Goal: Task Accomplishment & Management: Manage account settings

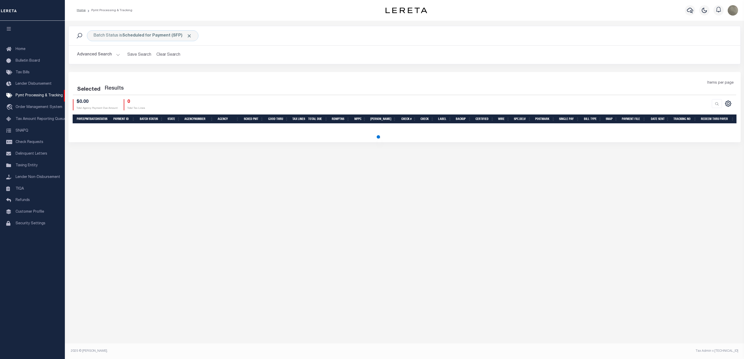
select select
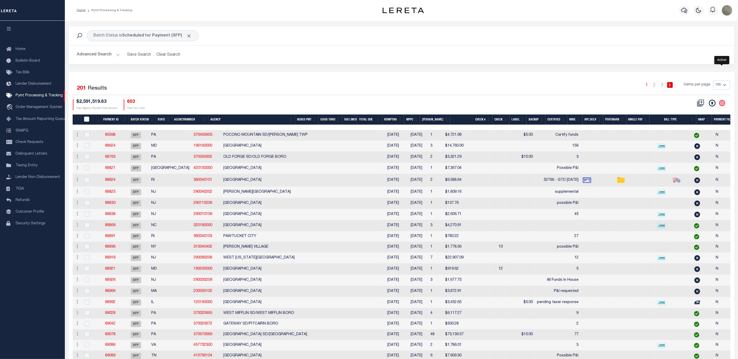
click at [721, 104] on icon "" at bounding box center [722, 103] width 2 height 2
click at [687, 146] on link "Show Filter" at bounding box center [700, 142] width 51 height 10
select select
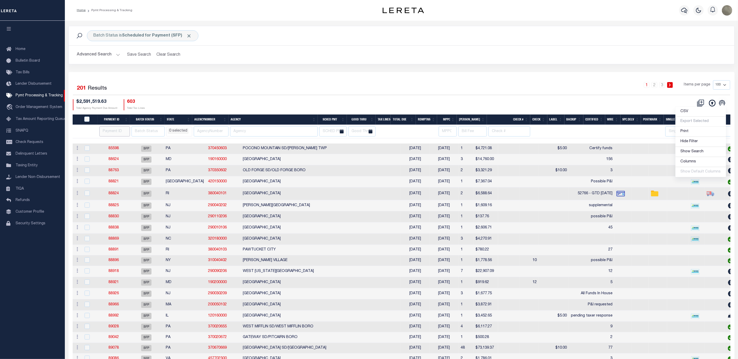
click at [114, 133] on input "number" at bounding box center [114, 132] width 31 height 10
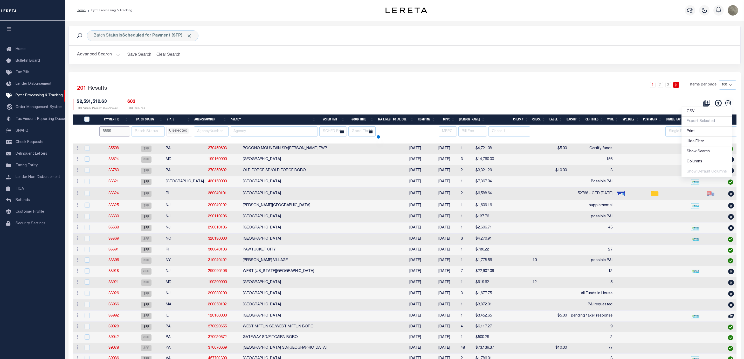
type input "88998"
select select
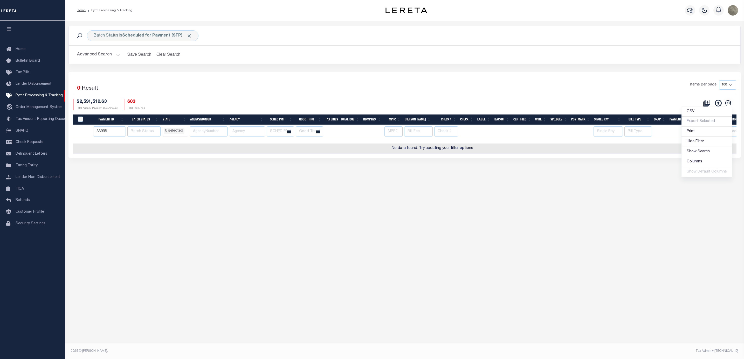
type input "88998"
select select
click at [412, 79] on div "Selected 0 Result Items per page 100 200 500 1000 $2,591,519.63" at bounding box center [404, 115] width 672 height 86
select select
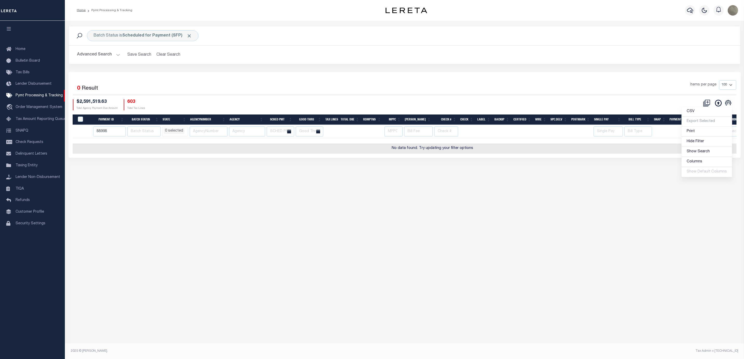
select select
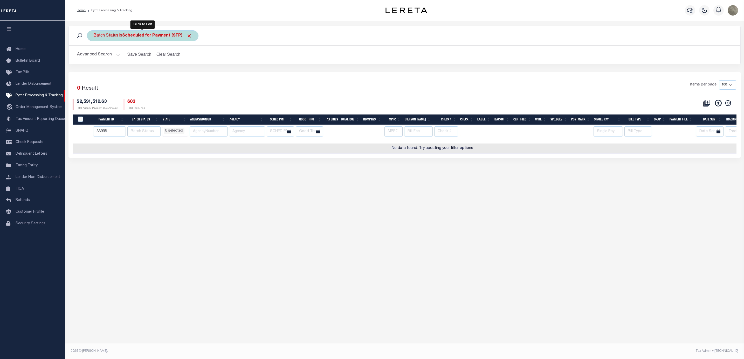
click at [191, 34] on div "Batch Status is Scheduled for Payment (SFP)" at bounding box center [143, 35] width 112 height 11
select select "SFP"
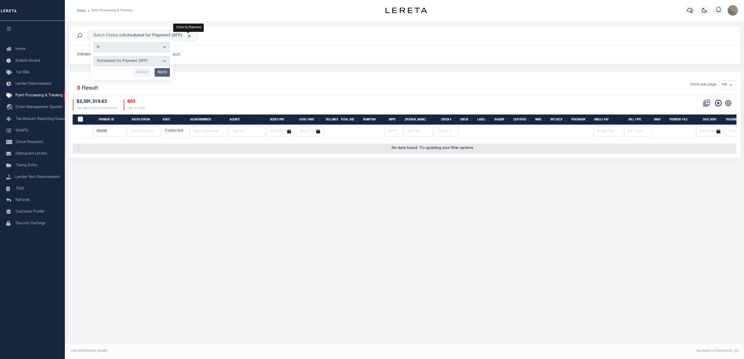
click at [191, 34] on span "Click to Remove" at bounding box center [188, 35] width 5 height 5
select select
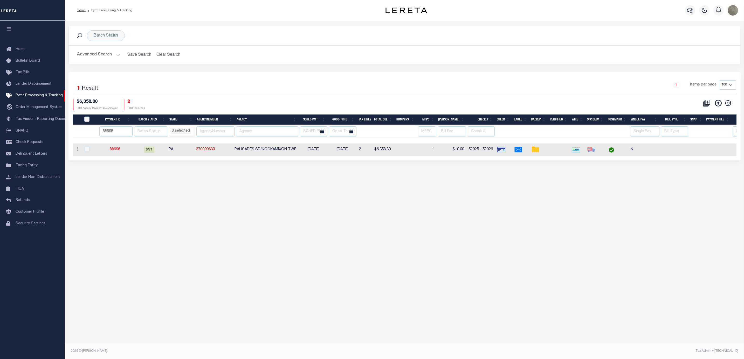
click at [216, 84] on div "Selected 1 Result" at bounding box center [153, 87] width 160 height 15
click input "checkbox"
checkbox input "true"
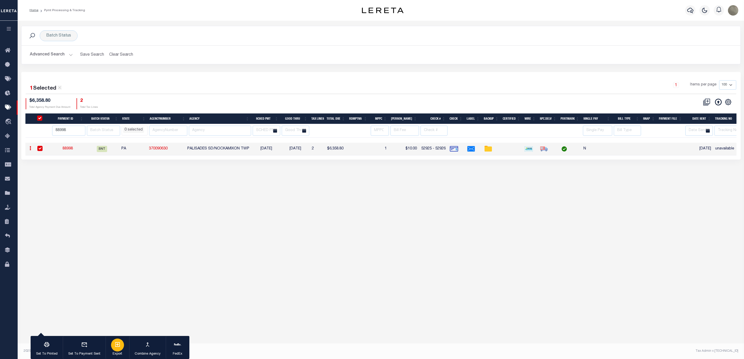
click div "button"
click div "1 Items per page 100 200 500 1000"
click div "1 Selected 1 Result 1 Items per page 100 200 500 1000 $6,358.80 2"
click div "1 Items per page 100 200 500 1000"
click input "88998"
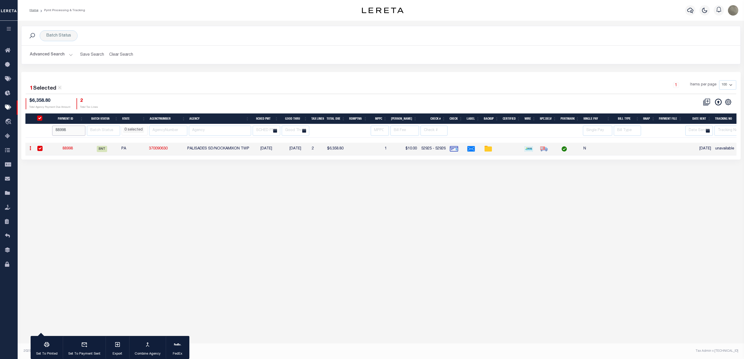
click input "88998"
select select
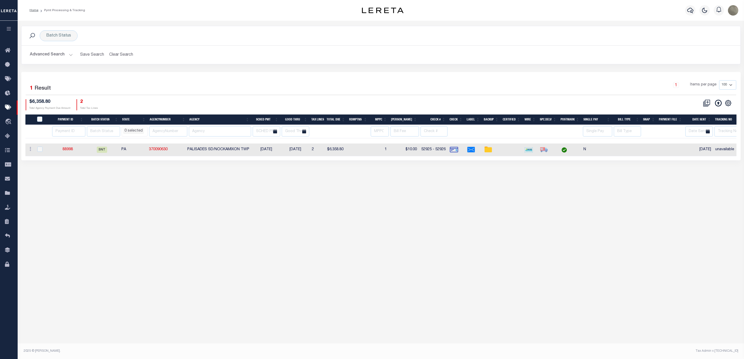
scroll to position [0, 45]
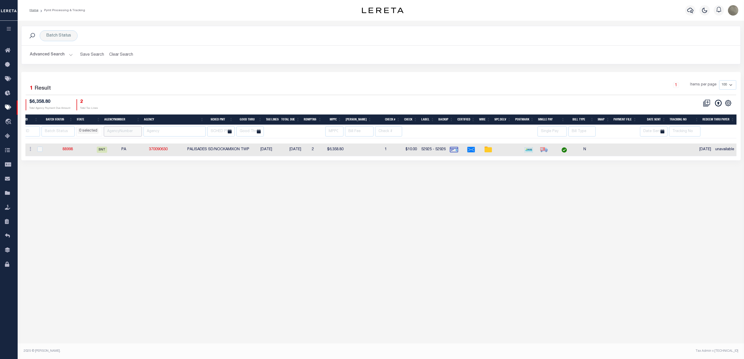
click input "text"
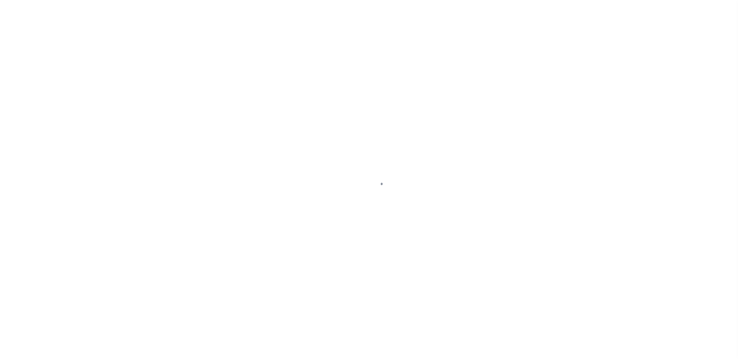
select select "SNT"
select select "CHK"
select select "[PERSON_NAME]"
select select "USS"
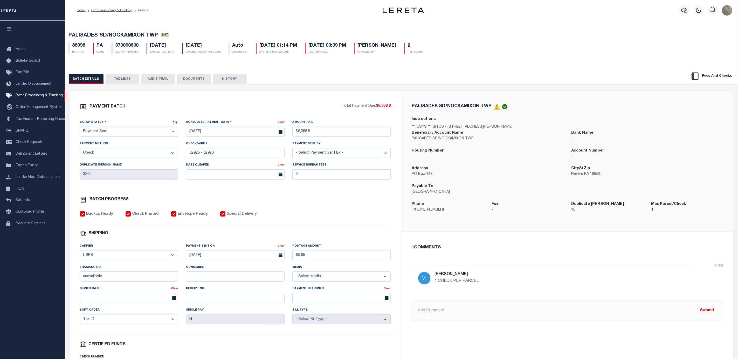
click at [207, 106] on div "PAYMENT BATCH" at bounding box center [211, 108] width 262 height 10
click at [539, 321] on input "text" at bounding box center [567, 311] width 311 height 20
click at [561, 308] on input "9/11/25 - requesting new DBF check payable to" at bounding box center [567, 311] width 311 height 20
paste input "Linda Mirales-Moran mail to PO Box 148, Revere PA 18953"
type input "9/11/25 - requesting new DBF check payable to Linda Mirales-Moran mail to PO Bo…"
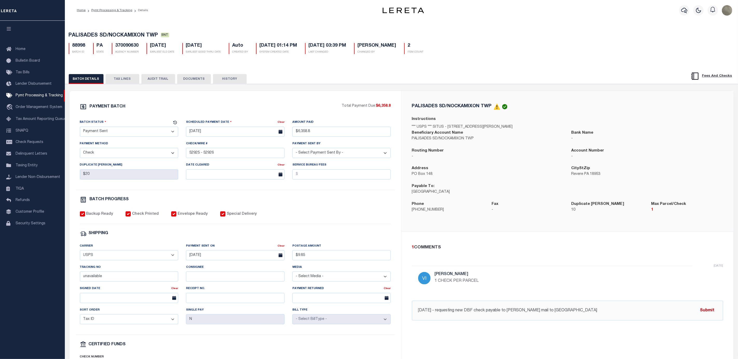
click at [709, 314] on button "Submit" at bounding box center [707, 311] width 21 height 11
click at [115, 79] on button "TAX LINES" at bounding box center [123, 79] width 34 height 10
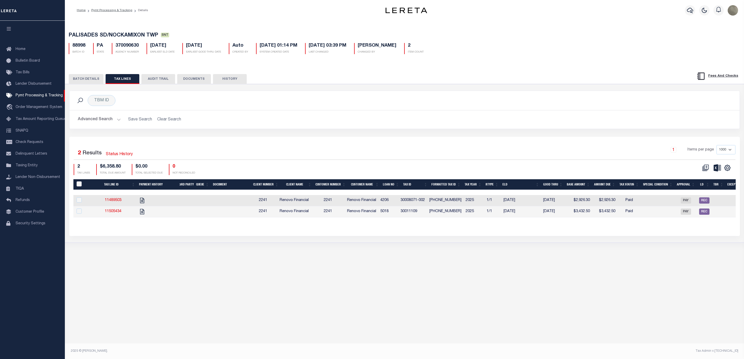
click at [79, 187] on input "PayeePaymentBatchId" at bounding box center [79, 184] width 5 height 5
checkbox input "true"
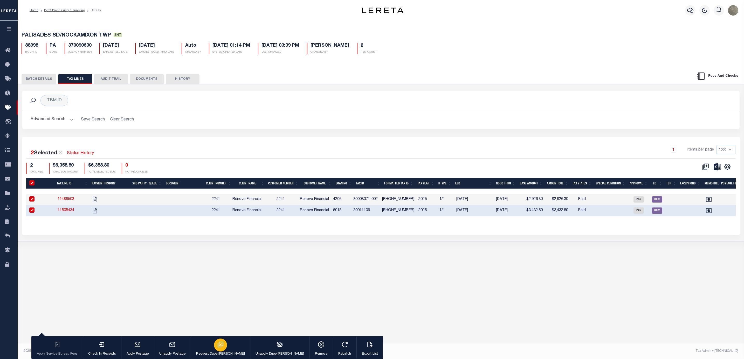
click at [217, 343] on div "button" at bounding box center [220, 345] width 13 height 13
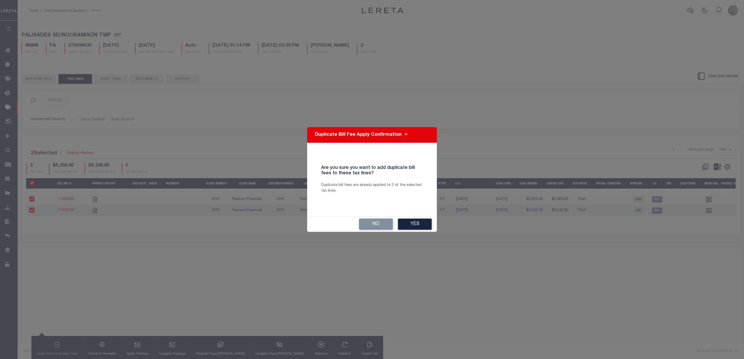
click at [420, 226] on button "Yes" at bounding box center [415, 224] width 34 height 11
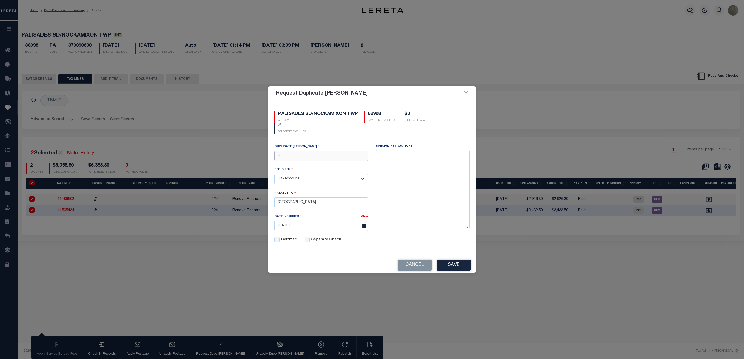
click at [318, 155] on input "text" at bounding box center [321, 156] width 94 height 10
type input "$10.00"
click at [306, 181] on select "TaxAccount TaxYear Installment" at bounding box center [321, 179] width 94 height 10
click at [308, 178] on select "TaxAccount TaxYear Installment" at bounding box center [321, 179] width 94 height 10
click at [314, 206] on input "Palisades School District" at bounding box center [321, 203] width 94 height 10
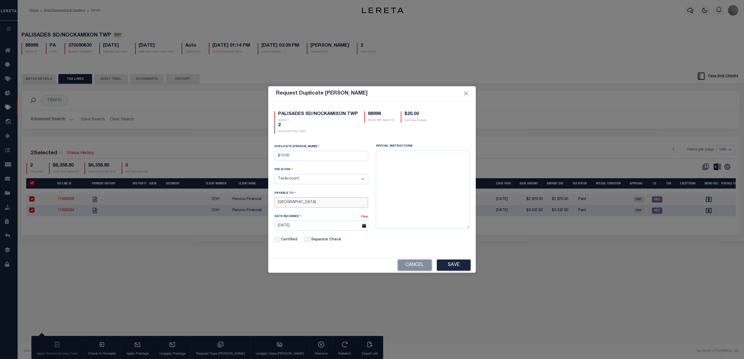
click at [314, 206] on input "Palisades School District" at bounding box center [321, 203] width 94 height 10
type input "Linda Mirales-Moran"
click at [296, 171] on div "FEE IS PER" at bounding box center [321, 170] width 94 height 7
click at [294, 181] on select "TaxAccount TaxYear Installment" at bounding box center [321, 179] width 94 height 10
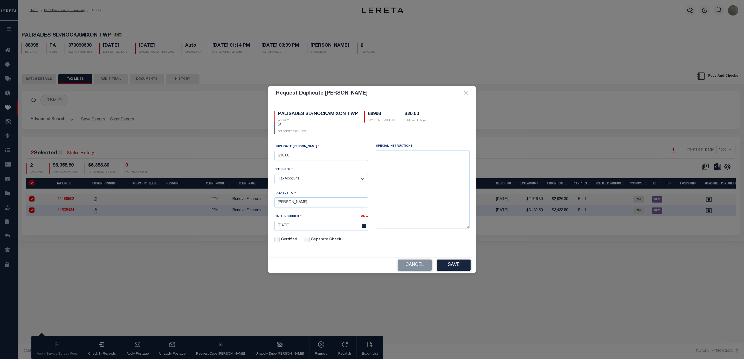
click at [294, 177] on select "TaxAccount TaxYear Installment" at bounding box center [321, 179] width 94 height 10
click at [401, 154] on textarea at bounding box center [423, 189] width 94 height 78
type textarea "mail to PO Box 148, Revere PA 19853"
click at [457, 266] on button "Save" at bounding box center [454, 265] width 34 height 11
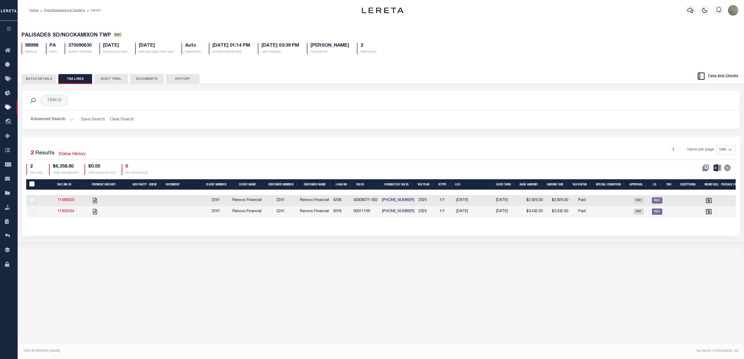
click at [34, 78] on button "BATCH DETAILS" at bounding box center [39, 79] width 35 height 10
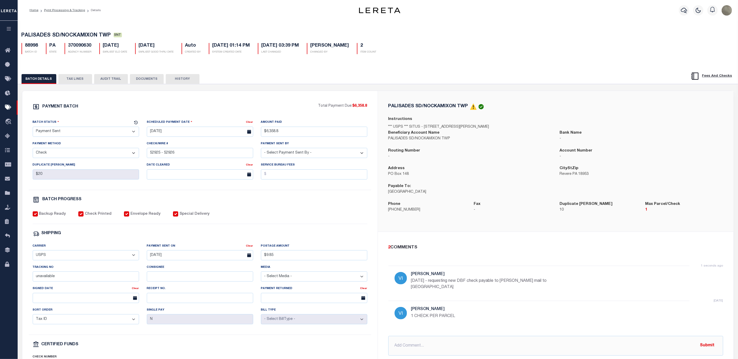
click at [253, 98] on div "PAYMENT BATCH Total Payment Due: $6,358.8 Batch Status" at bounding box center [199, 242] width 355 height 303
click at [496, 195] on p "Palisades School District" at bounding box center [470, 193] width 164 height 6
click at [68, 77] on button "TAX LINES" at bounding box center [75, 79] width 34 height 10
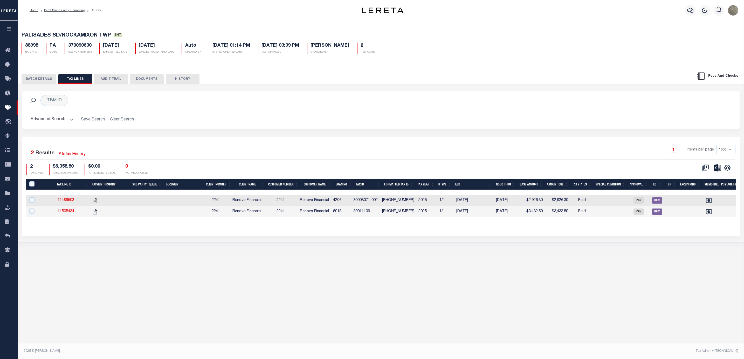
click at [289, 155] on div "1 Items per page 1000 2500 5000 10000" at bounding box center [470, 151] width 530 height 13
click at [10, 168] on icon at bounding box center [9, 165] width 8 height 6
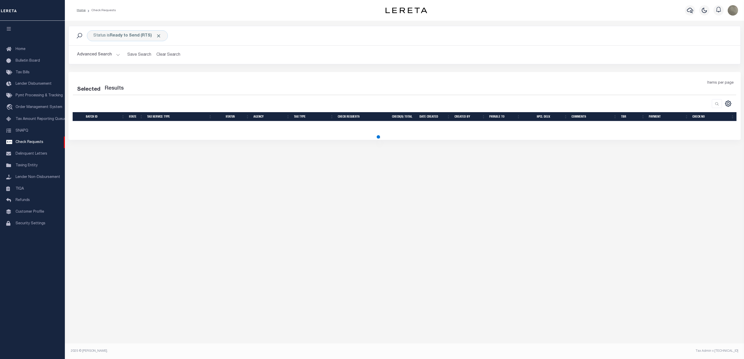
select select "50"
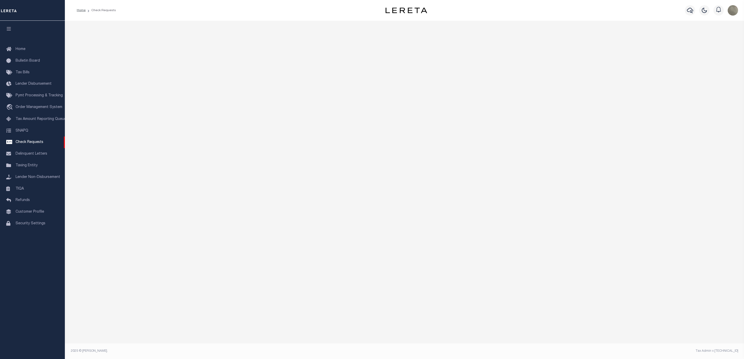
select select "50"
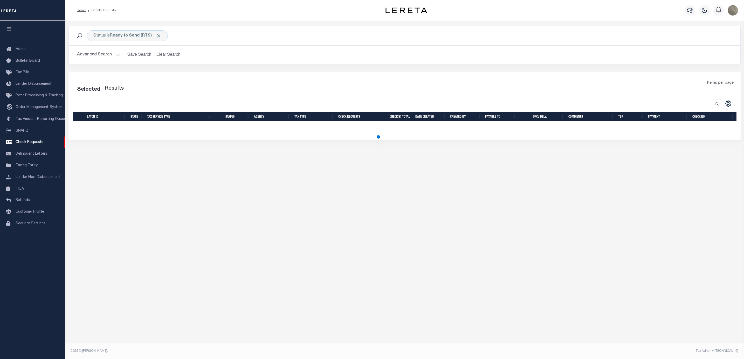
select select "50"
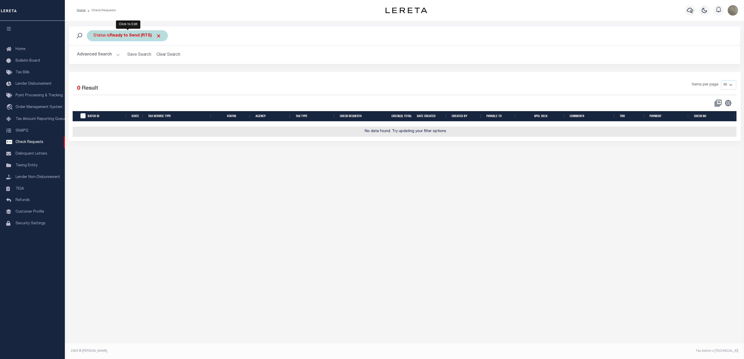
click at [117, 34] on b "Ready to Send (RTS)" at bounding box center [136, 36] width 52 height 4
click at [124, 59] on select "Approval Needed (APN) Batching In Progress (BIP) Check Returned (CKR) Cleared a…" at bounding box center [132, 61] width 76 height 10
select select "BIP"
click at [94, 57] on select "Approval Needed (APN) Batching In Progress (BIP) Check Returned (CKR) Cleared a…" at bounding box center [132, 61] width 76 height 10
click at [159, 76] on input "Apply" at bounding box center [162, 72] width 15 height 9
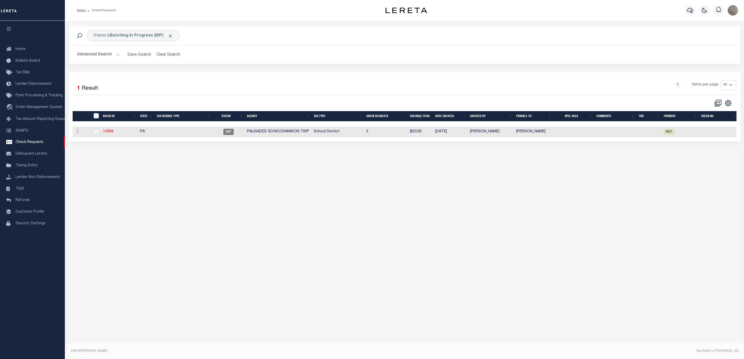
click at [268, 64] on div "Status is Batching In Progress (BIP) Search Advanced Search Save Search Clear S…" at bounding box center [404, 45] width 672 height 38
click at [423, 64] on div "Advanced Search Save Search Clear Search CheckRequestSearchTable_dynamictable__…" at bounding box center [404, 55] width 671 height 18
click at [424, 99] on div "Selected 1 Result 1 Items per page 10 25 50 100" at bounding box center [404, 93] width 671 height 27
drag, startPoint x: 310, startPoint y: 133, endPoint x: 244, endPoint y: 138, distance: 66.4
click at [244, 137] on tr "ACTIONS View Delete 14394 PA BIP PALISADES SD/NOCKAMIXON TWP School District 2 …" at bounding box center [405, 132] width 665 height 11
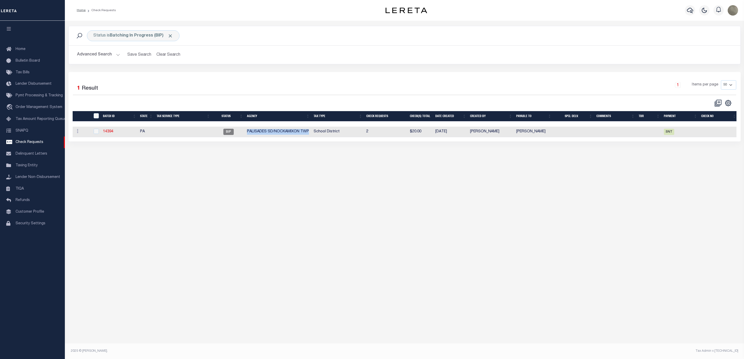
copy tr "PALISADES SD/NOCKAMIXON TWP"
click at [356, 98] on div "Selected 1 Result 1 Items per page 10 25 50 100" at bounding box center [404, 93] width 671 height 27
click at [97, 132] on input "checkbox" at bounding box center [96, 131] width 5 height 5
checkbox input "true"
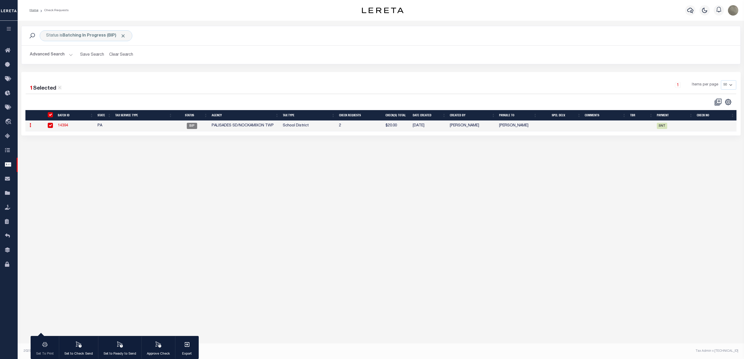
click at [65, 128] on link "14394" at bounding box center [63, 126] width 10 height 4
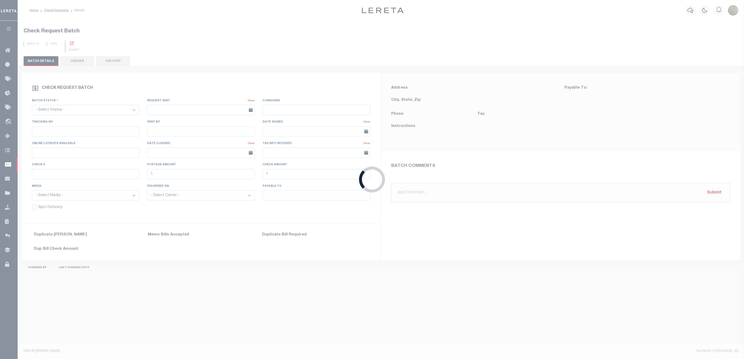
select select "BIP"
type input "No"
type input "$0.00"
type input "Linda Mirales-Moran"
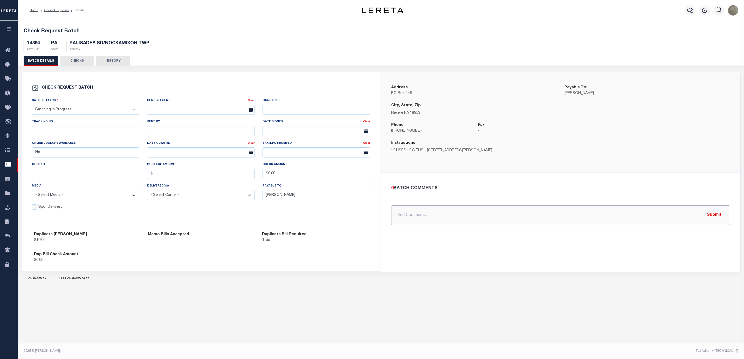
click at [403, 216] on input "text" at bounding box center [560, 216] width 339 height 20
paste input "PO Box 148, Revere PA 18953"
type input "please mail to PO Box 148, Revere PA 18953 using USPS"
click at [297, 81] on div "Check REQUEST BATCH Batch Status - Select Status - Approval Needed Batching In …" at bounding box center [201, 147] width 359 height 151
click at [287, 179] on input "$0.00" at bounding box center [316, 174] width 108 height 10
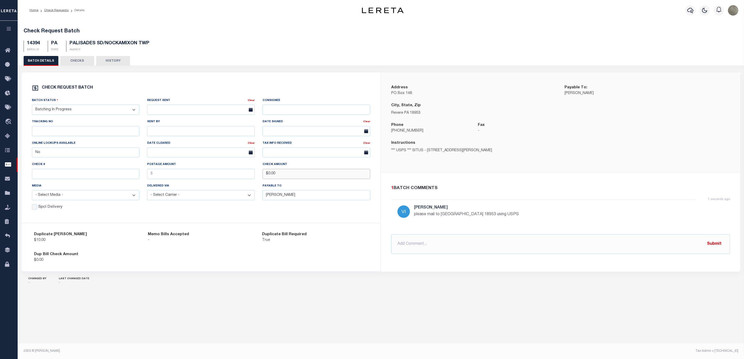
click at [287, 179] on input "$0.00" at bounding box center [316, 174] width 108 height 10
type input "$20.00"
click at [338, 238] on div "Duplicate Bill Required True" at bounding box center [315, 238] width 106 height 12
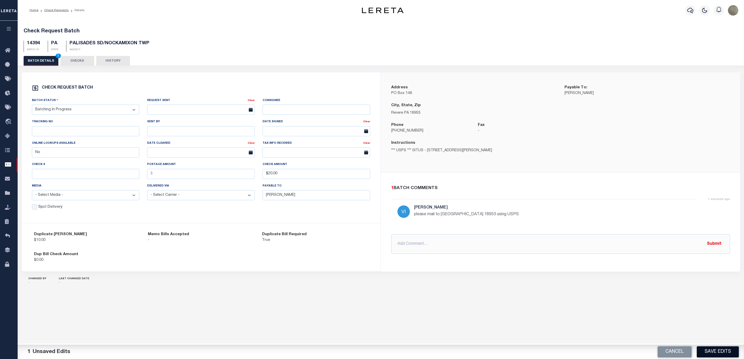
click at [713, 350] on button "Save Edits" at bounding box center [718, 352] width 42 height 11
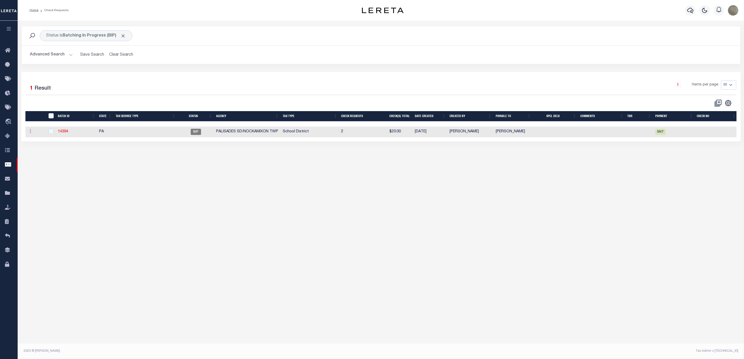
click at [399, 66] on div "Status is Batching In Progress (BIP) Search Advanced Search Save Search Clear S…" at bounding box center [380, 49] width 727 height 46
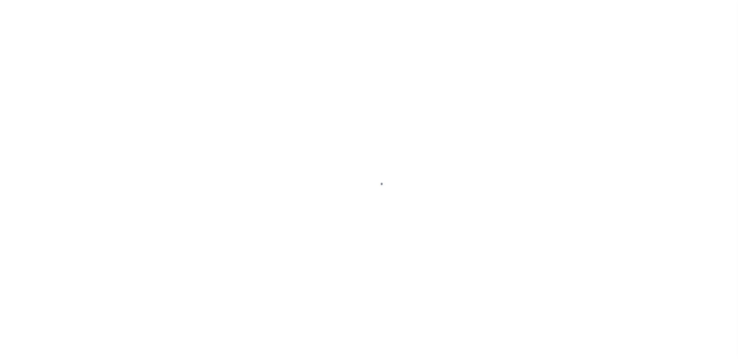
select select "SNT"
select select "CHK"
select select "[PERSON_NAME]"
select select "USS"
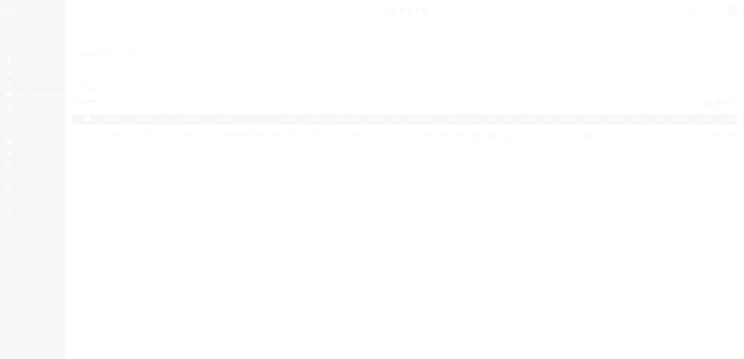
select select
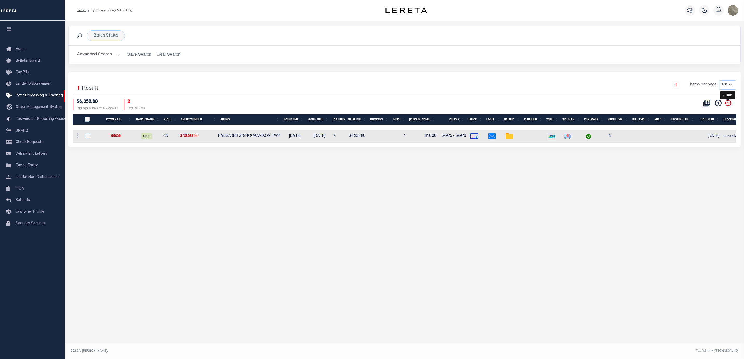
click at [728, 107] on icon "" at bounding box center [728, 103] width 7 height 7
click at [693, 143] on span "Show Filter" at bounding box center [695, 142] width 19 height 4
select select
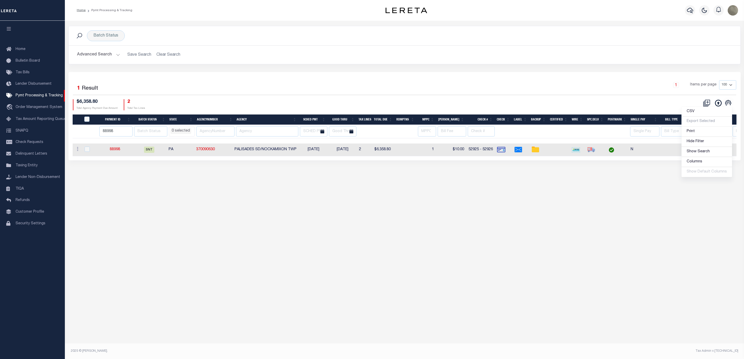
click at [308, 86] on div "1 Items per page 100 200 500 1000" at bounding box center [487, 86] width 495 height 13
click at [112, 134] on input "88998" at bounding box center [115, 132] width 33 height 10
click at [516, 183] on div "Batch Status Search Advanced Search Save Search Clear Search PayeeSearchTable_d…" at bounding box center [404, 182] width 679 height 323
click at [245, 132] on input "text" at bounding box center [267, 132] width 62 height 10
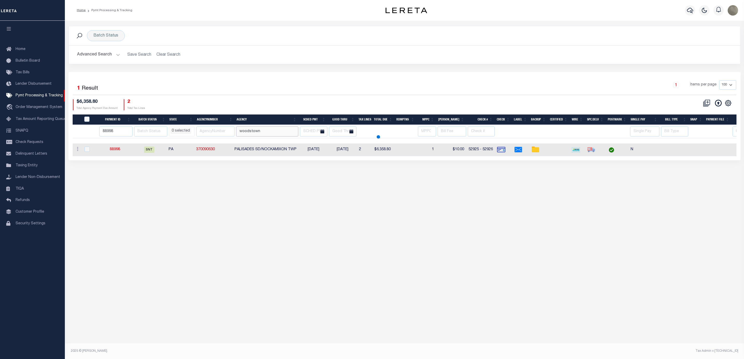
type input "woodstown"
click at [115, 134] on input "88998" at bounding box center [115, 132] width 33 height 10
select select
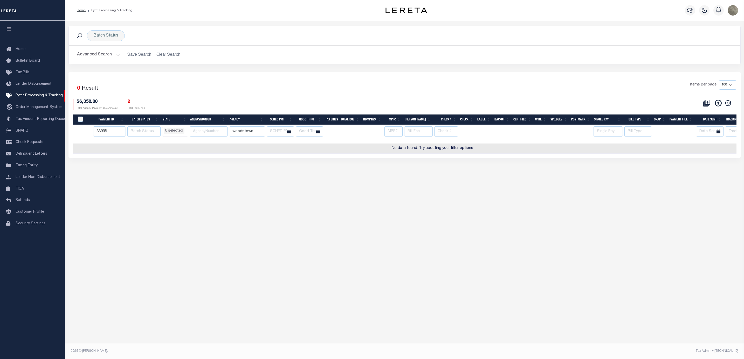
click at [115, 134] on input "88998" at bounding box center [109, 132] width 33 height 10
select select
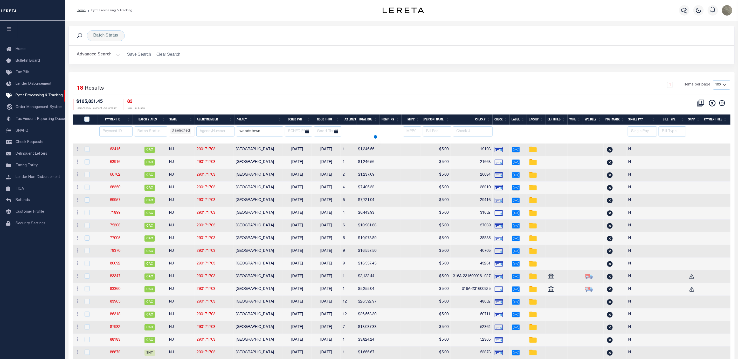
select select
type input "88884"
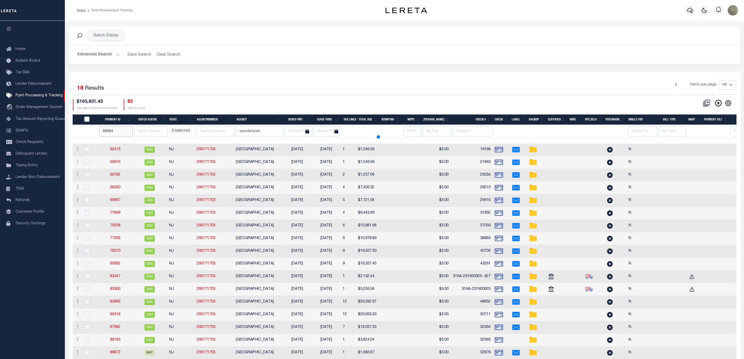
select select
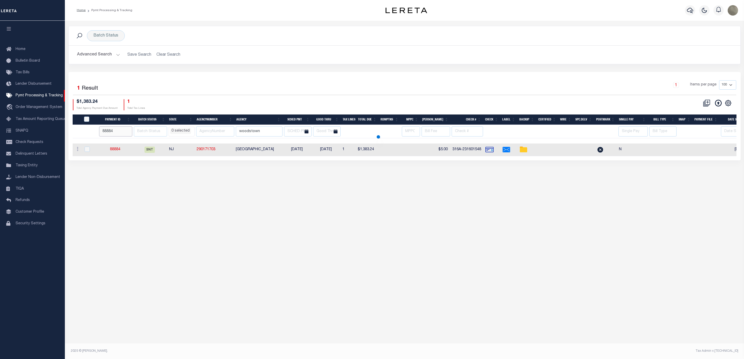
select select
drag, startPoint x: 120, startPoint y: 155, endPoint x: 115, endPoint y: 150, distance: 7.2
click at [115, 130] on input "88884" at bounding box center [115, 132] width 33 height 10
click at [115, 131] on input "88884" at bounding box center [115, 132] width 33 height 10
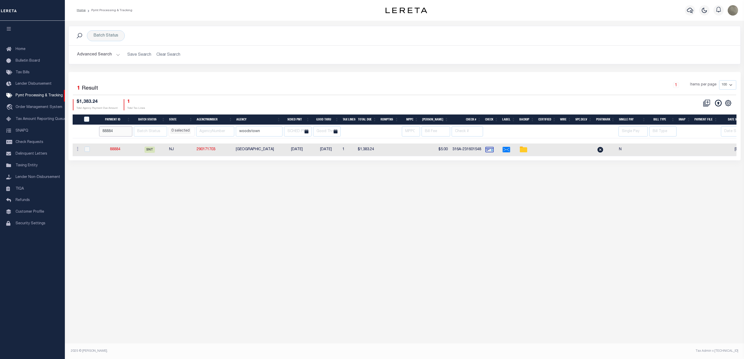
click at [115, 131] on input "88884" at bounding box center [115, 132] width 33 height 10
paste input "5118"
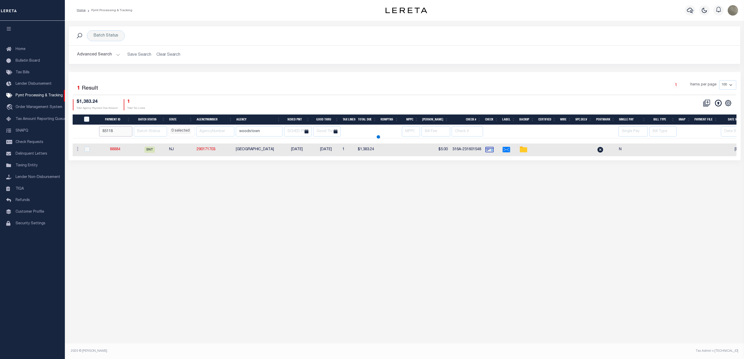
type input "85118"
select select
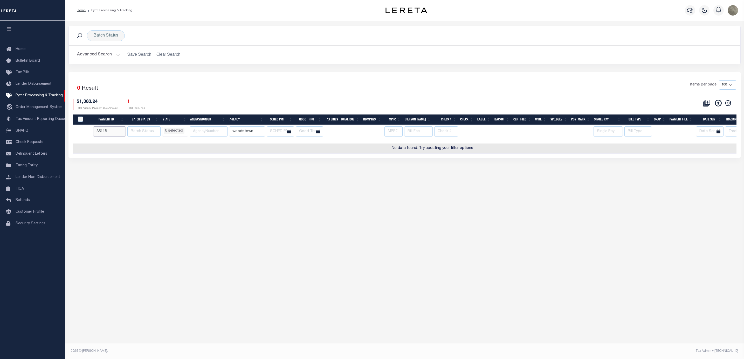
select select
click at [238, 132] on input "woodstown" at bounding box center [247, 132] width 36 height 10
select select
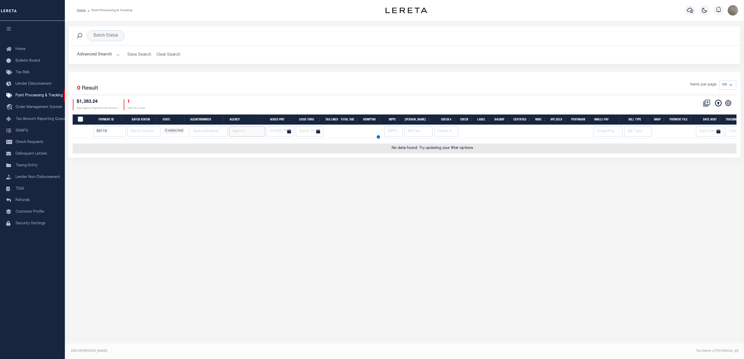
select select
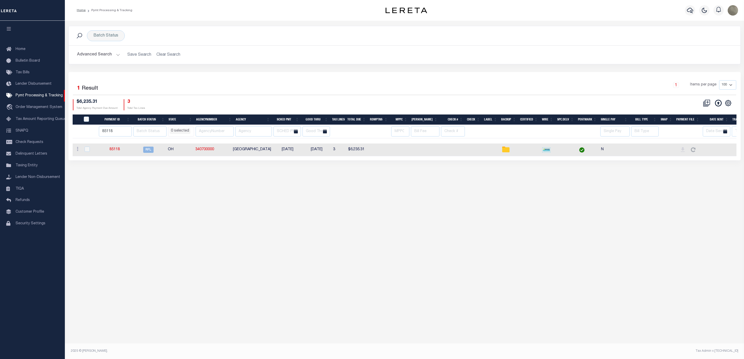
click at [313, 90] on div "1 Items per page 100 200 500 1000" at bounding box center [487, 86] width 495 height 13
select select
click at [114, 131] on input "85118" at bounding box center [115, 132] width 33 height 10
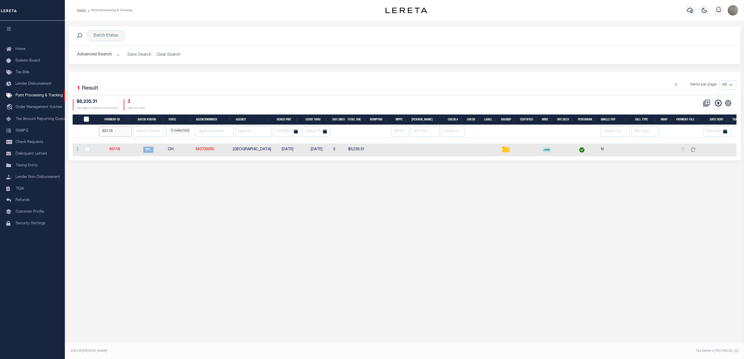
click at [114, 131] on input "85118" at bounding box center [115, 132] width 33 height 10
click at [250, 86] on div "1 Items per page 100 200 500 1000" at bounding box center [487, 86] width 495 height 13
select select
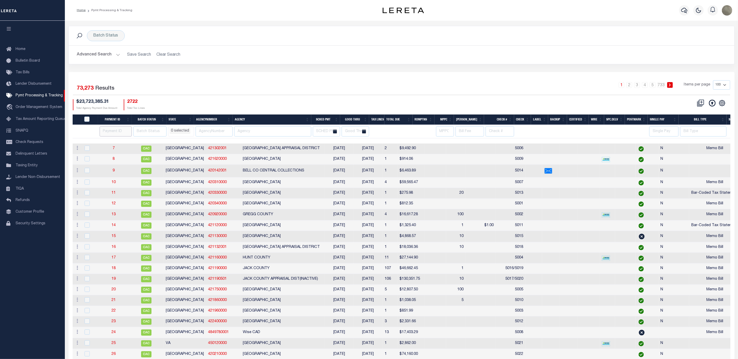
click at [115, 135] on input "number" at bounding box center [116, 132] width 32 height 10
click at [44, 93] on link "Pymt Processing & Tracking" at bounding box center [32, 96] width 65 height 12
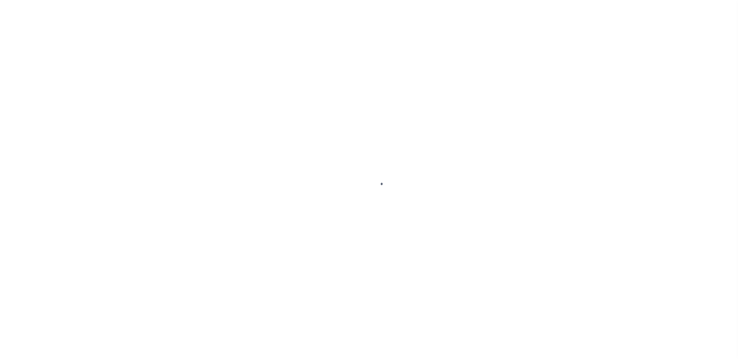
select select "SNT"
select select "CCK"
select select "[PERSON_NAME]"
select select "FDX"
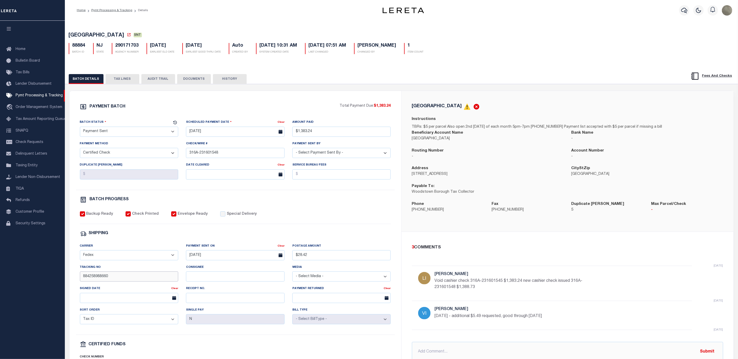
click at [111, 282] on input "884258988660" at bounding box center [129, 277] width 99 height 10
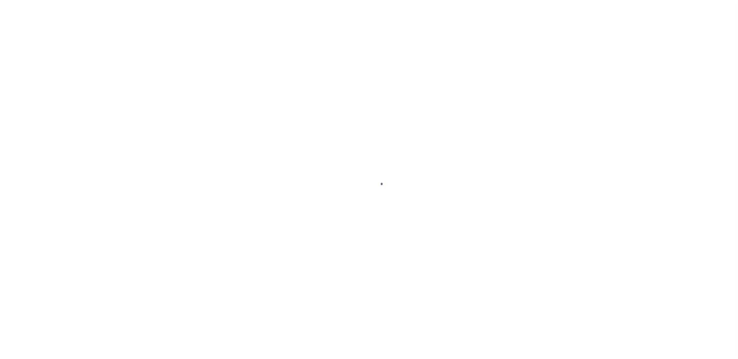
select select "RFL"
select select "[PERSON_NAME]"
select select
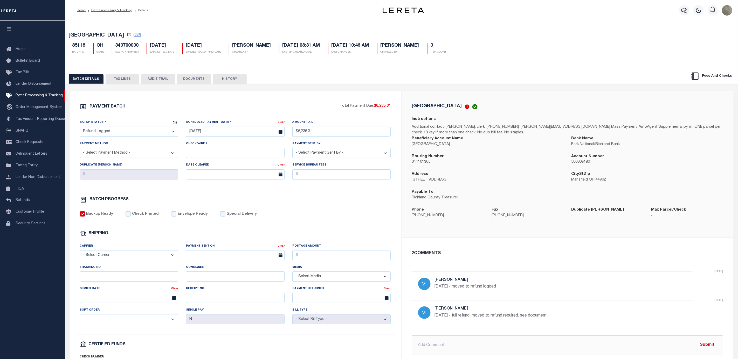
click at [229, 74] on div "BATCH DETAILS TAX LINES AUDIT TRAIL DOCUMENTS HISTORY" at bounding box center [402, 77] width 686 height 13
click at [229, 80] on button "HISTORY" at bounding box center [230, 79] width 34 height 10
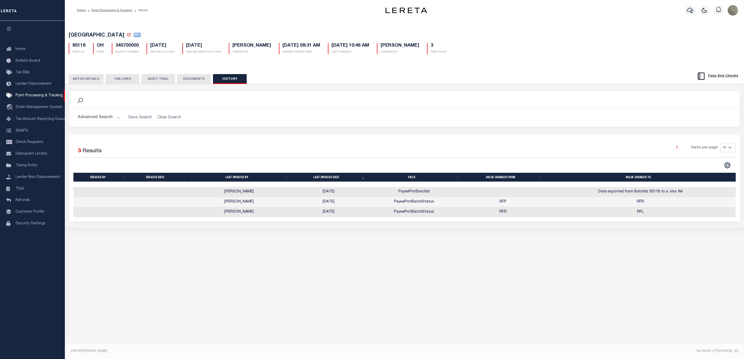
click at [90, 80] on button "BATCH DETAILS" at bounding box center [86, 79] width 35 height 10
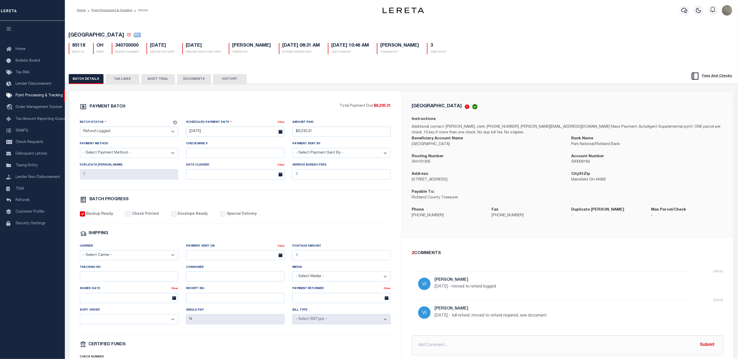
click at [125, 81] on button "TAX LINES" at bounding box center [123, 79] width 34 height 10
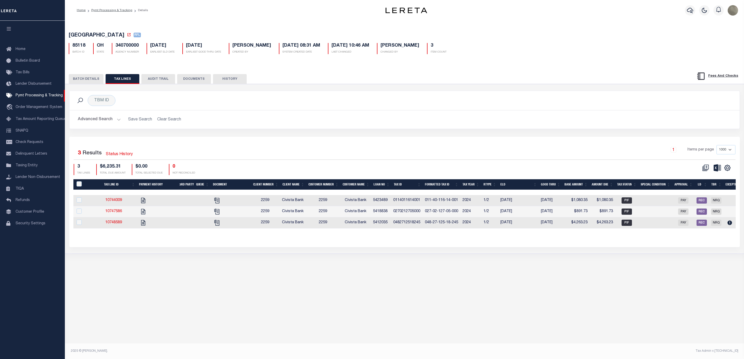
click at [87, 80] on button "BATCH DETAILS" at bounding box center [86, 79] width 35 height 10
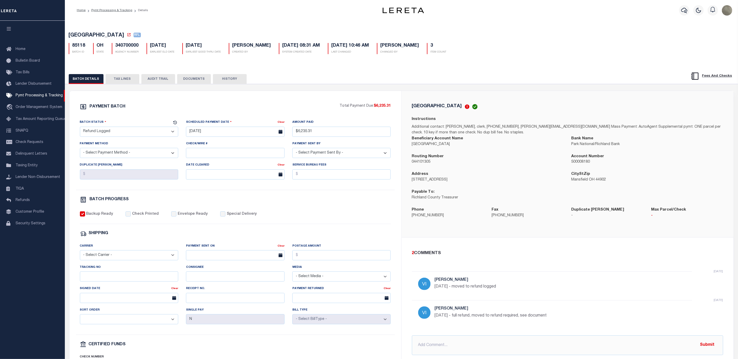
click at [188, 82] on button "DOCUMENTS" at bounding box center [194, 79] width 34 height 10
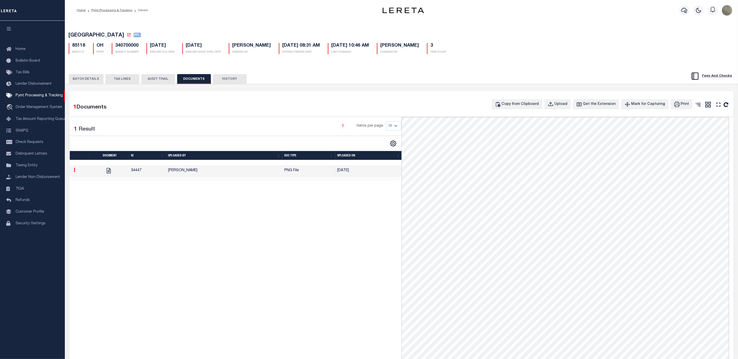
click at [79, 80] on button "BATCH DETAILS" at bounding box center [86, 79] width 35 height 10
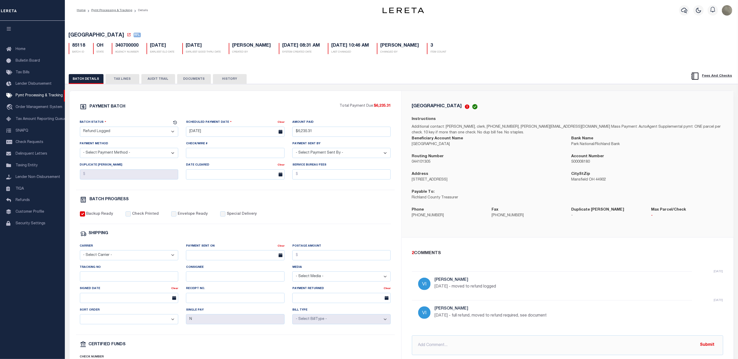
click at [198, 79] on button "DOCUMENTS" at bounding box center [194, 79] width 34 height 10
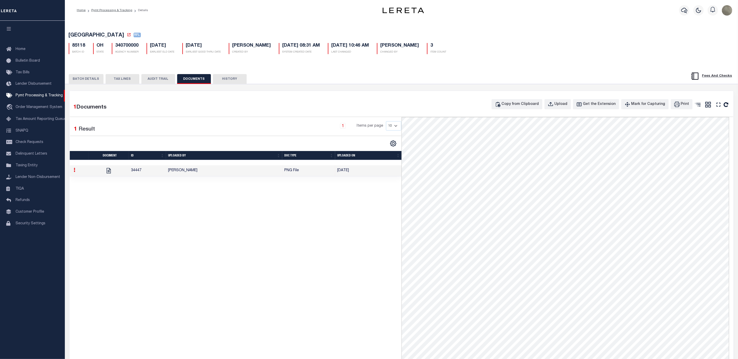
click at [367, 206] on div "1 Selected 1 Result 1 Items per page 10 25 50 100" at bounding box center [236, 290] width 332 height 346
click at [34, 100] on link "Pymt Processing & Tracking" at bounding box center [32, 96] width 65 height 12
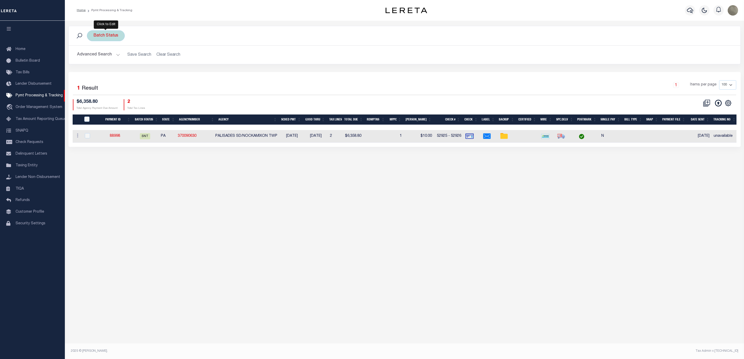
click at [107, 35] on div "Batch Status" at bounding box center [106, 35] width 38 height 11
click at [112, 60] on select "Awaiting Funds (AWF) Cleared and Complete (CAC) New Check Needed (NCN) Payment …" at bounding box center [132, 61] width 76 height 10
select select "SFP"
click at [94, 57] on select "Awaiting Funds (AWF) Cleared and Complete (CAC) New Check Needed (NCN) Payment …" at bounding box center [132, 61] width 76 height 10
click at [161, 74] on input "Apply" at bounding box center [162, 72] width 15 height 9
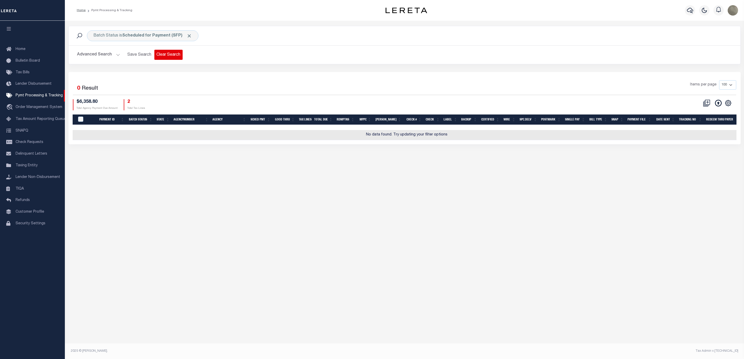
click at [168, 52] on button "Clear Search" at bounding box center [168, 55] width 28 height 10
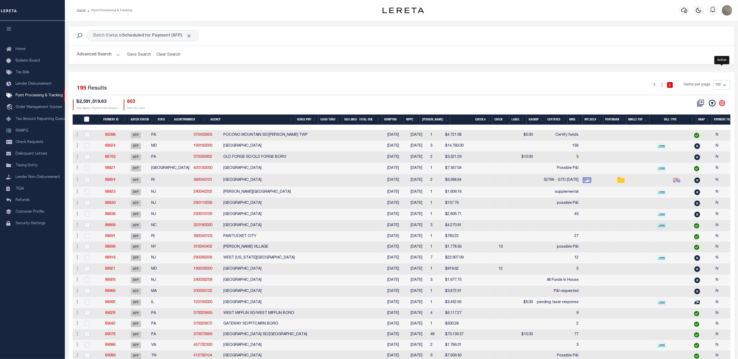
click at [722, 105] on icon "" at bounding box center [722, 103] width 7 height 7
drag, startPoint x: 537, startPoint y: 95, endPoint x: 497, endPoint y: 100, distance: 40.5
click at [537, 94] on div "1 2 Items per page 100 200 500 1000" at bounding box center [484, 87] width 499 height 15
click at [111, 118] on th "Payment ID" at bounding box center [113, 120] width 31 height 11
click at [230, 86] on div "Selected 195 Results" at bounding box center [152, 87] width 158 height 15
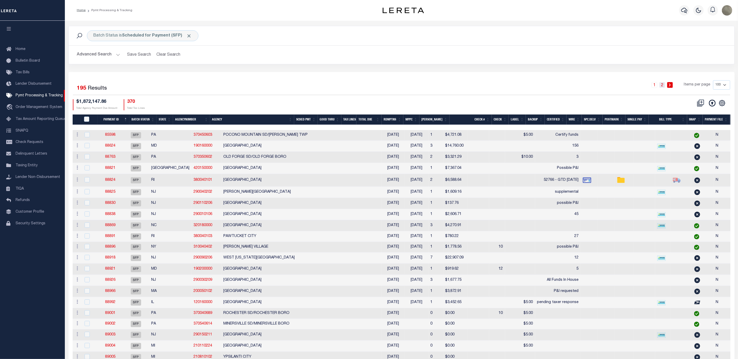
click at [665, 84] on link "2" at bounding box center [662, 85] width 6 height 6
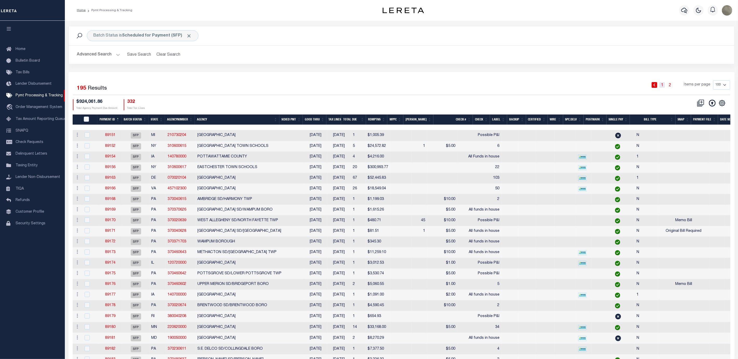
click at [663, 83] on link "1" at bounding box center [662, 85] width 6 height 6
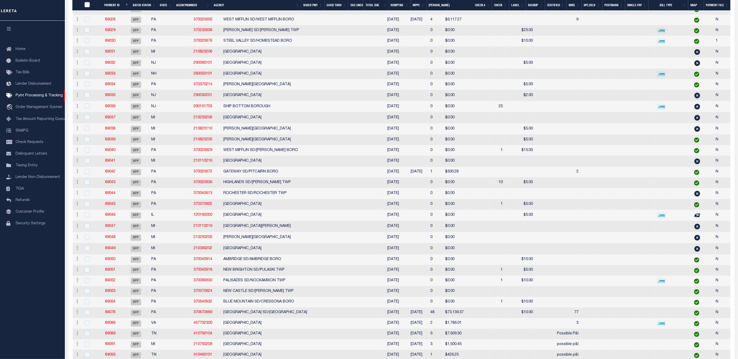
scroll to position [584, 0]
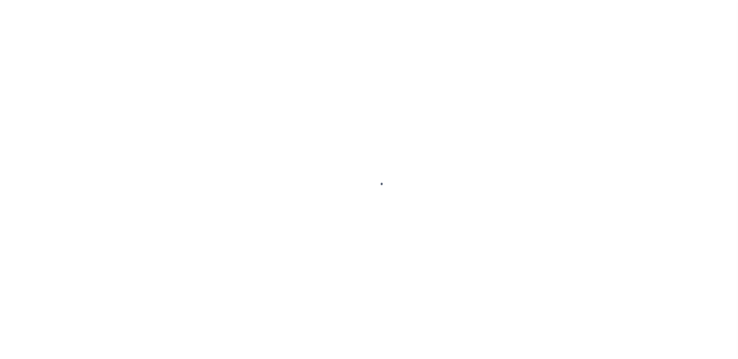
select select "SFP"
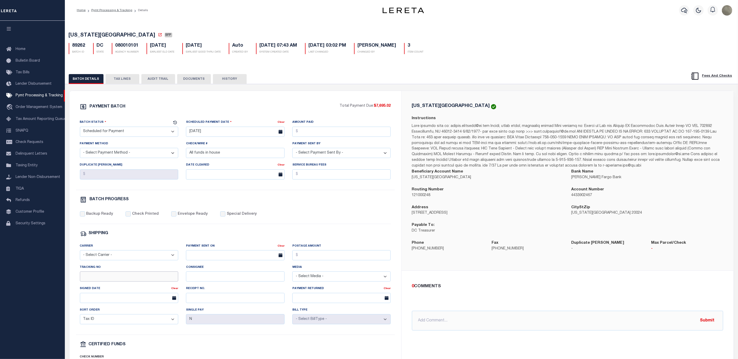
click at [94, 280] on input "Tracking No" at bounding box center [129, 277] width 99 height 10
type input "[PERSON_NAME]"
click at [288, 197] on div "PAYMENT BATCH Total Payment Due: $7,695.02 Batch Status - Select Status -" at bounding box center [235, 242] width 319 height 279
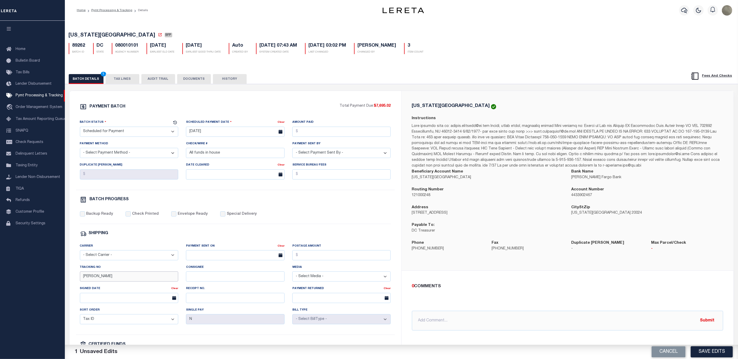
click at [83, 282] on input "[PERSON_NAME]" at bounding box center [129, 277] width 99 height 10
click at [704, 351] on button "Save Edits" at bounding box center [712, 352] width 42 height 11
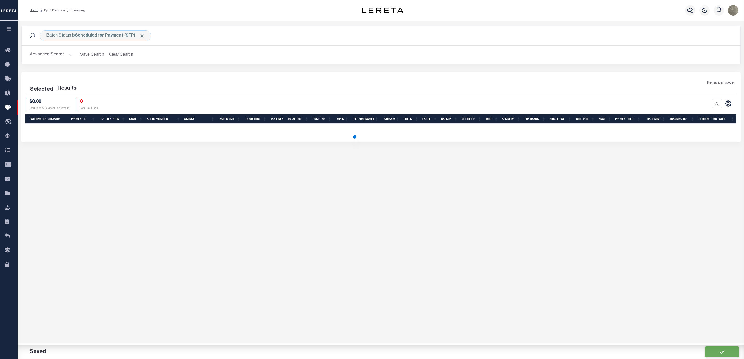
click at [434, 76] on div "Selected Results Items per page $0.00 0" at bounding box center [380, 107] width 719 height 70
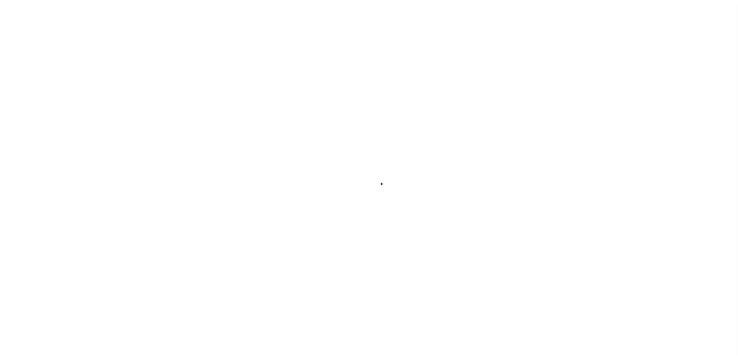
select select "SFP"
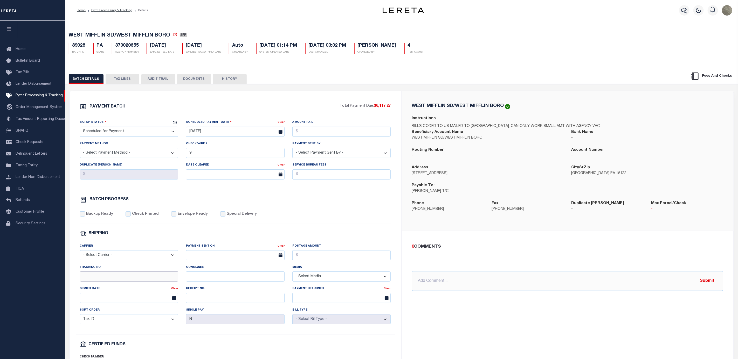
click at [102, 281] on input "Tracking No" at bounding box center [129, 277] width 99 height 10
type input "[PERSON_NAME]"
click at [586, 288] on input "text" at bounding box center [567, 282] width 311 height 20
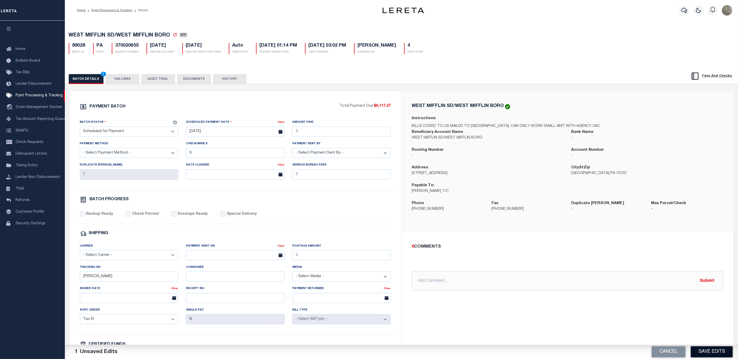
click at [713, 350] on button "Save Edits" at bounding box center [712, 352] width 42 height 11
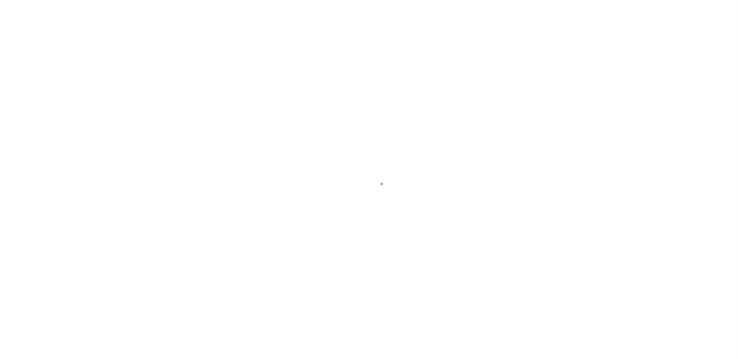
select select "SFP"
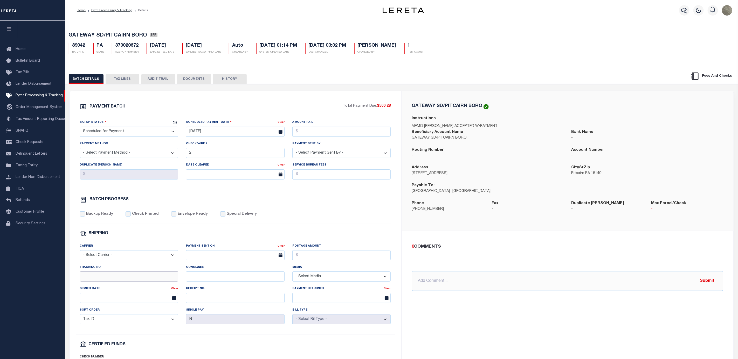
click at [101, 277] on input "Tracking No" at bounding box center [129, 277] width 99 height 10
type input "[PERSON_NAME]"
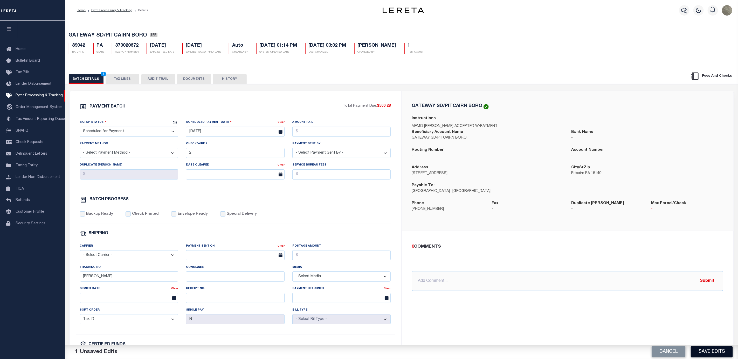
click at [724, 350] on button "Save Edits" at bounding box center [712, 352] width 42 height 11
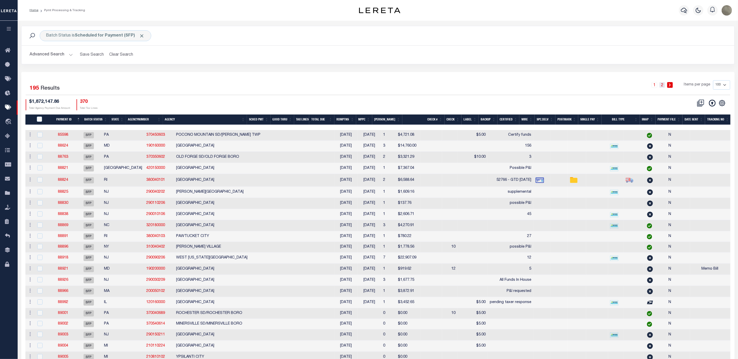
click at [665, 86] on link "2" at bounding box center [662, 85] width 6 height 6
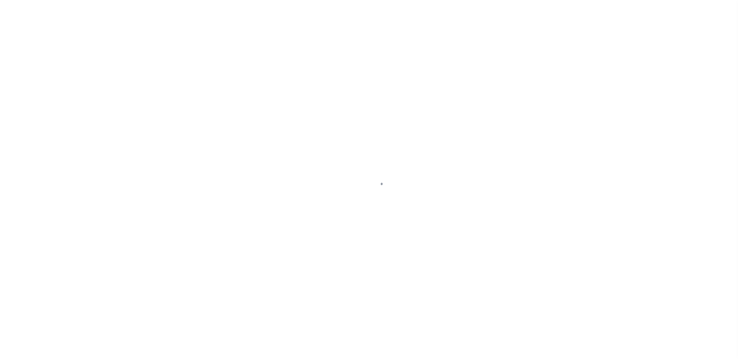
select select "SFP"
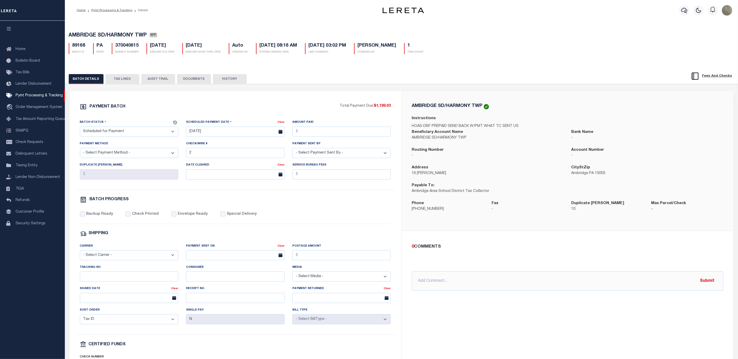
click at [112, 275] on div "Tracking No" at bounding box center [129, 273] width 99 height 17
drag, startPoint x: 111, startPoint y: 276, endPoint x: 108, endPoint y: 280, distance: 4.8
click at [111, 277] on div "Tracking No" at bounding box center [129, 273] width 99 height 17
click at [105, 281] on input "Tracking No" at bounding box center [129, 277] width 99 height 10
type input "[PERSON_NAME]"
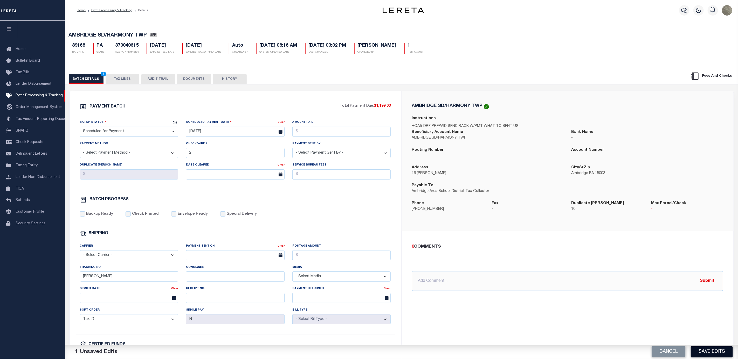
click at [703, 348] on button "Save Edits" at bounding box center [712, 352] width 42 height 11
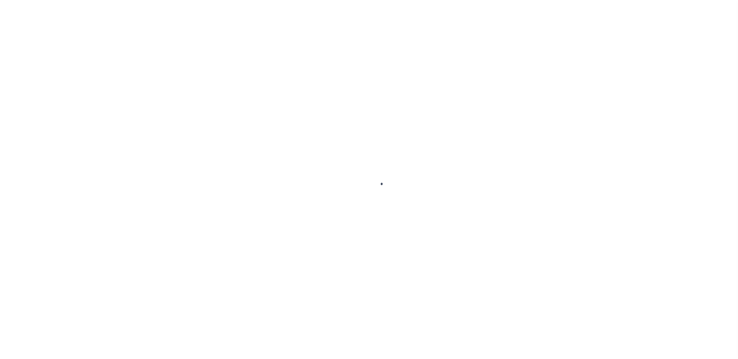
select select "SFP"
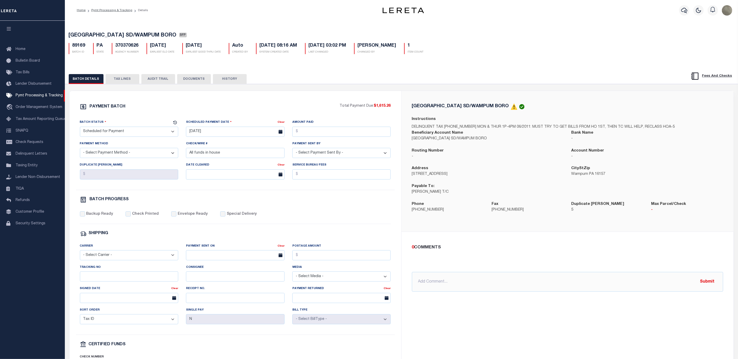
click at [95, 286] on div "Tracking No" at bounding box center [129, 275] width 106 height 21
click at [97, 286] on div "Tracking No" at bounding box center [129, 275] width 106 height 21
click at [99, 281] on input "Tracking No" at bounding box center [129, 277] width 99 height 10
type input "[PERSON_NAME]"
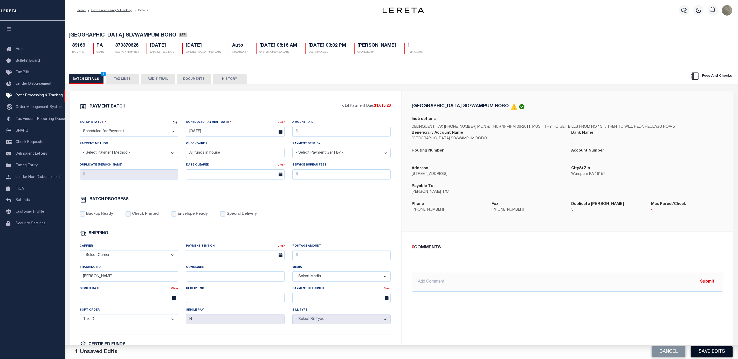
click at [706, 353] on button "Save Edits" at bounding box center [712, 352] width 42 height 11
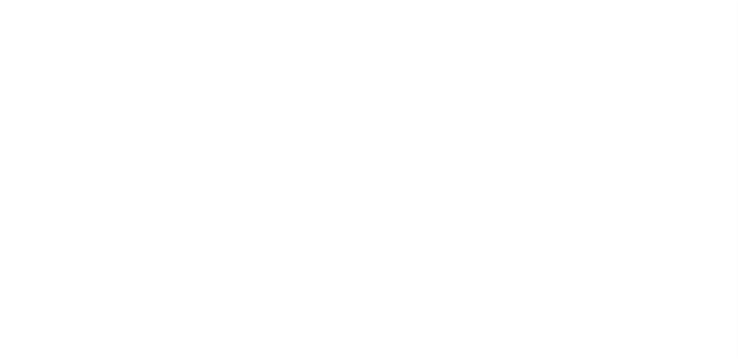
select select "SFP"
select select "37"
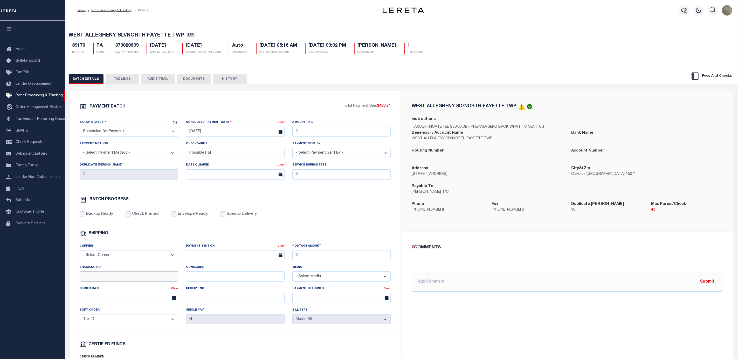
click at [86, 282] on input "Tracking No" at bounding box center [129, 277] width 99 height 10
type input "[PERSON_NAME]"
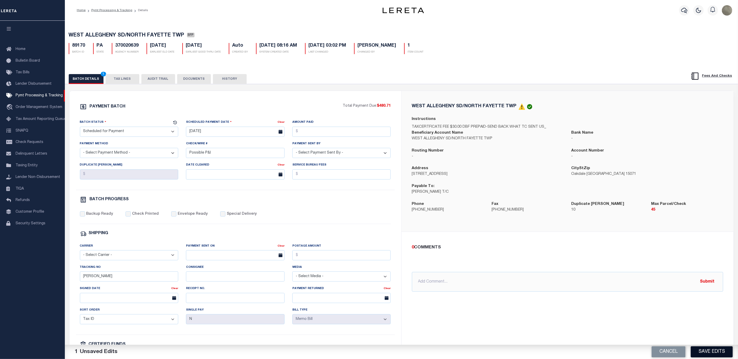
click at [711, 350] on button "Save Edits" at bounding box center [712, 352] width 42 height 11
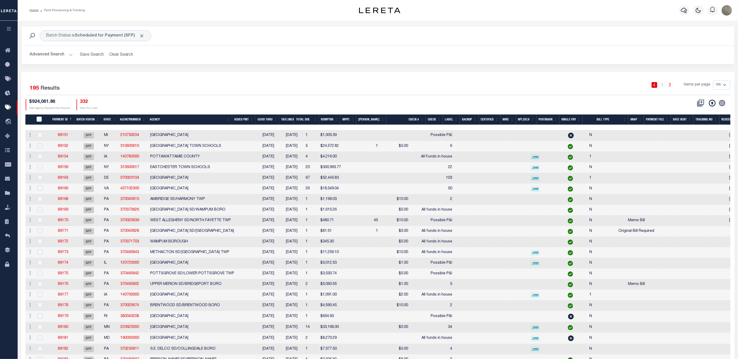
click at [227, 91] on div "1 2 Items per page 100 200 500 1000" at bounding box center [467, 86] width 526 height 13
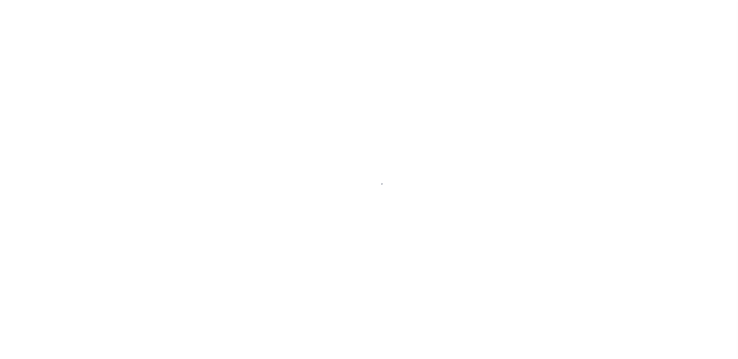
select select "SFP"
select select "38"
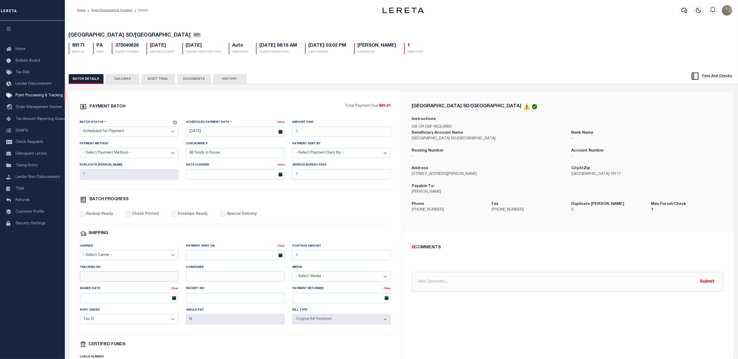
click at [133, 281] on input "Tracking No" at bounding box center [129, 277] width 99 height 10
type input "[PERSON_NAME]"
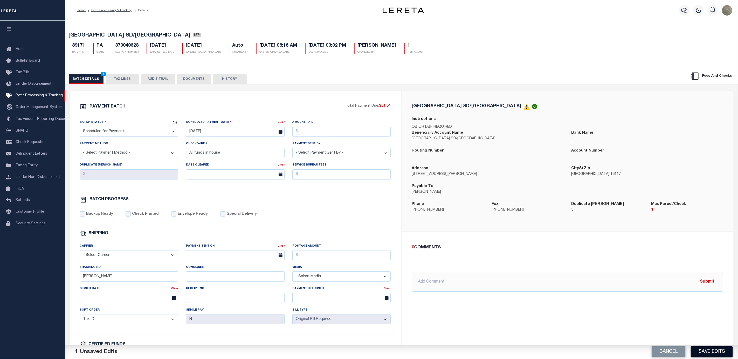
click at [714, 352] on button "Save Edits" at bounding box center [712, 352] width 42 height 11
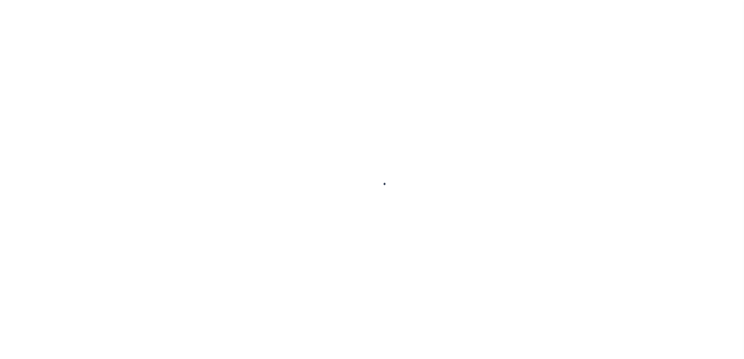
select select
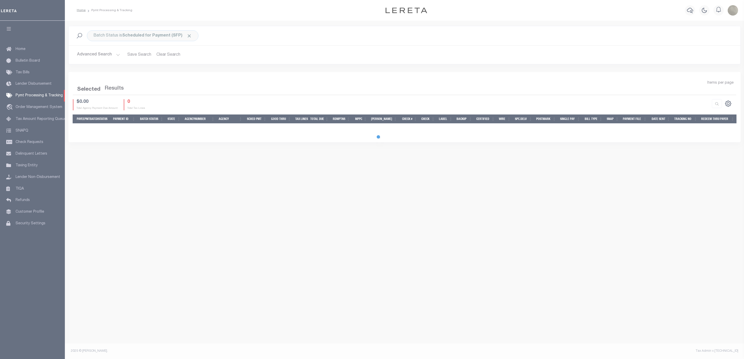
select select
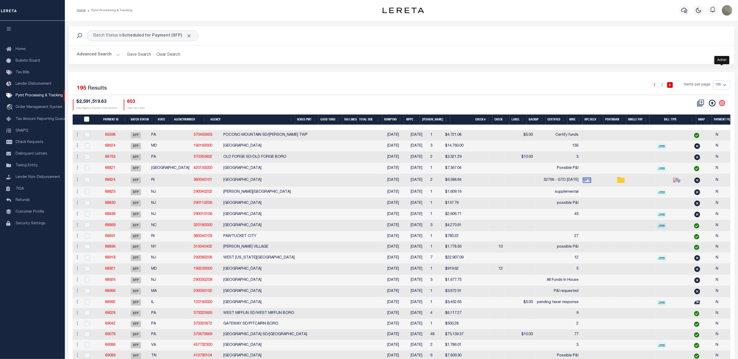
click at [724, 105] on icon "" at bounding box center [722, 103] width 7 height 7
click at [692, 142] on span "Show Filter" at bounding box center [690, 142] width 19 height 4
select select
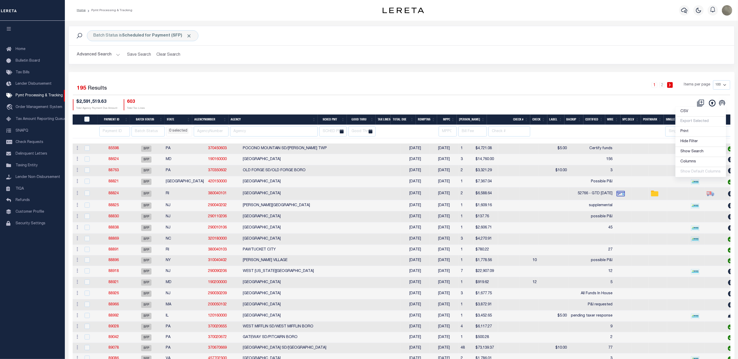
click at [346, 91] on div "1 2 Items per page 100 200 500 1000" at bounding box center [484, 86] width 491 height 13
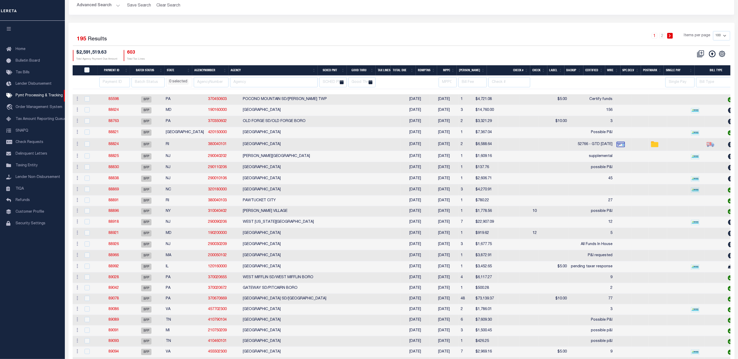
select select
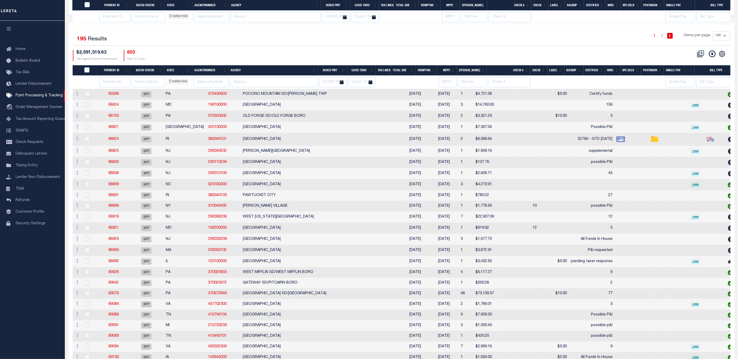
scroll to position [156, 0]
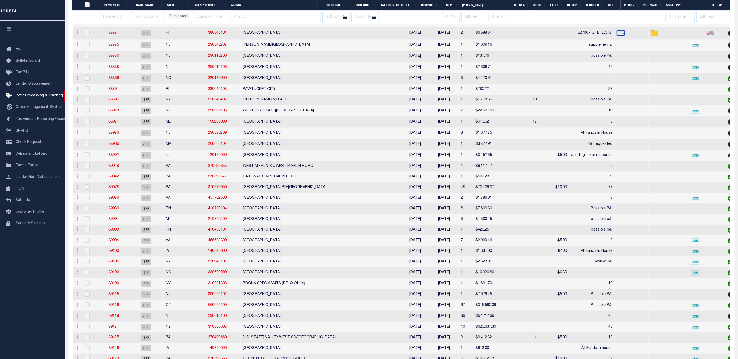
select select
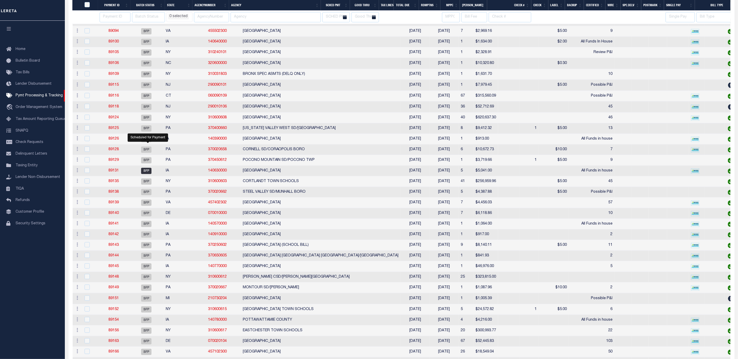
select select
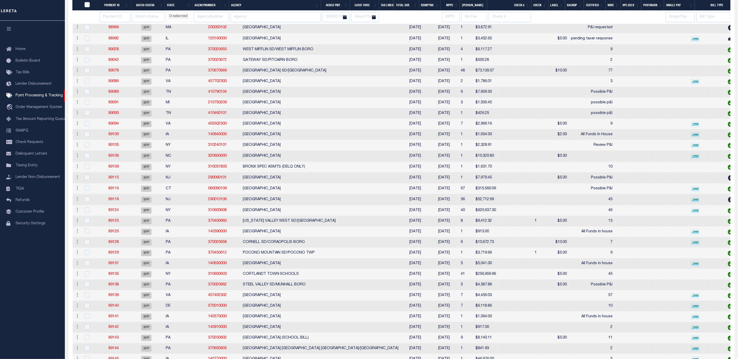
select select
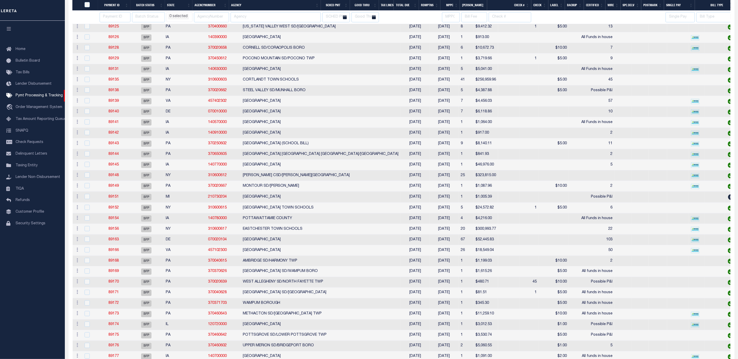
select select
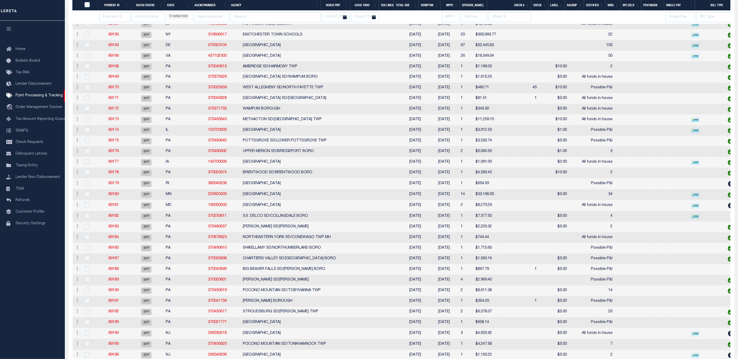
select select
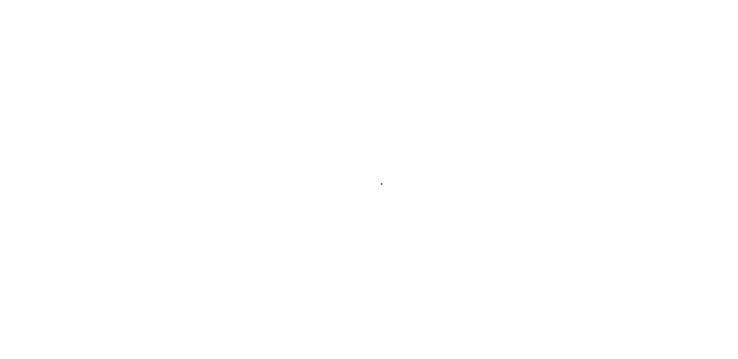
select select "SFP"
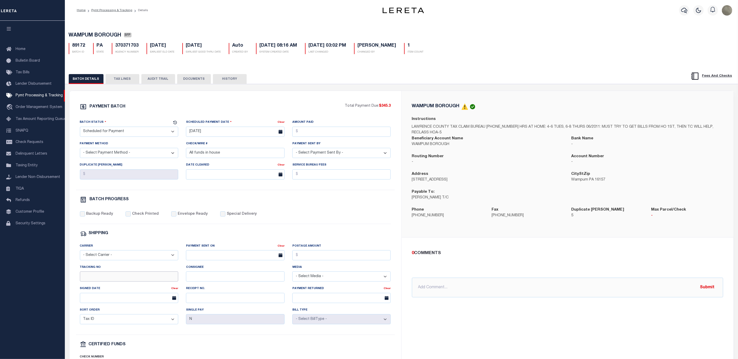
click at [139, 281] on input "Tracking No" at bounding box center [129, 277] width 99 height 10
type input "[PERSON_NAME]"
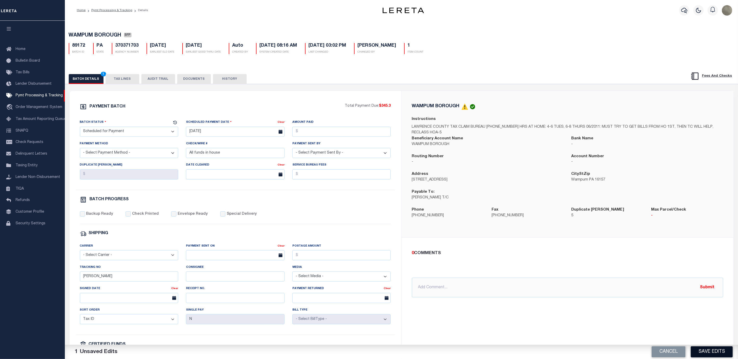
click at [712, 354] on button "Save Edits" at bounding box center [712, 352] width 42 height 11
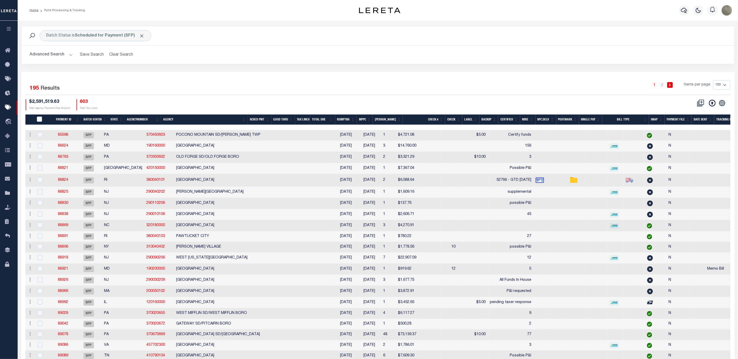
click at [295, 84] on div "1 2 Items per page 100 200 500 1000" at bounding box center [467, 86] width 526 height 13
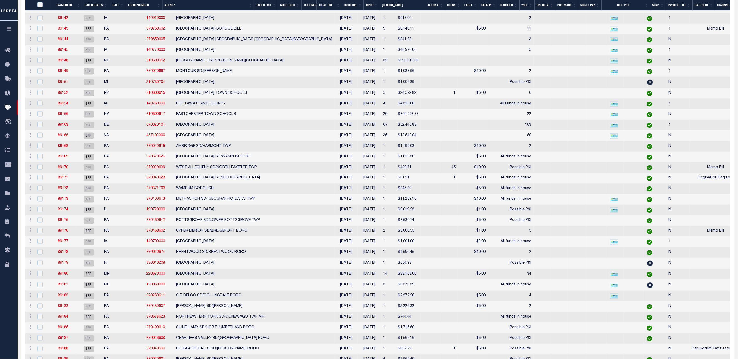
scroll to position [584, 0]
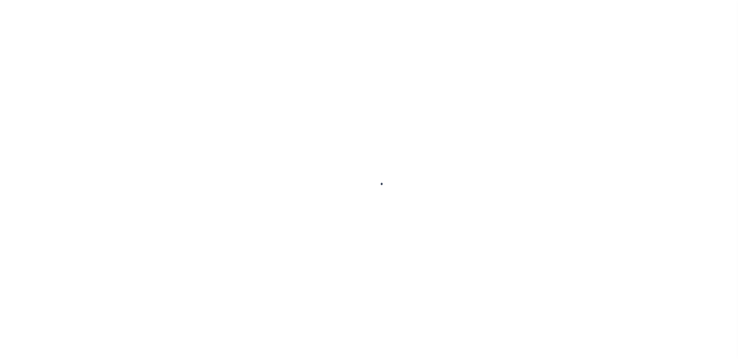
select select "SFP"
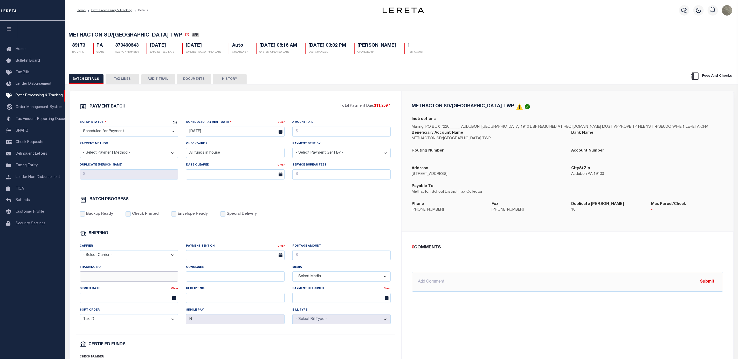
click at [106, 282] on input "Tracking No" at bounding box center [129, 277] width 99 height 10
type input "[PERSON_NAME]"
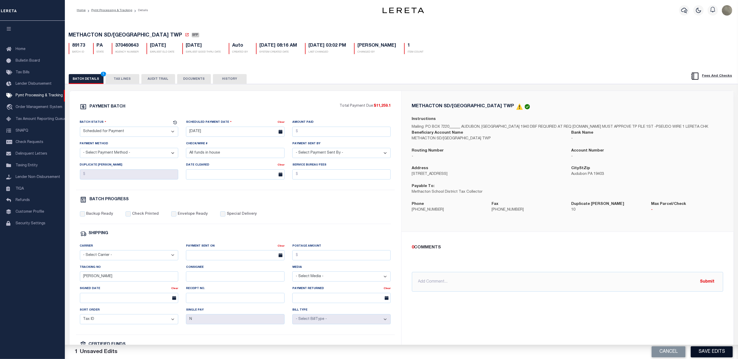
click at [704, 353] on button "Save Edits" at bounding box center [712, 352] width 42 height 11
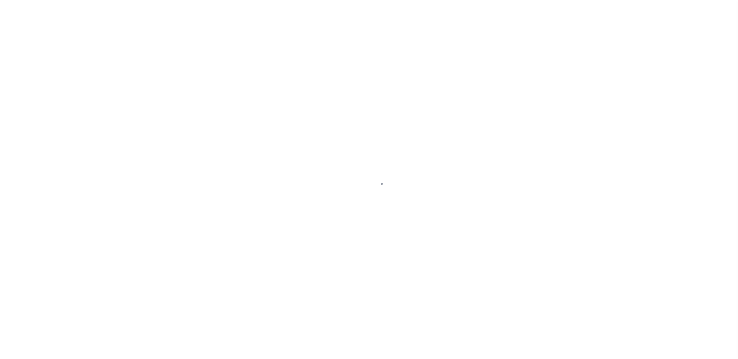
select select "SFP"
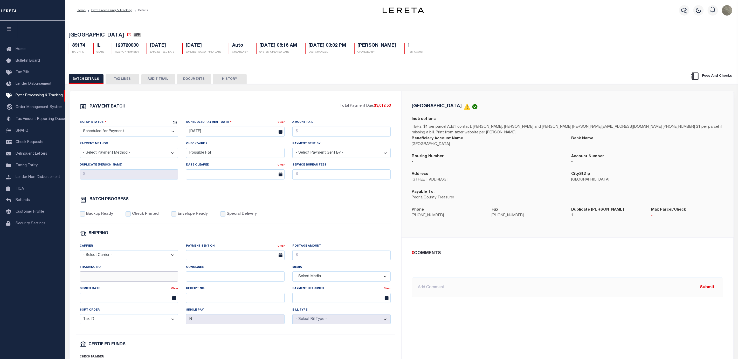
click at [112, 282] on input "Tracking No" at bounding box center [129, 277] width 99 height 10
type input "[PERSON_NAME]"
click at [356, 202] on div "BATCH PROGRESS" at bounding box center [235, 200] width 311 height 7
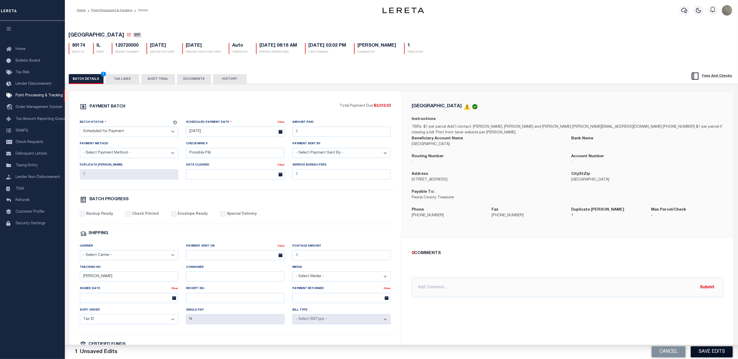
click at [721, 356] on button "Save Edits" at bounding box center [712, 352] width 42 height 11
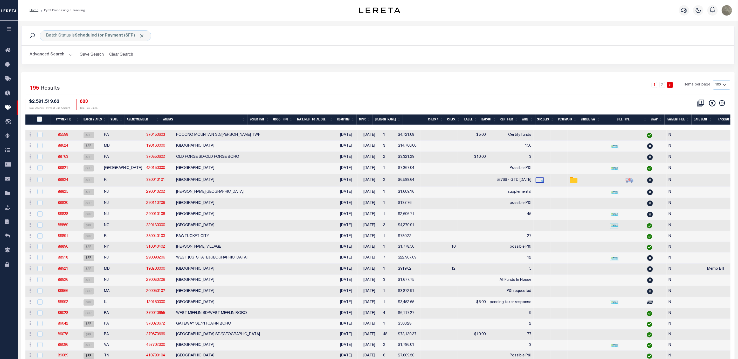
click at [288, 103] on div "$2,591,519.63 Total Agency Payment Due Amount 603 Total Tax Lines" at bounding box center [202, 104] width 352 height 11
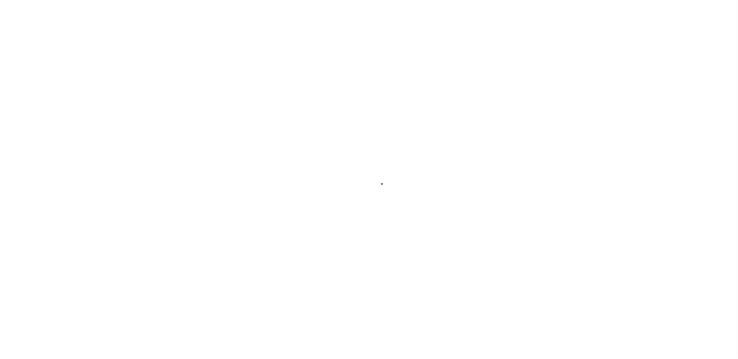
select select "SFP"
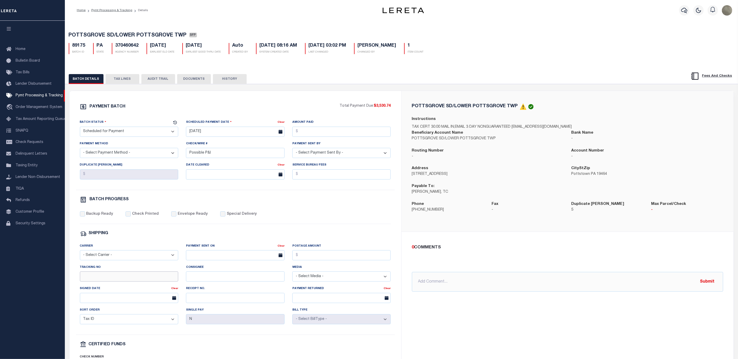
click at [110, 282] on input "Tracking No" at bounding box center [129, 277] width 99 height 10
type input "[PERSON_NAME]"
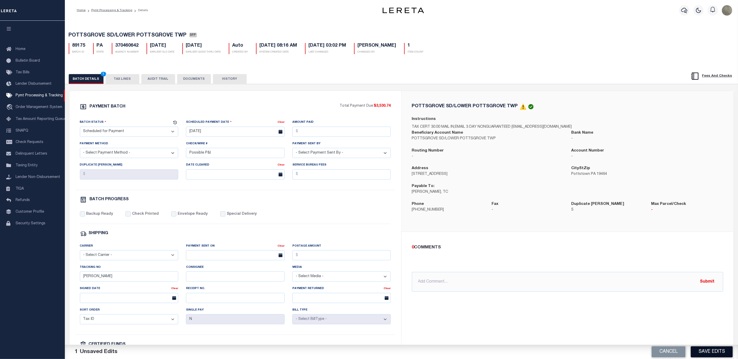
click at [710, 353] on button "Save Edits" at bounding box center [712, 352] width 42 height 11
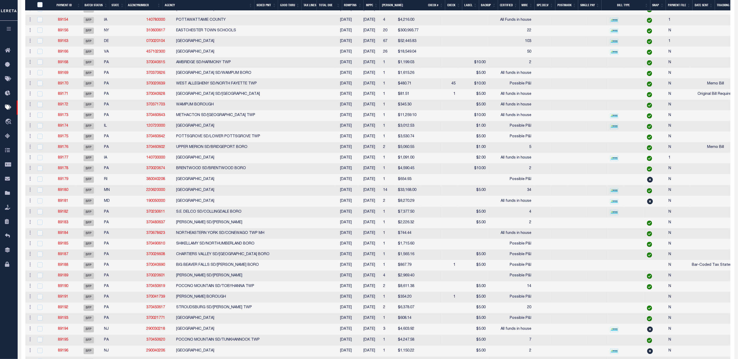
scroll to position [661, 0]
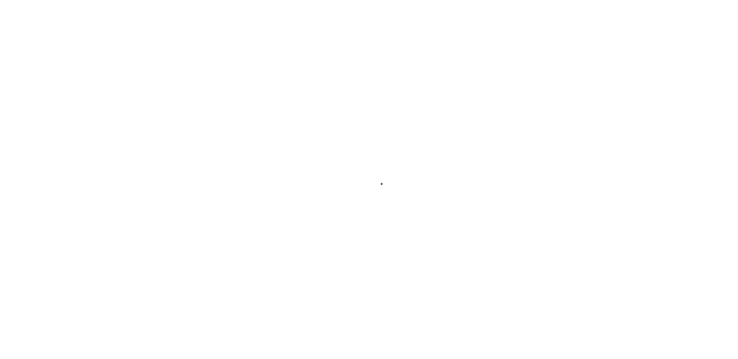
select select "SFP"
select select "37"
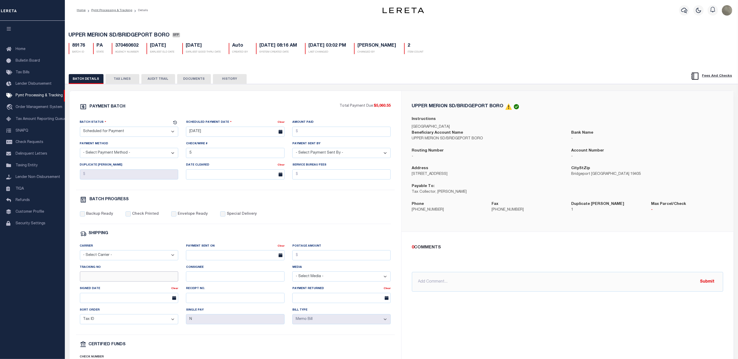
click at [119, 282] on input "Tracking No" at bounding box center [129, 277] width 99 height 10
type input "[PERSON_NAME]"
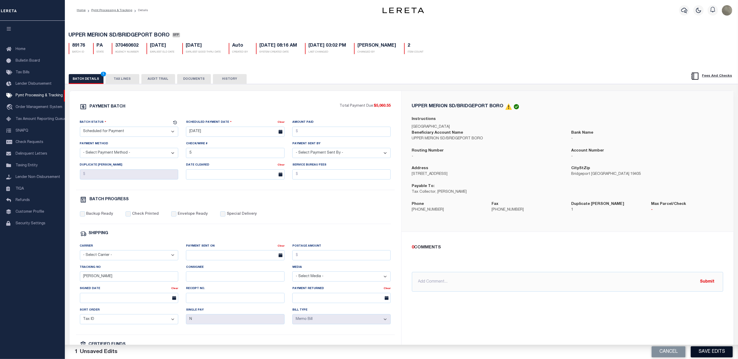
click at [722, 354] on button "Save Edits" at bounding box center [712, 352] width 42 height 11
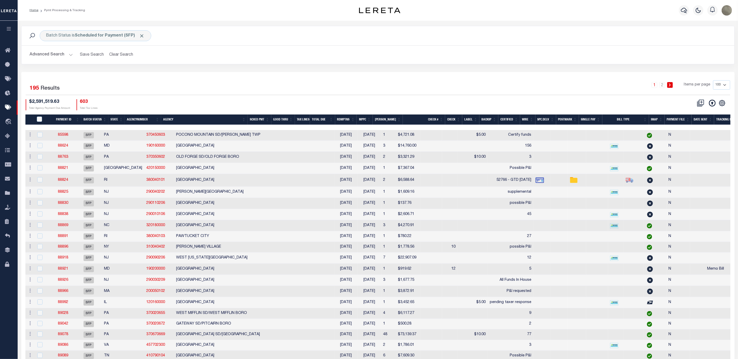
drag, startPoint x: 428, startPoint y: 94, endPoint x: 426, endPoint y: 100, distance: 5.7
click at [428, 94] on div "1 2 Items per page 100 200 500 1000" at bounding box center [467, 86] width 526 height 13
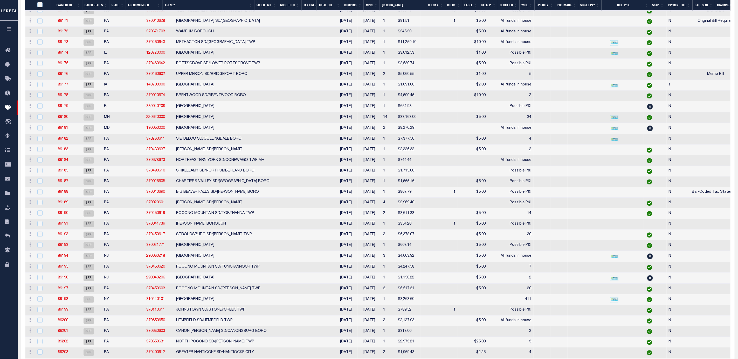
scroll to position [739, 0]
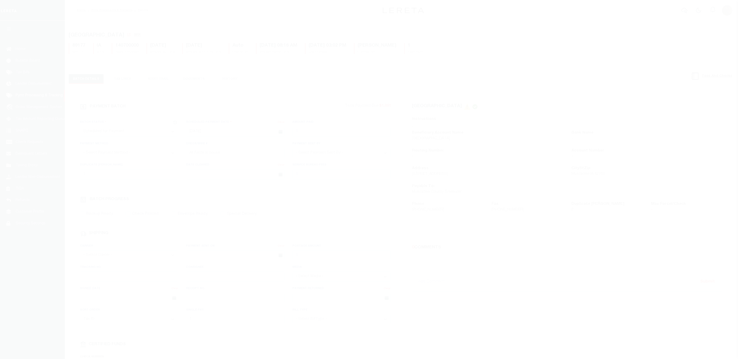
select select "SFP"
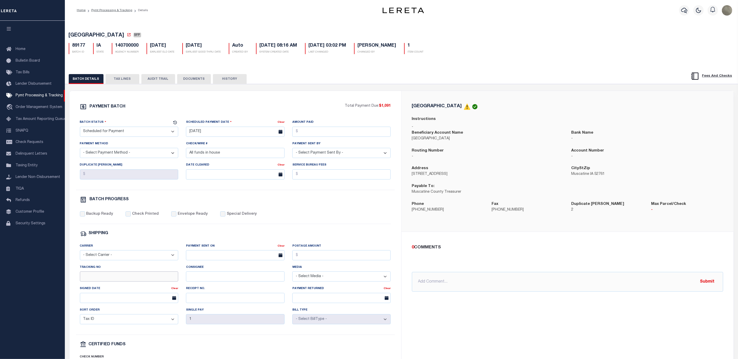
click at [100, 281] on input "Tracking No" at bounding box center [129, 277] width 99 height 10
click at [104, 281] on input "Tracking No" at bounding box center [129, 277] width 99 height 10
type input "[PERSON_NAME]"
click at [306, 203] on div "BATCH PROGRESS" at bounding box center [235, 200] width 311 height 7
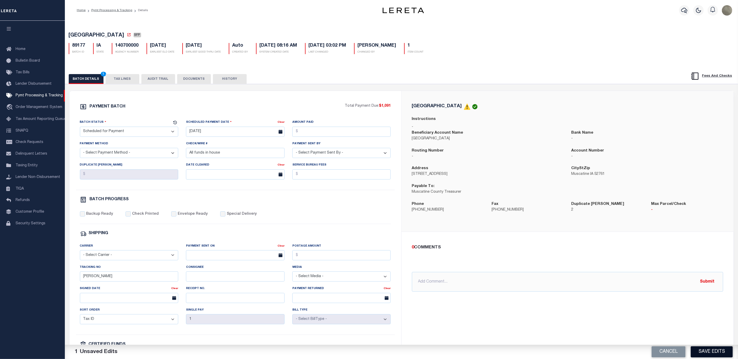
click at [707, 347] on div "Cancel Save Edits" at bounding box center [569, 352] width 337 height 15
click at [705, 350] on button "Save Edits" at bounding box center [712, 352] width 42 height 11
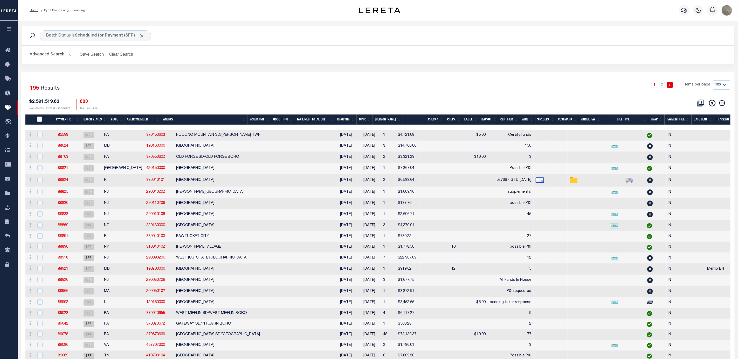
click at [273, 83] on div "1 2 Items per page 100 200 500 1000" at bounding box center [467, 86] width 526 height 13
click at [721, 106] on icon "" at bounding box center [722, 103] width 7 height 7
click at [699, 143] on span "Show Filter" at bounding box center [690, 142] width 19 height 4
select select
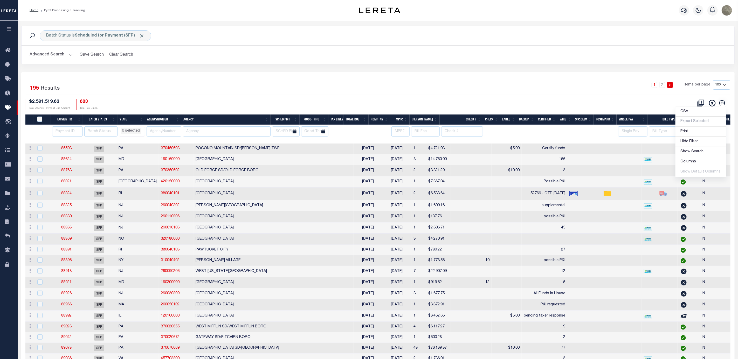
click at [167, 82] on div "Selected 195 Results" at bounding box center [111, 87] width 170 height 15
click at [62, 131] on input "number" at bounding box center [67, 132] width 31 height 10
type input "89178"
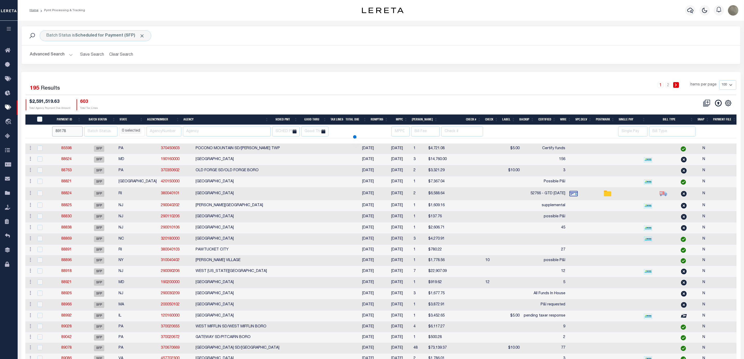
select select
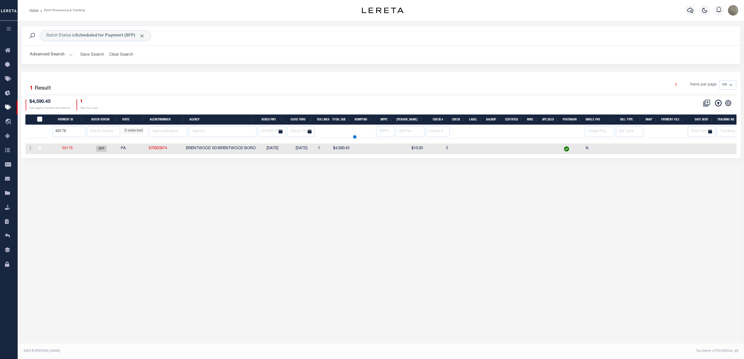
select select
click at [70, 132] on input "89178" at bounding box center [68, 132] width 33 height 10
type input "89179"
select select
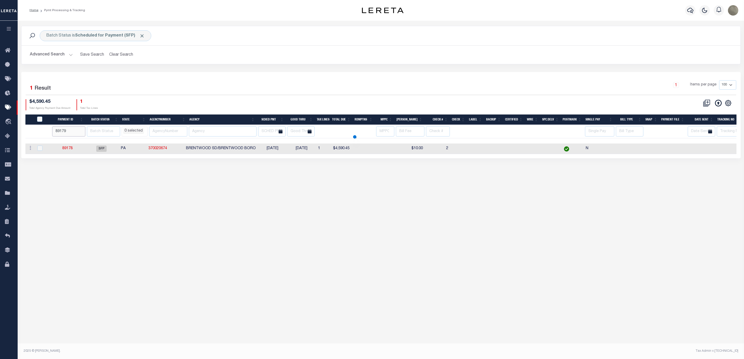
select select
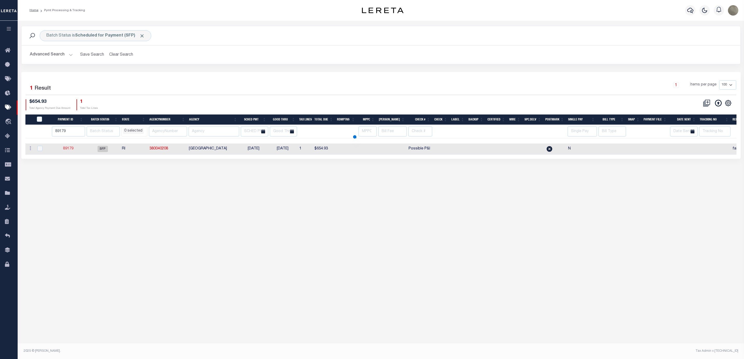
select select
type input "89180"
click at [82, 131] on input "89180" at bounding box center [68, 132] width 33 height 10
select select
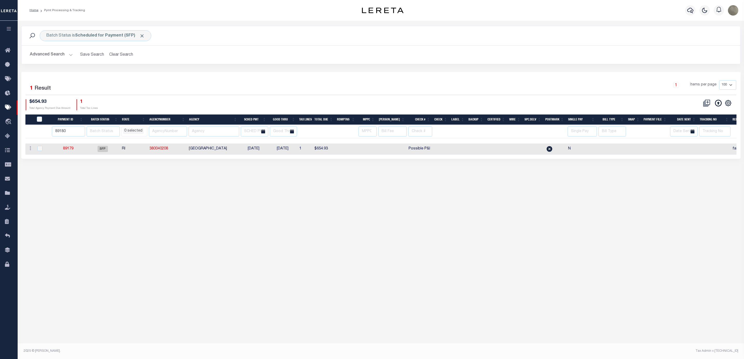
select select
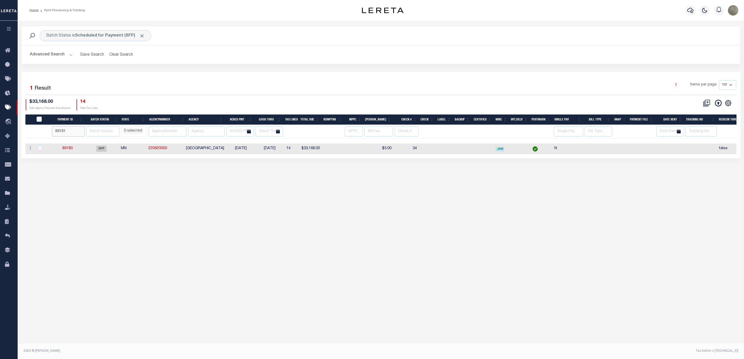
type input "89181"
click at [82, 133] on input "89181" at bounding box center [68, 132] width 33 height 10
select select
type input "89182"
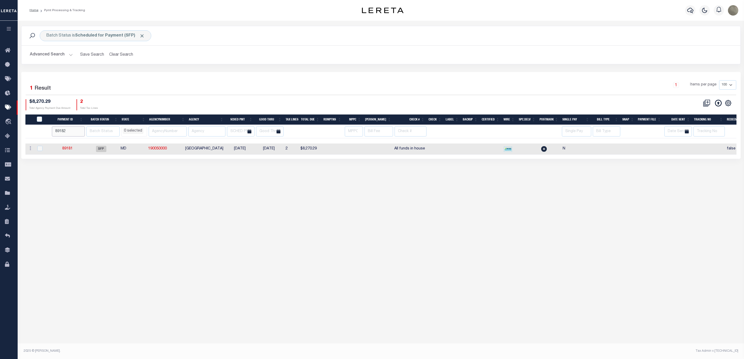
click at [83, 131] on input "89182" at bounding box center [68, 132] width 33 height 10
select select
click at [198, 135] on input "text" at bounding box center [222, 132] width 66 height 10
type input "woodstown"
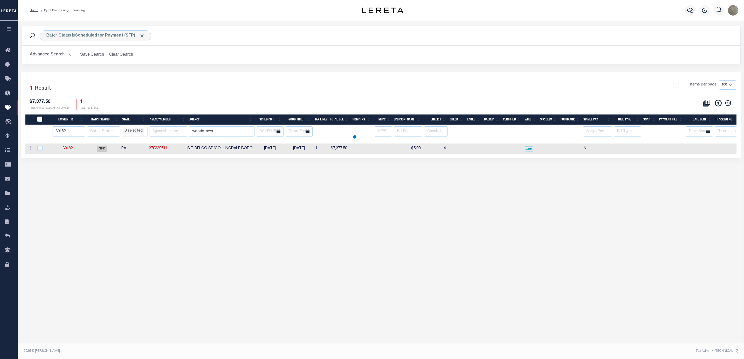
select select
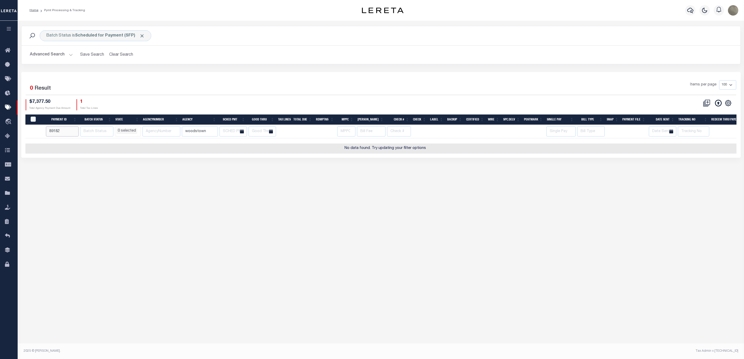
click at [70, 131] on input "89182" at bounding box center [62, 132] width 33 height 10
click at [51, 133] on input "89182" at bounding box center [62, 132] width 33 height 10
select select
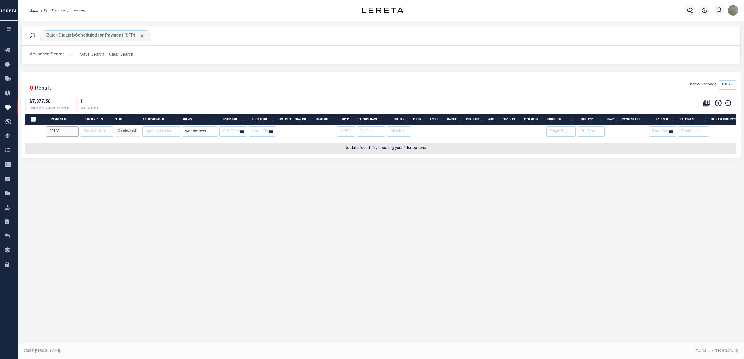
select select
type input "88884"
select select
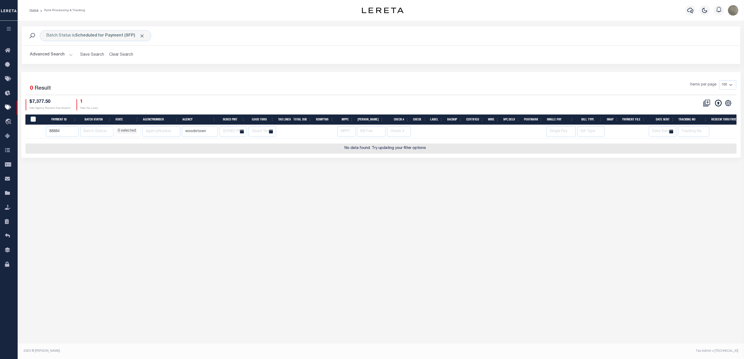
select select
click at [140, 37] on span "Click to Remove" at bounding box center [141, 35] width 5 height 5
select select
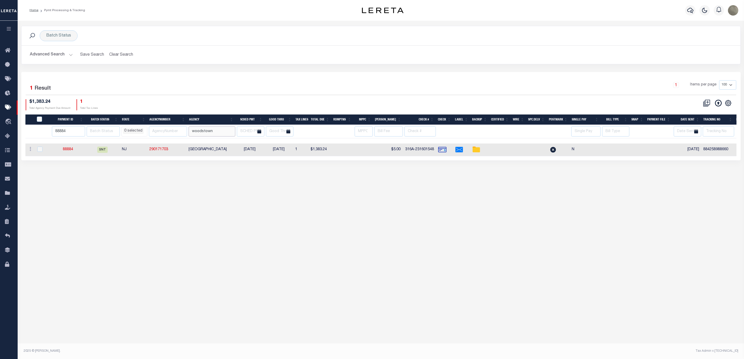
click at [212, 137] on input "woodstown" at bounding box center [212, 132] width 47 height 10
click at [212, 136] on input "woodstown" at bounding box center [212, 132] width 47 height 10
select select
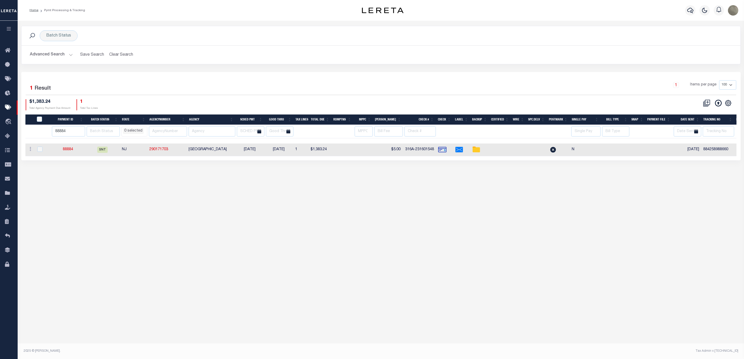
click at [63, 120] on th "Payment ID" at bounding box center [67, 120] width 35 height 11
select select
click at [63, 132] on input "88884" at bounding box center [68, 132] width 33 height 10
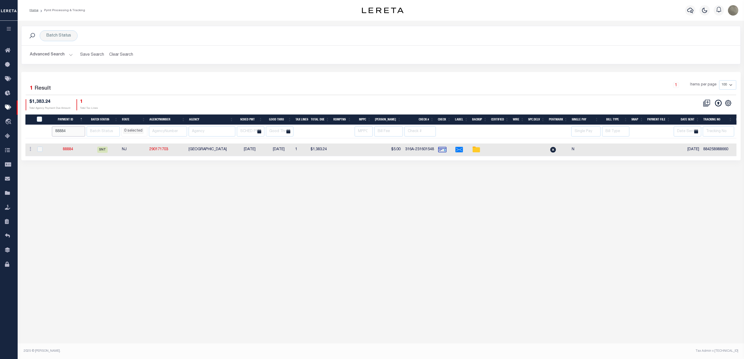
select select
click at [145, 100] on div "$1,383.24 Total Agency Payment Due Amount 1 Total Tax Lines" at bounding box center [203, 104] width 355 height 11
select select
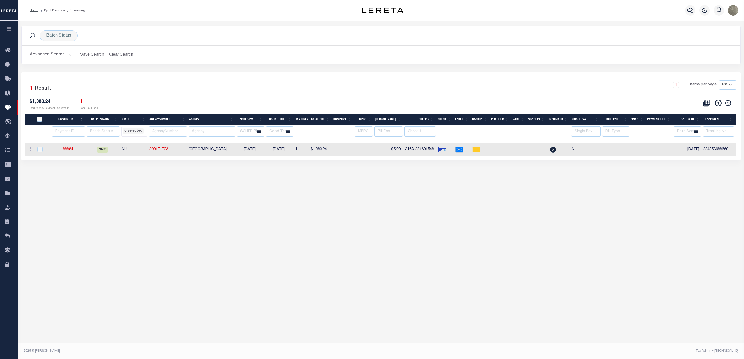
drag, startPoint x: 75, startPoint y: 150, endPoint x: 69, endPoint y: 154, distance: 6.7
click at [75, 150] on td "88884" at bounding box center [68, 150] width 34 height 13
checkbox input "true"
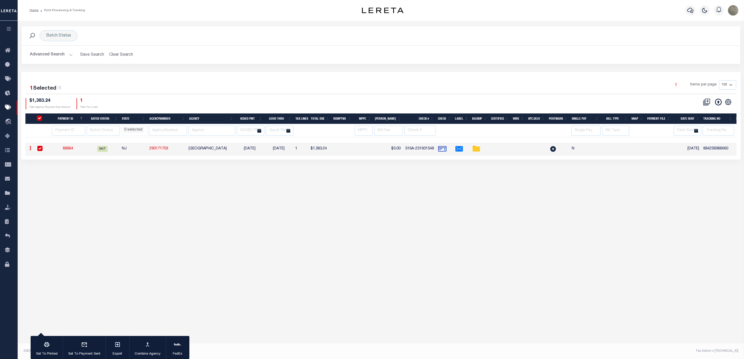
click at [69, 151] on link "88884" at bounding box center [68, 149] width 10 height 4
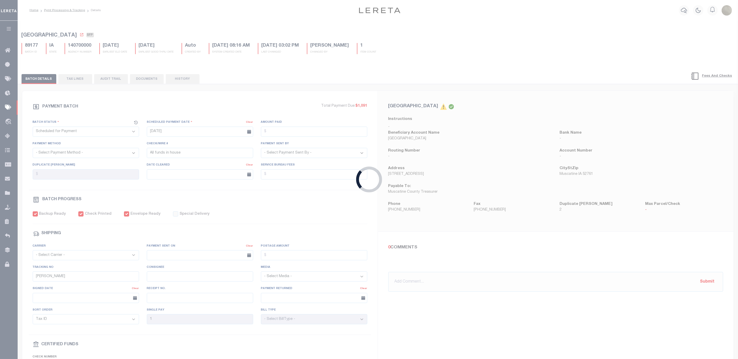
select select "SNT"
type input "09/10/2025"
type input "$1,383.24"
select select "CCK"
type input "316A-231601548"
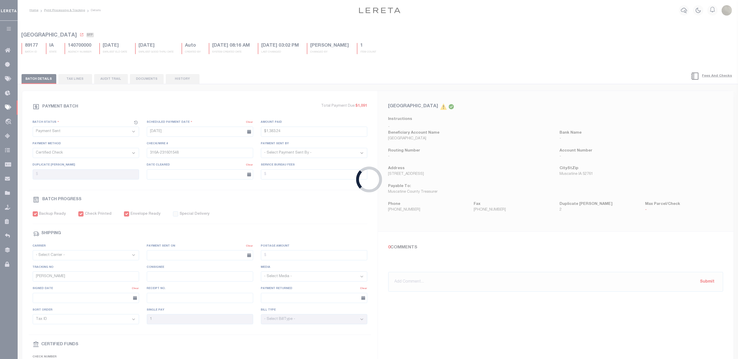
select select "[PERSON_NAME]"
checkbox input "true"
select select "FDX"
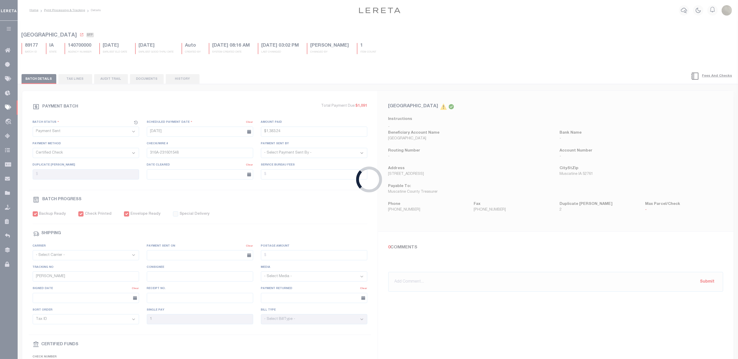
type input "09/10/2025"
type input "$28.42"
type input "884258988660"
type input "N"
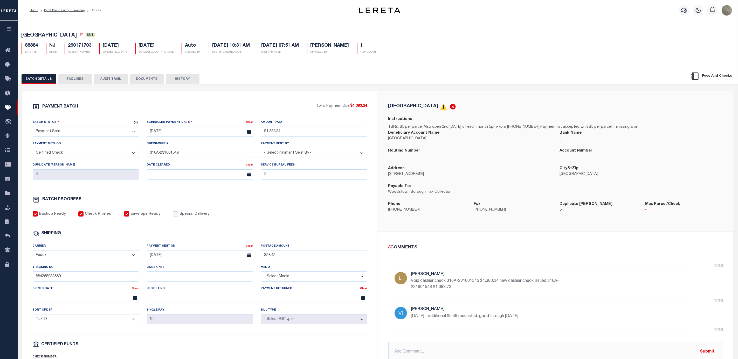
click at [81, 82] on button "TAX LINES" at bounding box center [75, 79] width 34 height 10
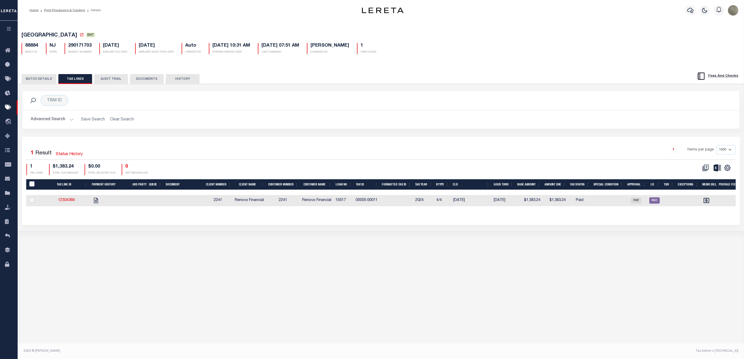
select select
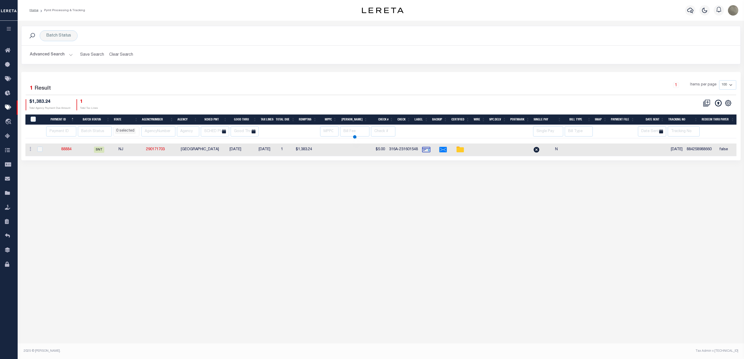
select select
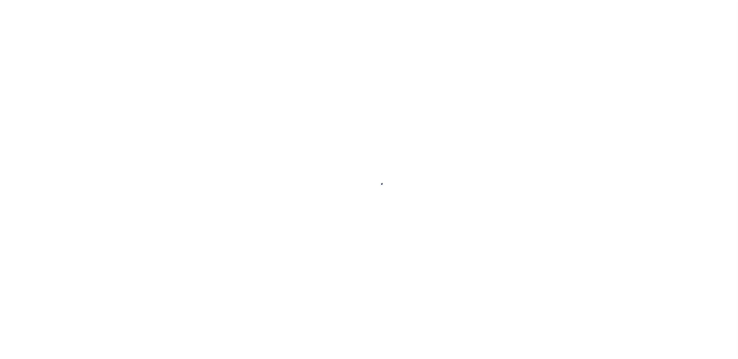
select select "SFP"
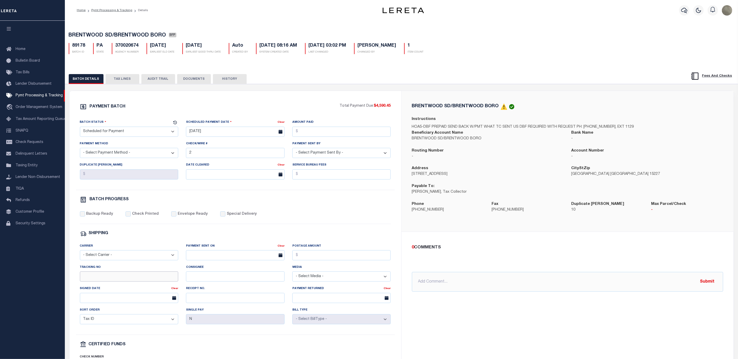
click at [114, 281] on input "Tracking No" at bounding box center [129, 277] width 99 height 10
type input "[PERSON_NAME]"
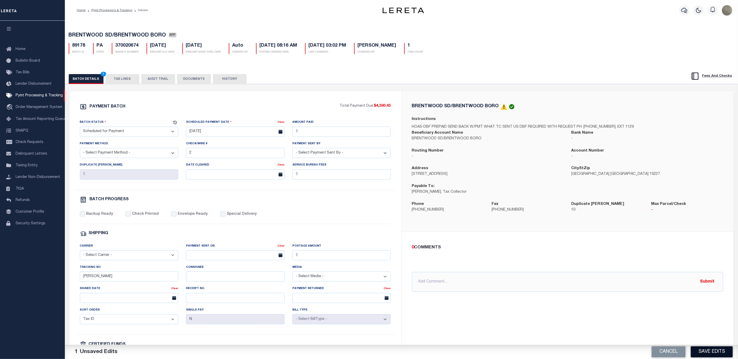
click at [705, 347] on button "Save Edits" at bounding box center [712, 352] width 42 height 11
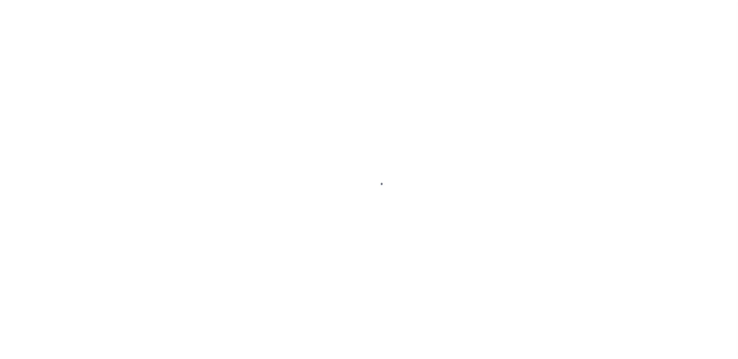
select select "SFP"
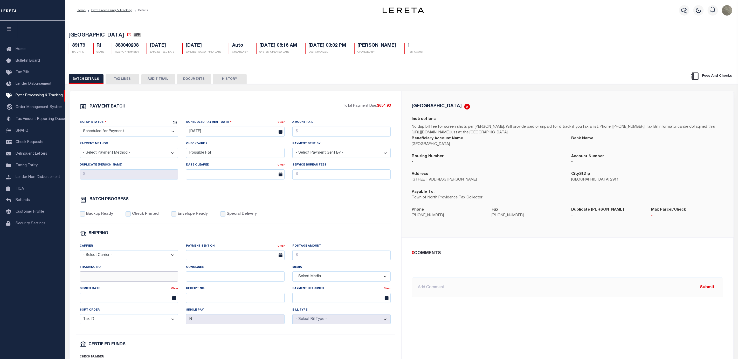
click at [116, 277] on input "Tracking No" at bounding box center [129, 277] width 99 height 10
type input "[PERSON_NAME]"
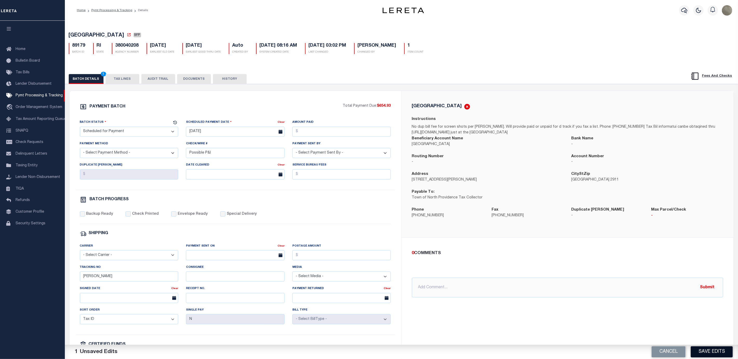
click at [714, 352] on button "Save Edits" at bounding box center [712, 352] width 42 height 11
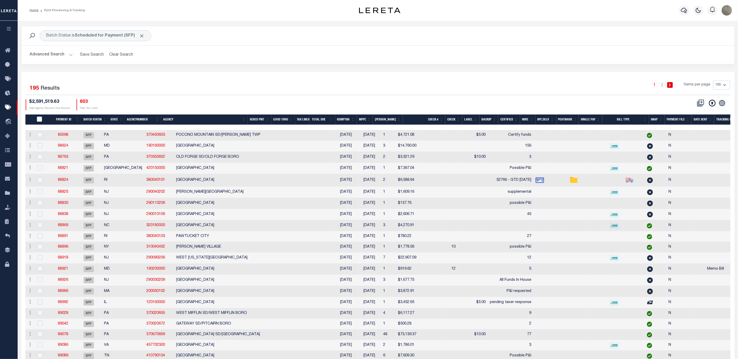
click at [334, 83] on div "1 2 Items per page 100 200 500 1000" at bounding box center [467, 86] width 526 height 13
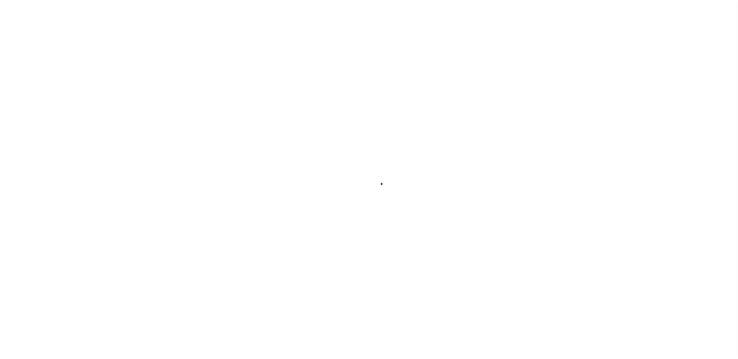
select select "SFP"
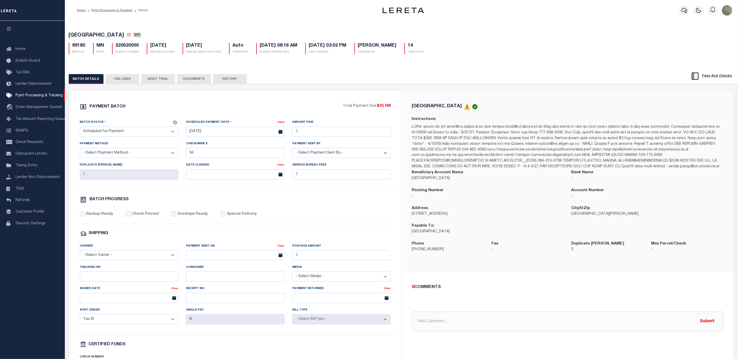
click at [111, 286] on div "Tracking No" at bounding box center [129, 275] width 106 height 21
click at [112, 282] on input "Tracking No" at bounding box center [129, 277] width 99 height 10
type input "[PERSON_NAME]"
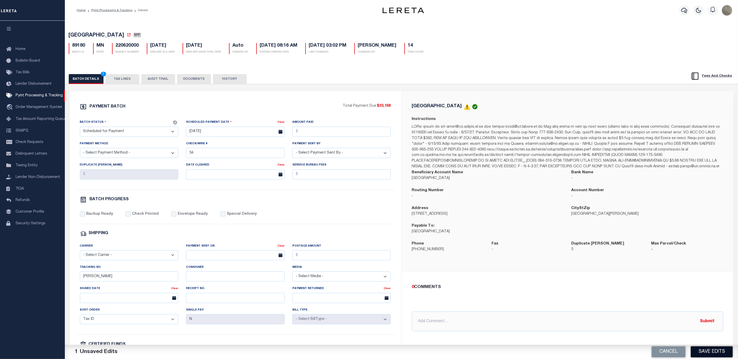
click at [710, 348] on button "Save Edits" at bounding box center [712, 352] width 42 height 11
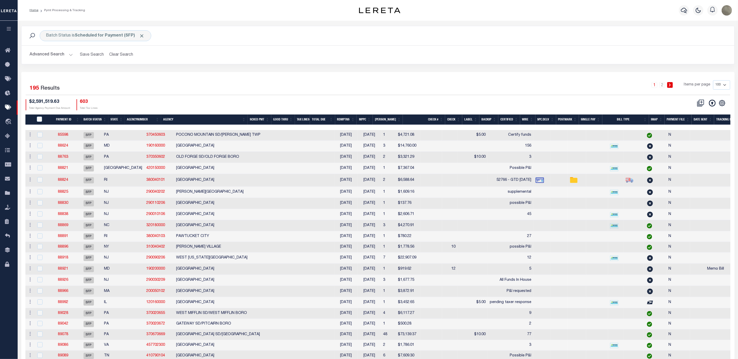
click at [366, 84] on div "1 2 Items per page 100 200 500 1000" at bounding box center [467, 86] width 526 height 13
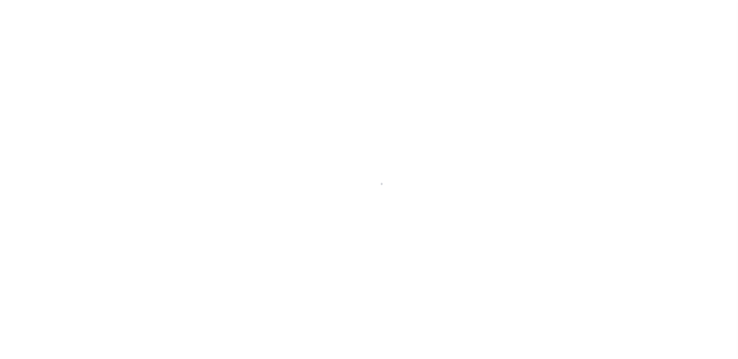
select select "SFP"
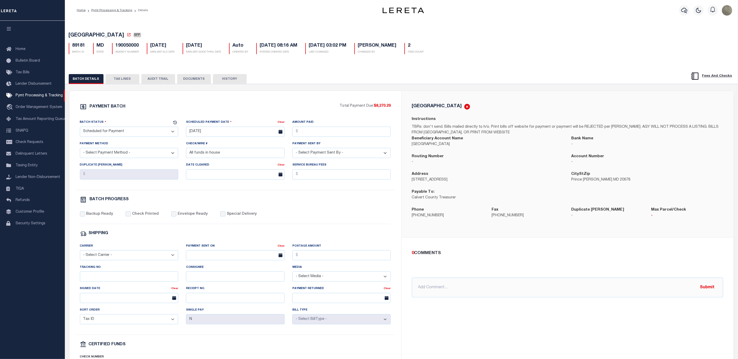
click at [89, 286] on div "Tracking No" at bounding box center [129, 275] width 106 height 21
click at [97, 280] on input "Tracking No" at bounding box center [129, 277] width 99 height 10
type input "[PERSON_NAME]"
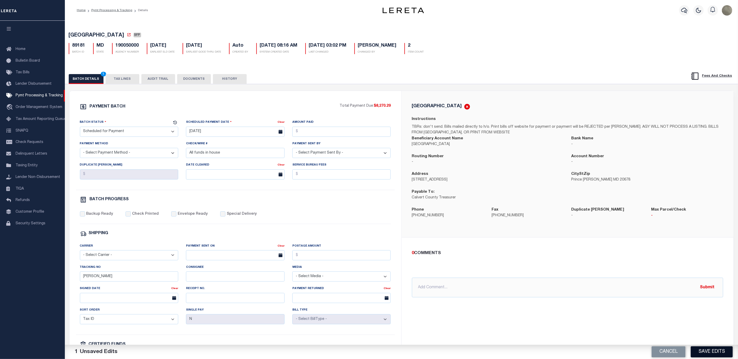
click at [723, 347] on button "Save Edits" at bounding box center [712, 352] width 42 height 11
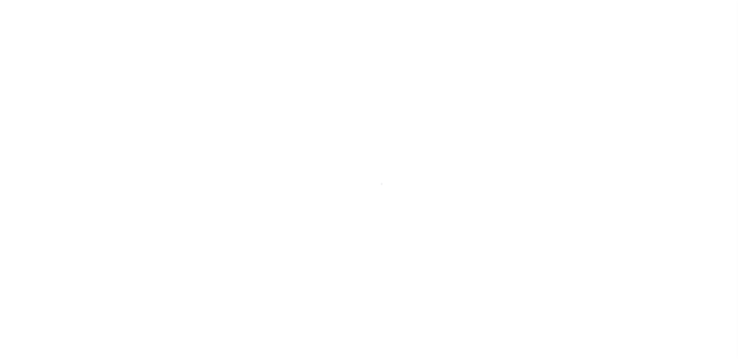
select select "SFP"
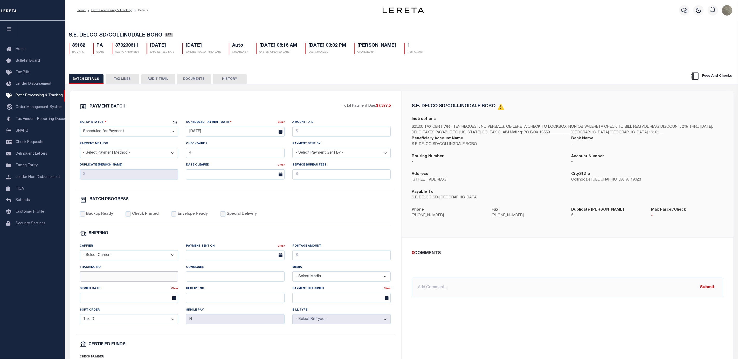
click at [123, 277] on input "Tracking No" at bounding box center [129, 277] width 99 height 10
type input "Audria"
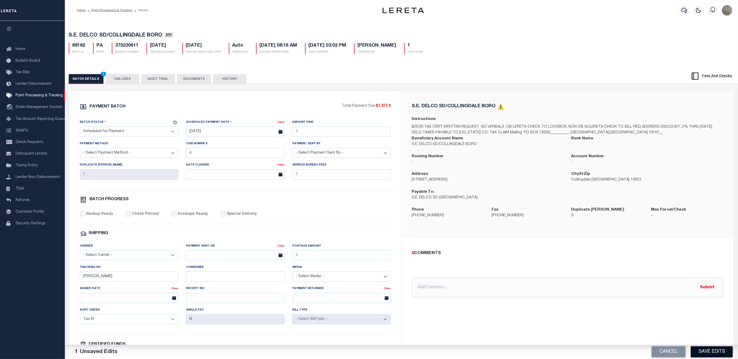
click at [717, 353] on button "Save Edits" at bounding box center [712, 352] width 42 height 11
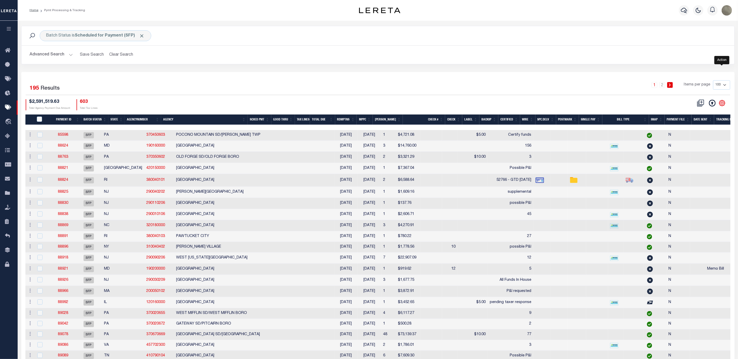
click at [722, 104] on icon "" at bounding box center [722, 103] width 7 height 7
click at [697, 141] on span "Show Filter" at bounding box center [690, 142] width 19 height 4
select select
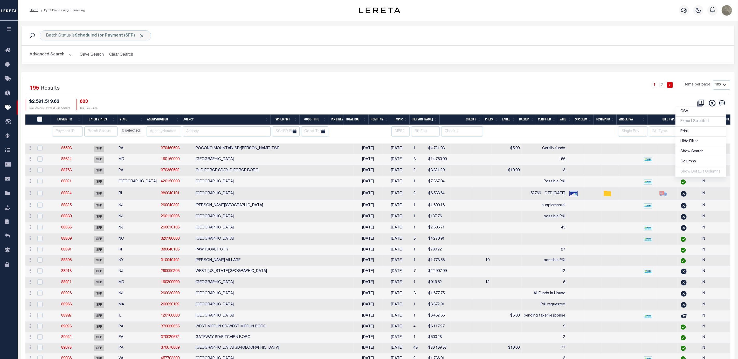
click at [68, 133] on input "number" at bounding box center [67, 132] width 31 height 10
paste input "88487"
type input "88487"
select select
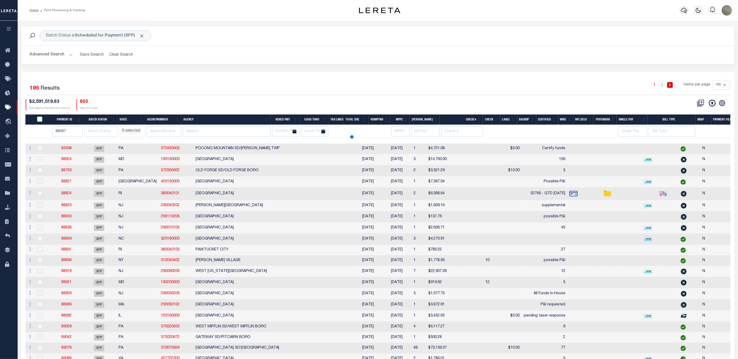
select select
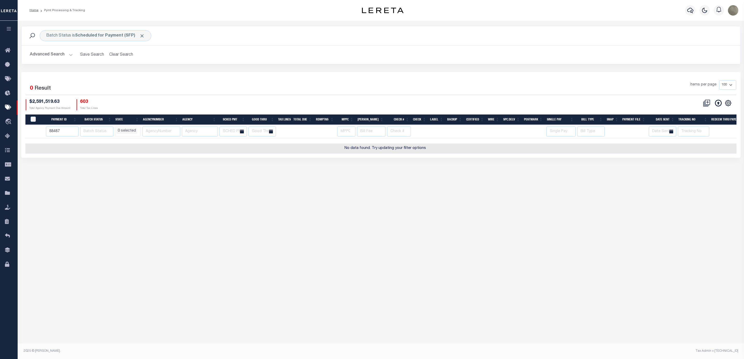
select select
click at [143, 35] on span "Click to Remove" at bounding box center [141, 35] width 5 height 5
select select
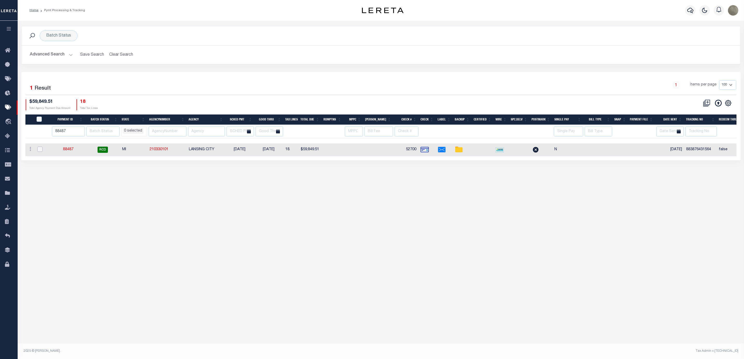
click at [39, 150] on input "checkbox" at bounding box center [39, 149] width 5 height 5
checkbox input "true"
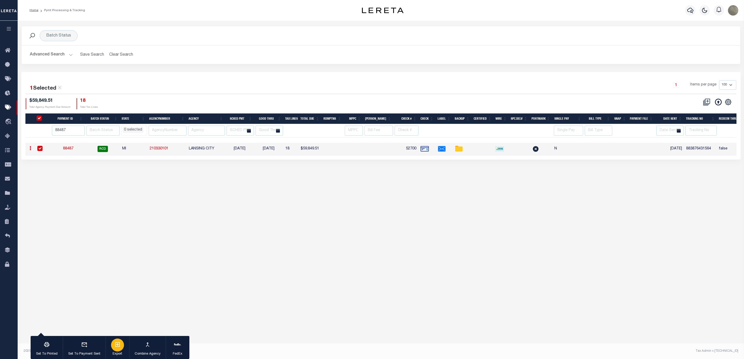
click at [121, 347] on icon "button" at bounding box center [117, 345] width 6 height 6
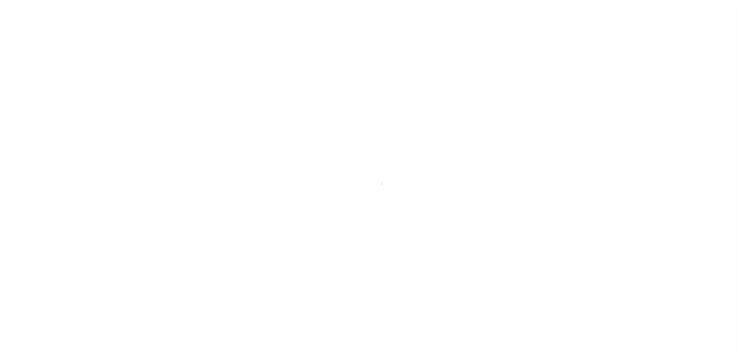
select select "SNT"
select select "CCK"
select select "[PERSON_NAME]"
select select "FDX"
select select "RCD"
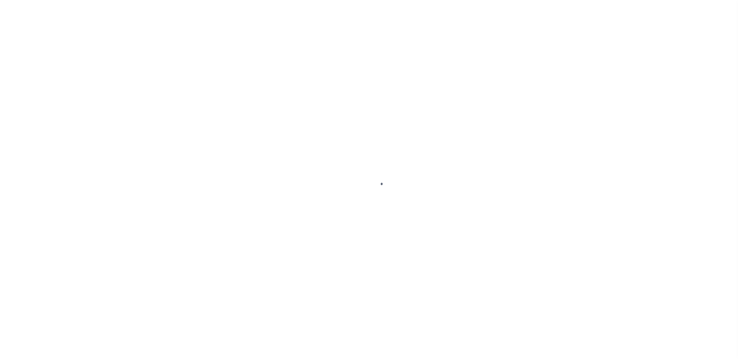
select select "CHK"
select select "[PERSON_NAME]"
select select "FDX"
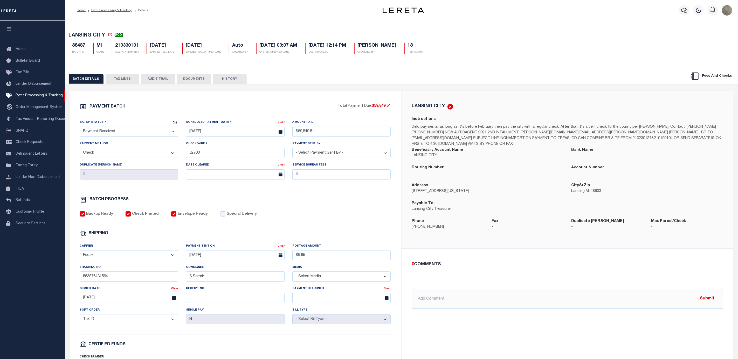
click at [135, 81] on button "TAX LINES" at bounding box center [123, 79] width 34 height 10
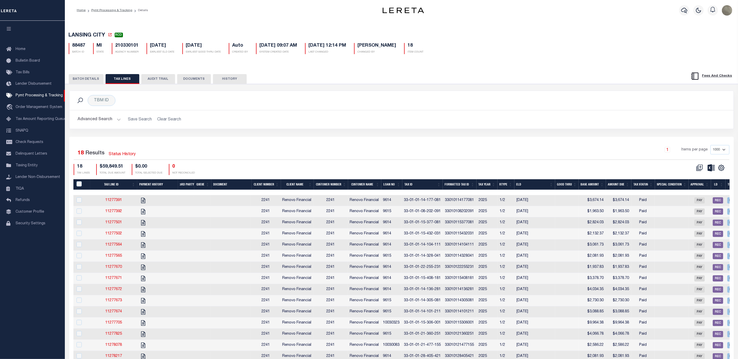
click at [442, 158] on div "1 Items per page 1000 2500 5000 10000" at bounding box center [484, 151] width 490 height 13
click at [438, 187] on th "Tax ID" at bounding box center [422, 184] width 40 height 11
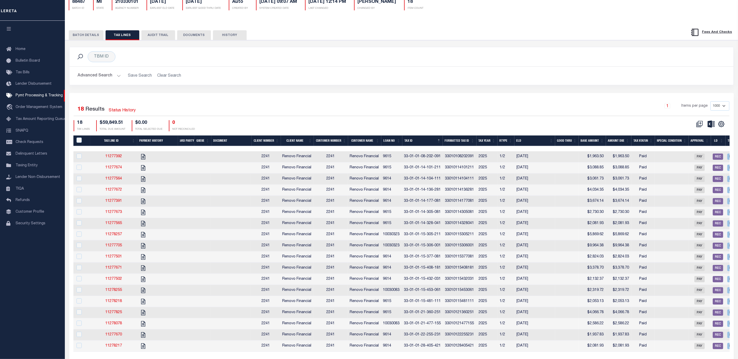
scroll to position [78, 0]
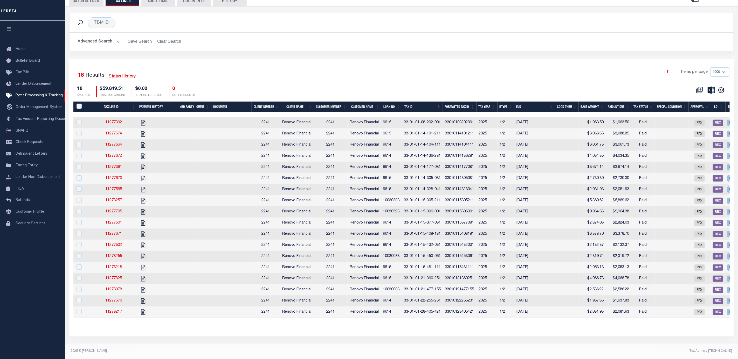
click at [408, 66] on div "Selected 18 Results Status History 1 Items per page 1000 2500 5000 10000 18 TAX…" at bounding box center [401, 198] width 664 height 278
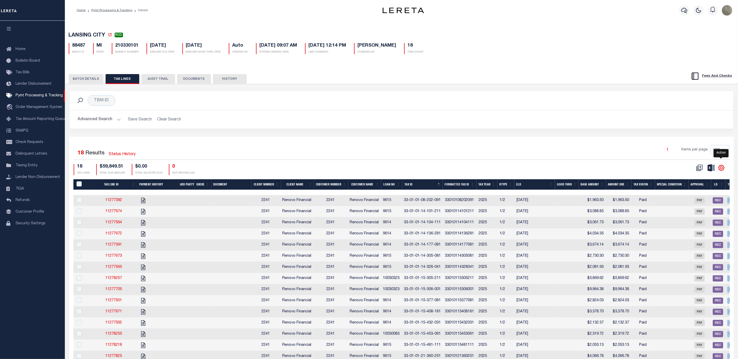
click at [721, 169] on icon "" at bounding box center [721, 168] width 2 height 2
click at [606, 160] on div "1 Items per page 1000 2500 5000 10000" at bounding box center [484, 152] width 498 height 15
click at [714, 172] on icon at bounding box center [710, 167] width 7 height 7
click at [501, 71] on div "BATCH DETAILS TAX LINES AUDIT TRAIL DOCUMENTS HISTORY" at bounding box center [402, 243] width 678 height 357
click at [89, 80] on button "BATCH DETAILS" at bounding box center [86, 79] width 35 height 10
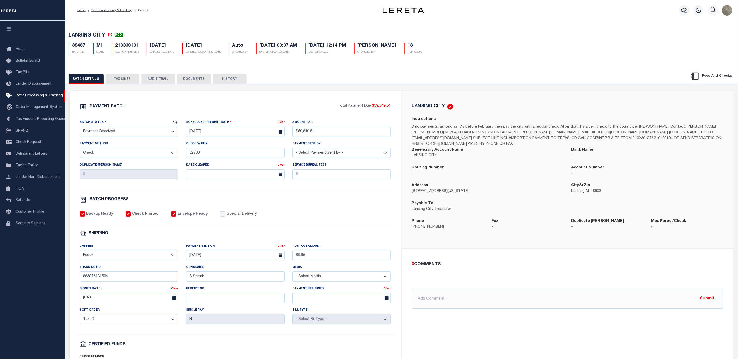
click at [130, 79] on button "TAX LINES" at bounding box center [123, 79] width 34 height 10
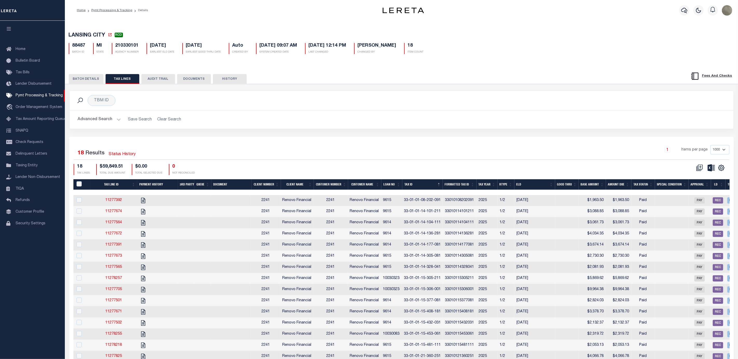
click at [80, 78] on button "BATCH DETAILS" at bounding box center [86, 79] width 35 height 10
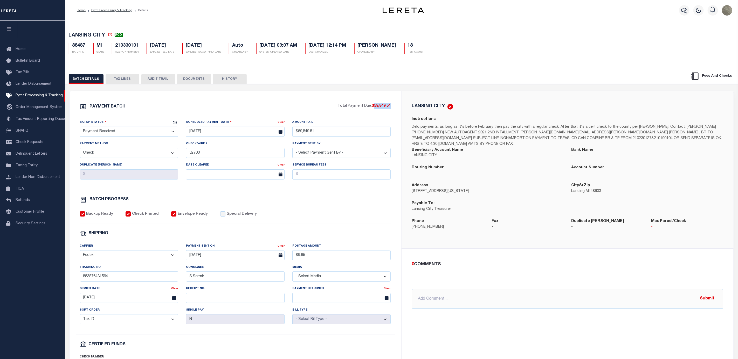
drag, startPoint x: 390, startPoint y: 109, endPoint x: 374, endPoint y: 109, distance: 16.1
click at [374, 108] on span "$59,849.51" at bounding box center [381, 106] width 19 height 4
copy span "59,849.51"
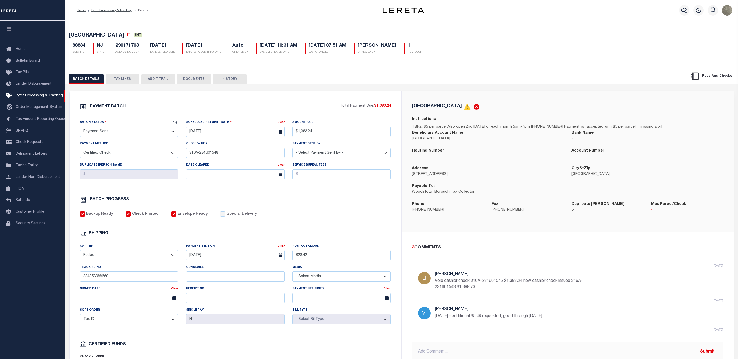
select select "SNT"
select select "CCK"
select select "[PERSON_NAME]"
select select "FDX"
click at [124, 84] on button "TAX LINES" at bounding box center [123, 79] width 34 height 10
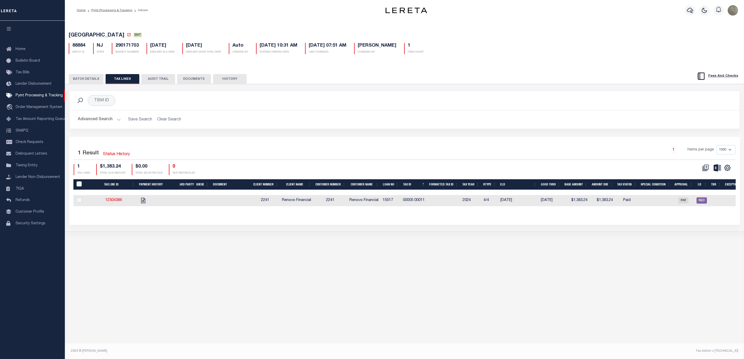
click at [505, 87] on div "PAYMENT BATCH Total Payment Due: $1,383.24 Batch Status" at bounding box center [405, 158] width 684 height 148
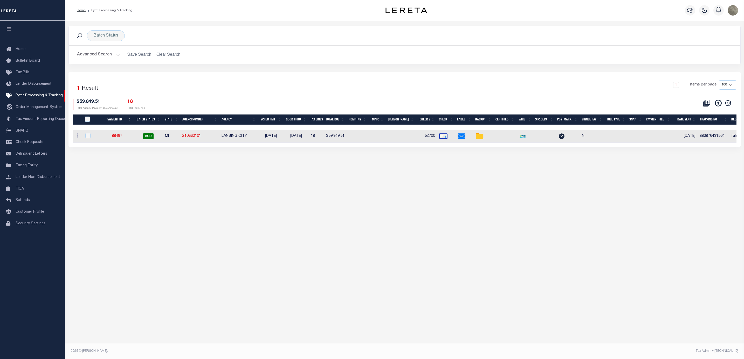
click at [732, 101] on div "CSV Export Selected Print Show Filter Show Search Columns 0: 1: PayeePmtBatchSt…" at bounding box center [716, 103] width 39 height 8
click at [729, 103] on icon "" at bounding box center [728, 103] width 6 height 6
click at [705, 141] on span "Show Filter" at bounding box center [695, 142] width 19 height 4
select select
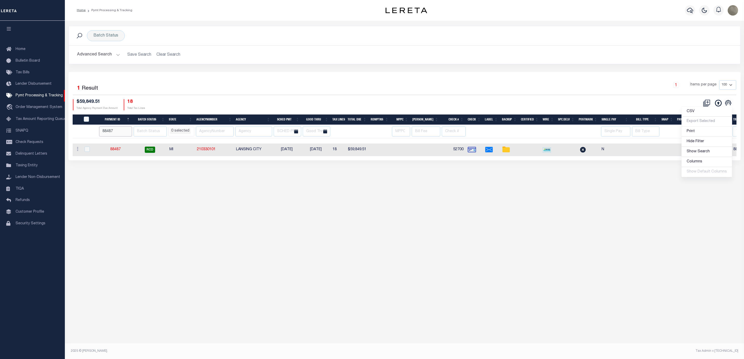
click at [112, 135] on input "88487" at bounding box center [115, 132] width 33 height 10
type input "88248"
select select
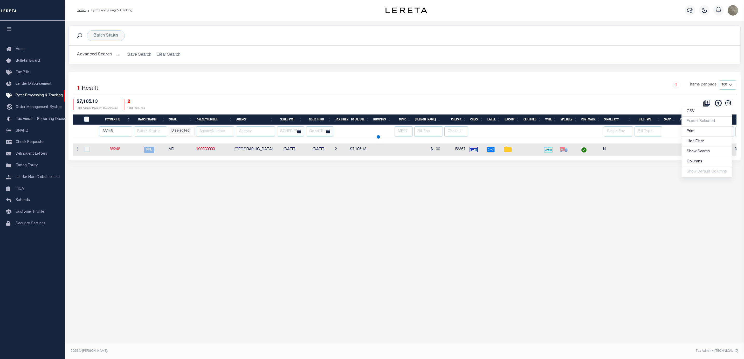
select select
click at [393, 104] on div "$7,105.13 Total Agency Payment Due Amount 2 Total Tax Lines" at bounding box center [239, 104] width 332 height 11
click at [398, 209] on div "Batch Status Search Advanced Search Save Search Clear Search PayeeSearchTable_d…" at bounding box center [404, 182] width 679 height 323
click at [116, 131] on input "88248" at bounding box center [115, 132] width 33 height 10
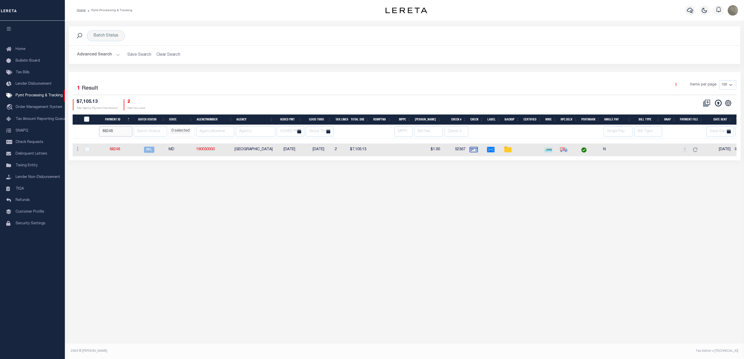
click at [116, 131] on input "88248" at bounding box center [115, 132] width 33 height 10
type input "85118"
select select
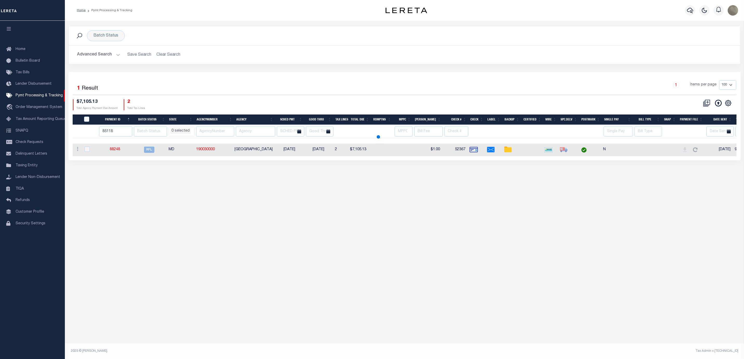
select select
click at [108, 135] on input "85118" at bounding box center [115, 132] width 33 height 10
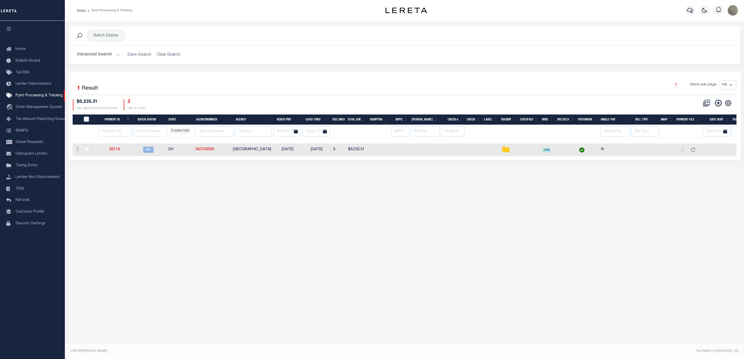
select select
click at [39, 97] on span "Pymt Processing & Tracking" at bounding box center [39, 96] width 47 height 4
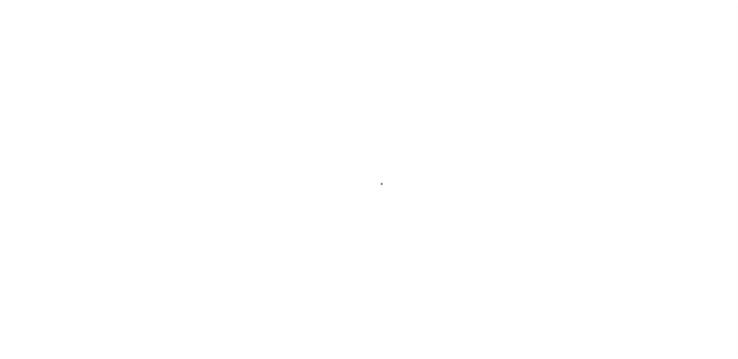
select select "RFL"
select select "CHK"
select select "[PERSON_NAME]"
select select "USS"
select select
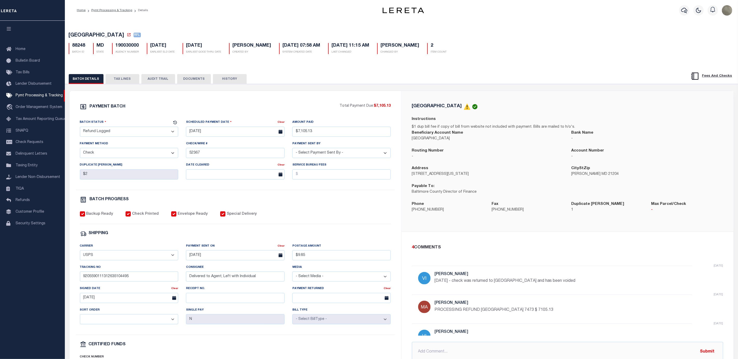
click at [194, 79] on button "DOCUMENTS" at bounding box center [194, 79] width 34 height 10
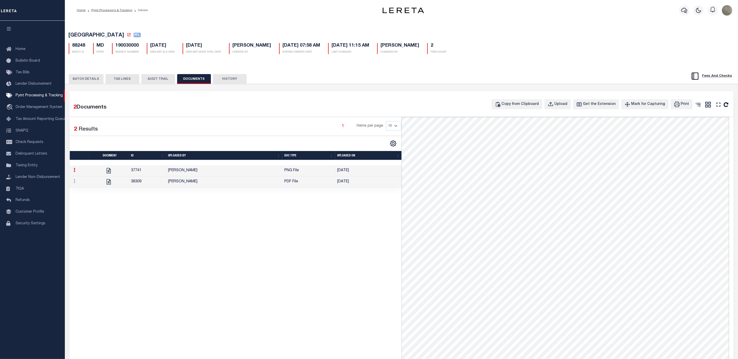
click at [224, 180] on td "[PERSON_NAME]" at bounding box center [224, 182] width 116 height 11
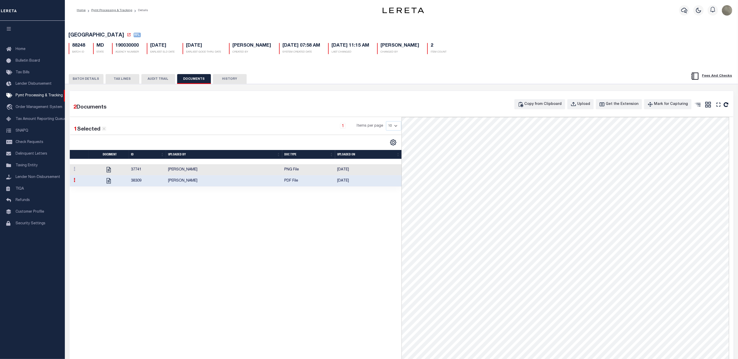
click at [84, 82] on button "BATCH DETAILS" at bounding box center [86, 79] width 35 height 10
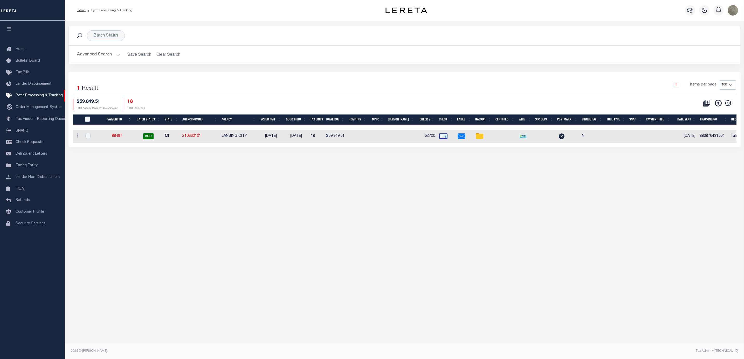
click at [89, 54] on button "Advanced Search" at bounding box center [98, 55] width 43 height 10
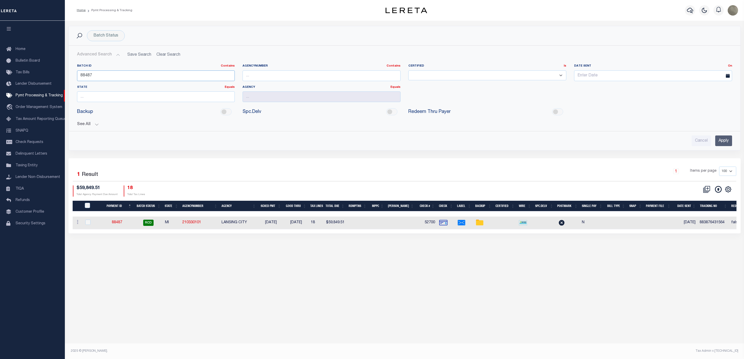
click at [113, 77] on input "88487" at bounding box center [156, 76] width 158 height 11
click at [22, 96] on span "Pymt Processing & Tracking" at bounding box center [39, 96] width 47 height 4
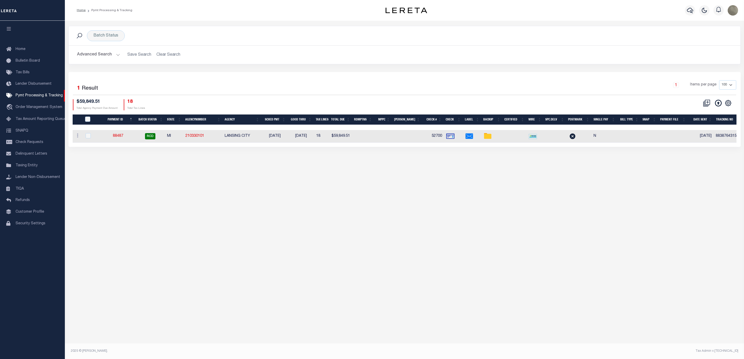
click at [165, 56] on h2 "Advanced Search Save Search Clear Search PayeeSearchTable_dynamictable_____Defa…" at bounding box center [404, 55] width 663 height 10
click at [93, 56] on button "Advanced Search" at bounding box center [98, 55] width 43 height 10
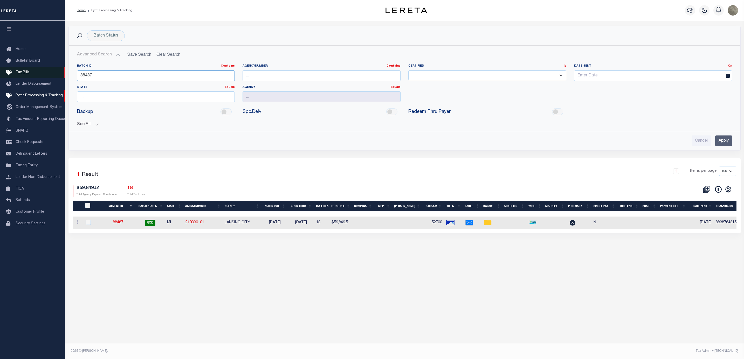
drag, startPoint x: 113, startPoint y: 72, endPoint x: 55, endPoint y: 71, distance: 57.8
click at [55, 71] on div "Home Pymt Processing & Tracking" at bounding box center [372, 172] width 744 height 344
click at [720, 145] on input "Apply" at bounding box center [723, 141] width 17 height 11
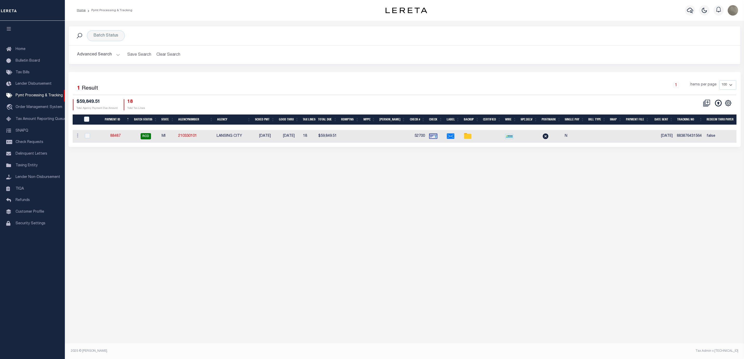
click at [100, 51] on button "Advanced Search" at bounding box center [98, 55] width 43 height 10
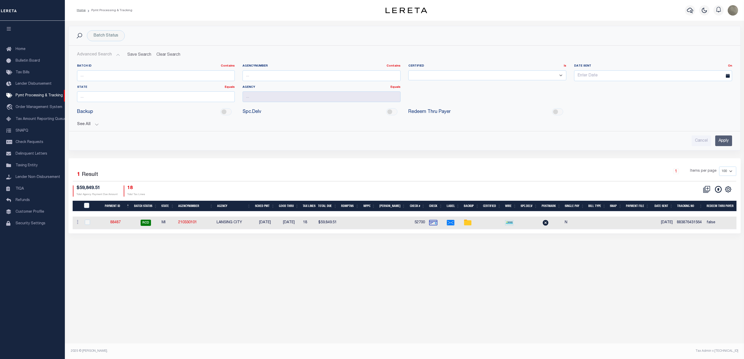
click at [84, 123] on button "See All" at bounding box center [404, 124] width 655 height 5
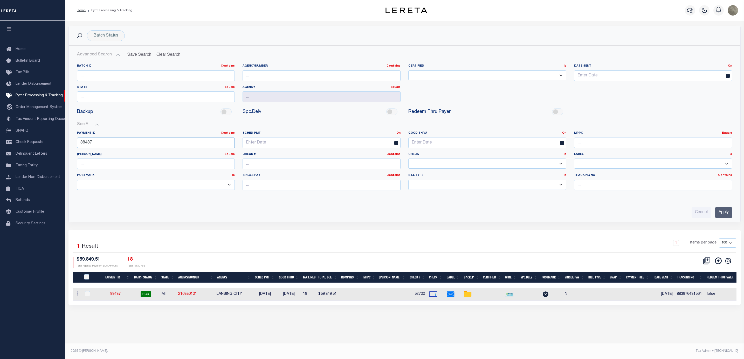
click at [116, 148] on input "88487" at bounding box center [156, 143] width 158 height 11
click at [724, 216] on input "Apply" at bounding box center [723, 212] width 17 height 11
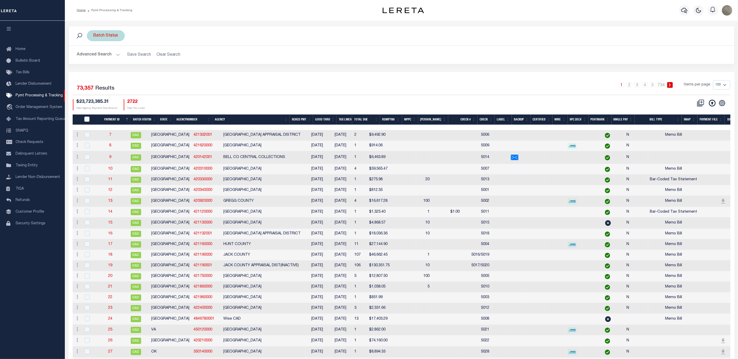
click at [102, 34] on div "Batch Status" at bounding box center [106, 35] width 38 height 11
click at [131, 63] on select "Awaiting Funds (AWF) Cleared and Complete (CAC) New Check Needed (NCN) Payment …" at bounding box center [132, 61] width 76 height 10
select select "SFP"
click at [94, 57] on select "Awaiting Funds (AWF) Cleared and Complete (CAC) New Check Needed (NCN) Payment …" at bounding box center [132, 61] width 76 height 10
click at [166, 70] on input "Apply" at bounding box center [162, 72] width 15 height 9
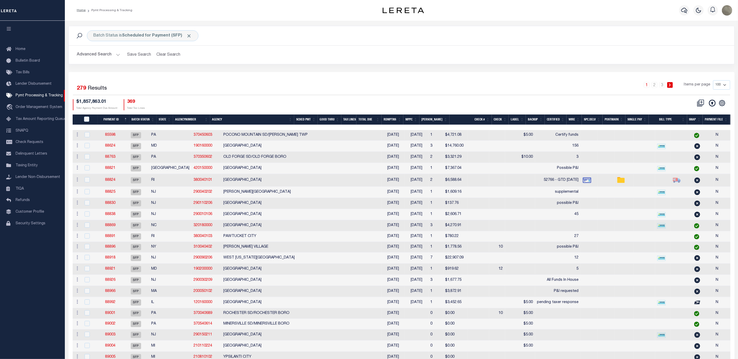
click at [350, 66] on div "Batch Status is Scheduled for Payment (SFP) Search Advanced Search Save Search …" at bounding box center [402, 49] width 674 height 46
click at [724, 102] on icon "" at bounding box center [722, 103] width 6 height 6
click at [218, 89] on div "Selected 279 Results" at bounding box center [152, 87] width 158 height 15
click at [657, 84] on link "2" at bounding box center [654, 85] width 6 height 6
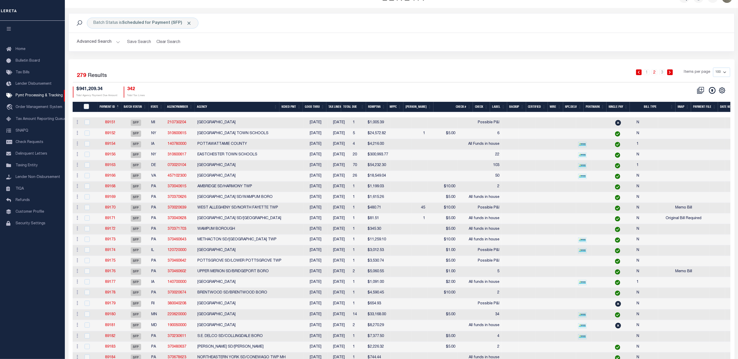
scroll to position [233, 0]
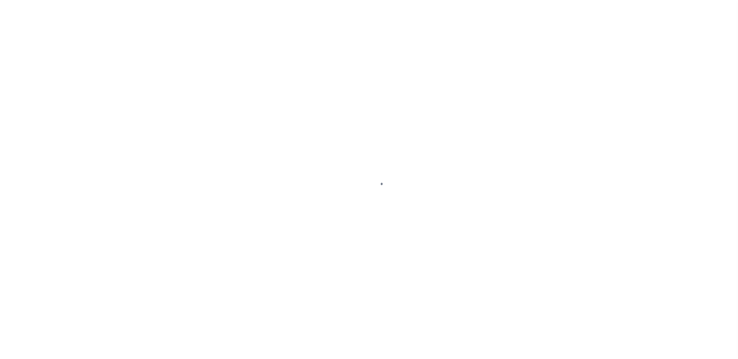
select select "SFP"
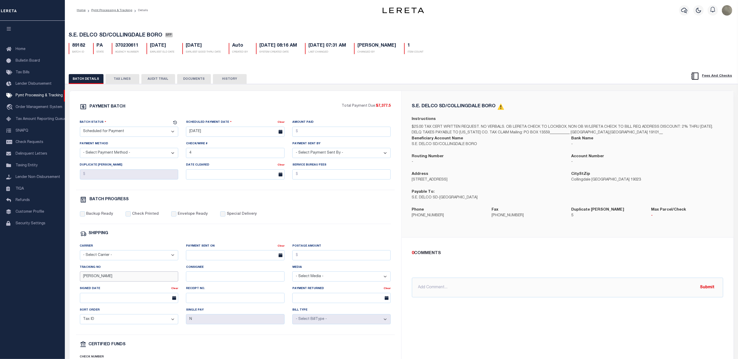
click at [113, 281] on input "[PERSON_NAME]" at bounding box center [129, 277] width 99 height 10
click at [530, 310] on div "0 COMMENTS @[PERSON_NAME] @[PERSON_NAME] @[PERSON_NAME] @[PERSON_NAME] @[PERSON…" at bounding box center [567, 274] width 332 height 73
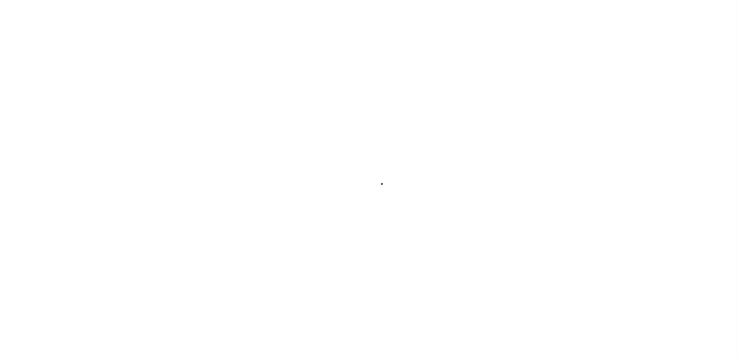
select select "SFP"
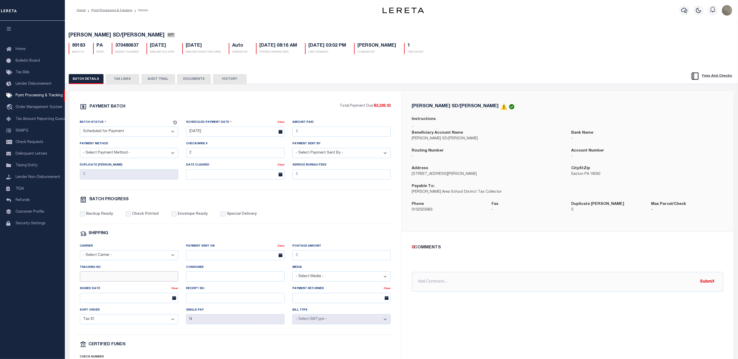
click at [119, 282] on input "Tracking No" at bounding box center [129, 277] width 99 height 10
type input "[PERSON_NAME]"
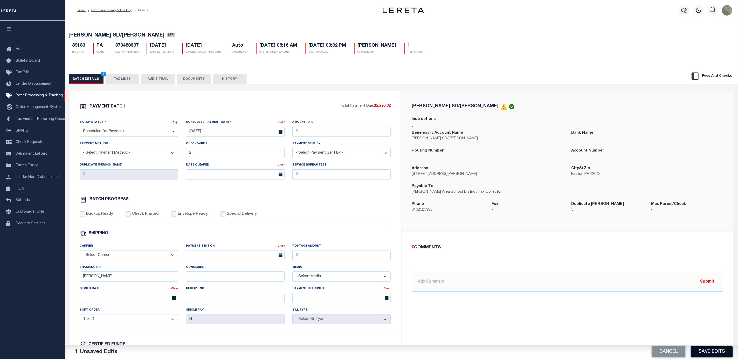
click at [714, 352] on button "Save Edits" at bounding box center [712, 352] width 42 height 11
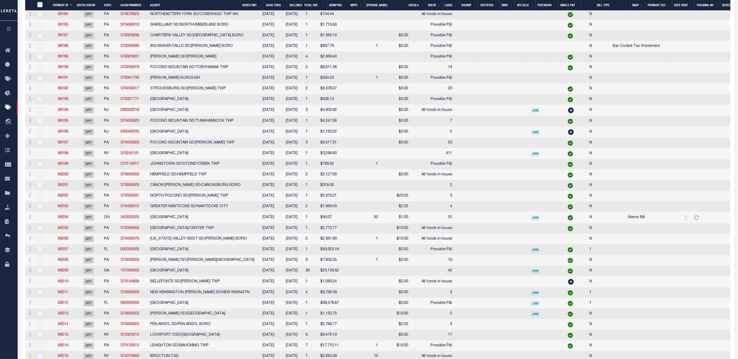
scroll to position [350, 0]
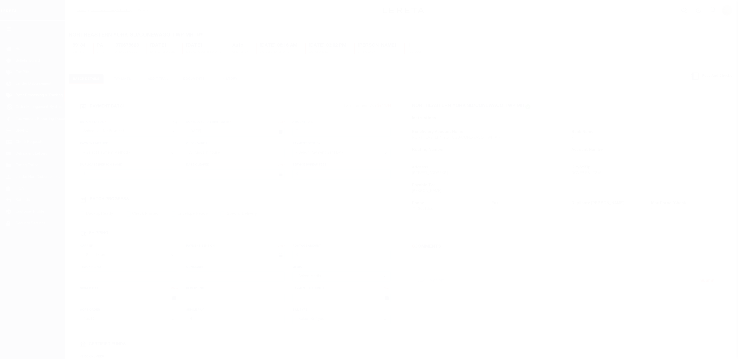
select select "SFP"
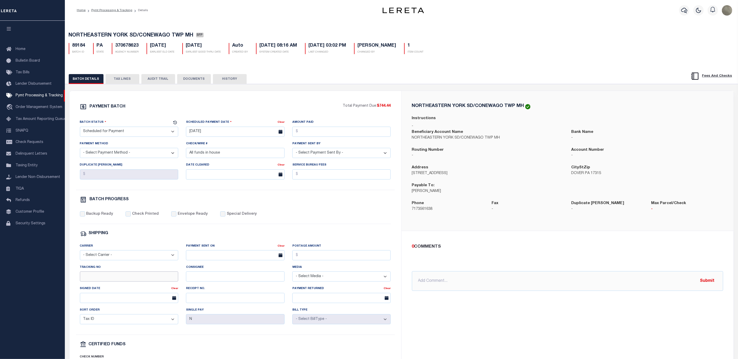
click at [96, 282] on input "Tracking No" at bounding box center [129, 277] width 99 height 10
type input "[PERSON_NAME]"
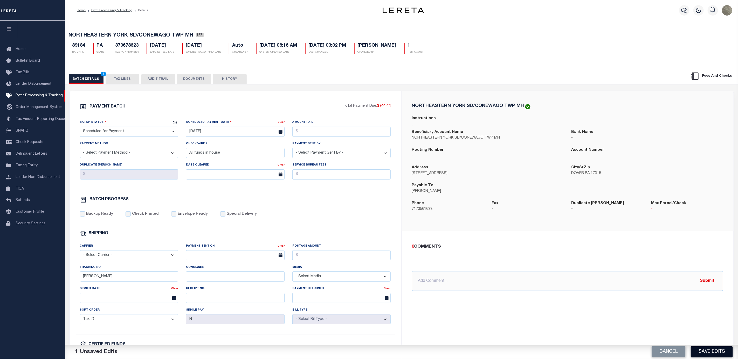
click at [700, 352] on button "Save Edits" at bounding box center [712, 352] width 42 height 11
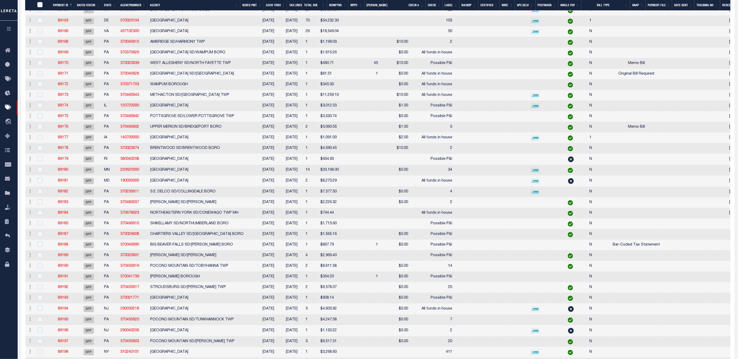
scroll to position [195, 0]
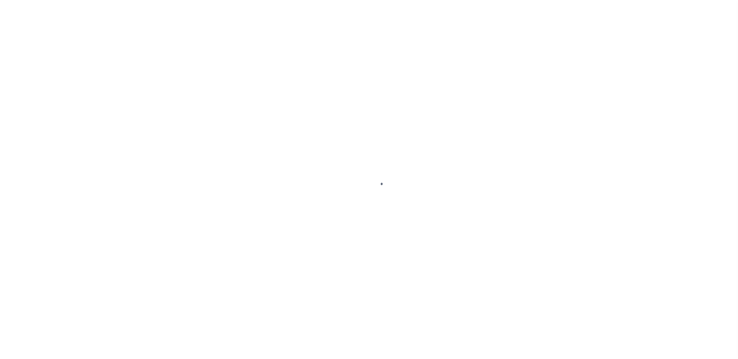
select select "SFP"
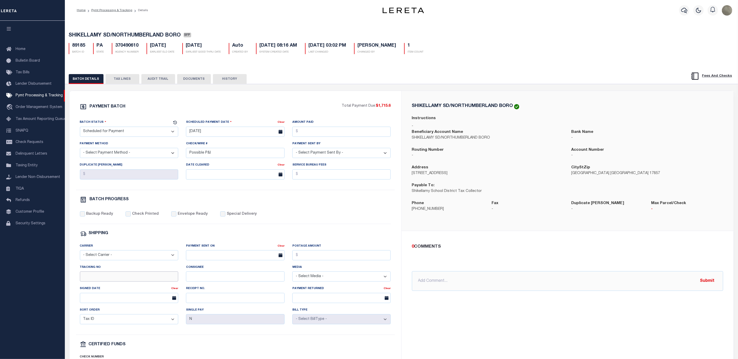
click at [100, 282] on input "Tracking No" at bounding box center [129, 277] width 99 height 10
type input "[PERSON_NAME]"
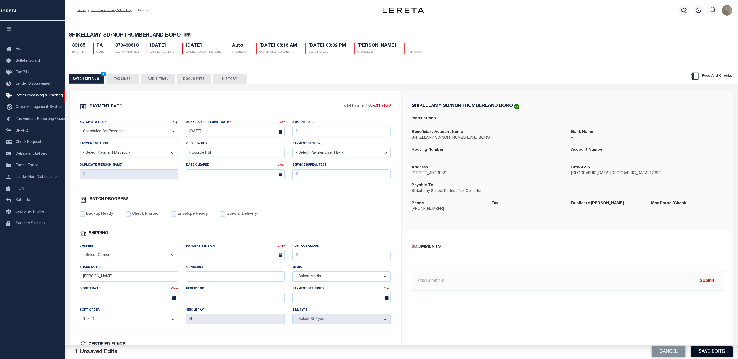
click at [711, 348] on button "Save Edits" at bounding box center [712, 352] width 42 height 11
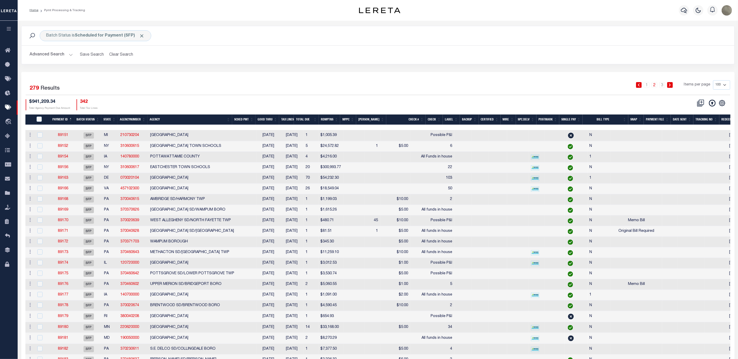
click at [247, 70] on div "Batch Status is Scheduled for Payment (SFP) Search Advanced Search Save Search …" at bounding box center [377, 49] width 721 height 46
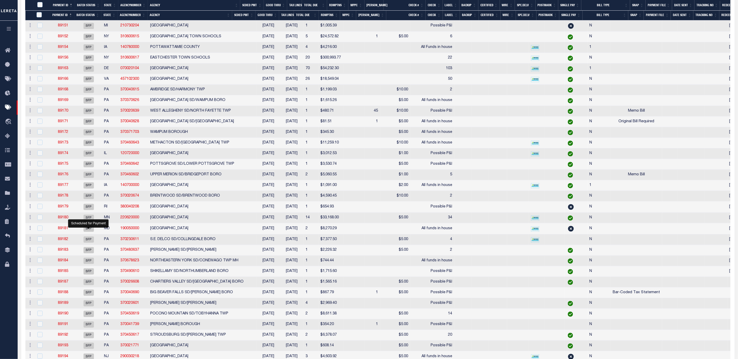
scroll to position [156, 0]
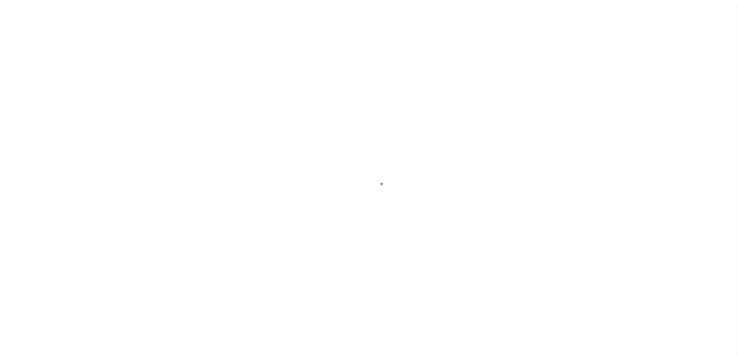
select select "SFP"
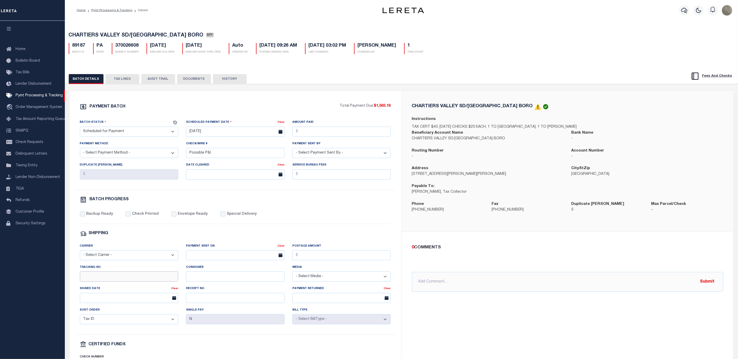
click at [115, 279] on input "Tracking No" at bounding box center [129, 277] width 99 height 10
type input "[PERSON_NAME]"
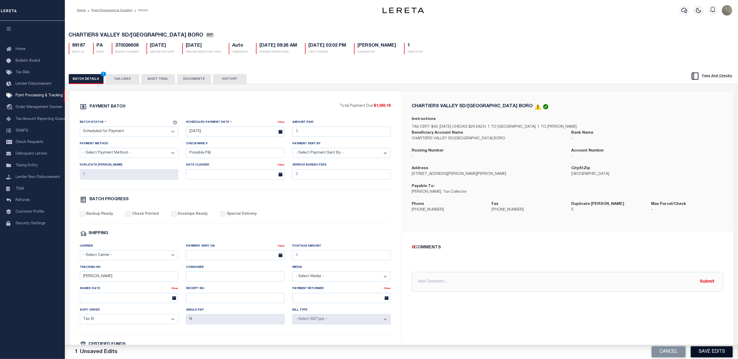
click at [701, 351] on button "Save Edits" at bounding box center [712, 352] width 42 height 11
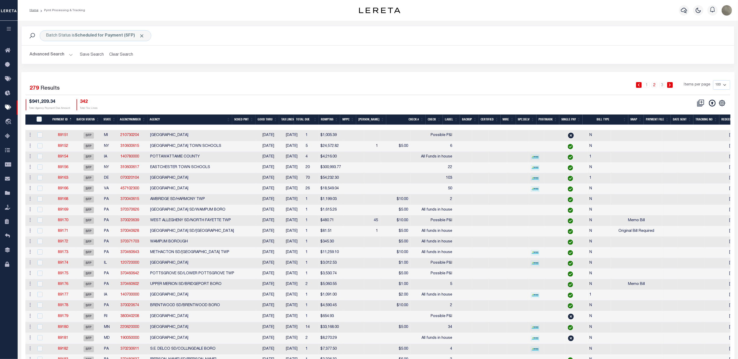
click at [216, 94] on div "1 2 3 Items per page 100 200 500 1000" at bounding box center [467, 86] width 526 height 13
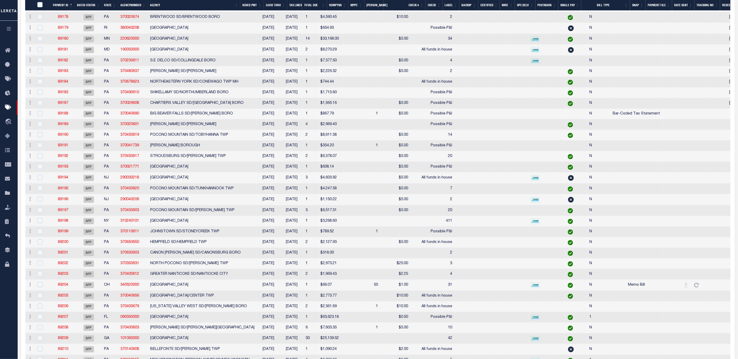
scroll to position [311, 0]
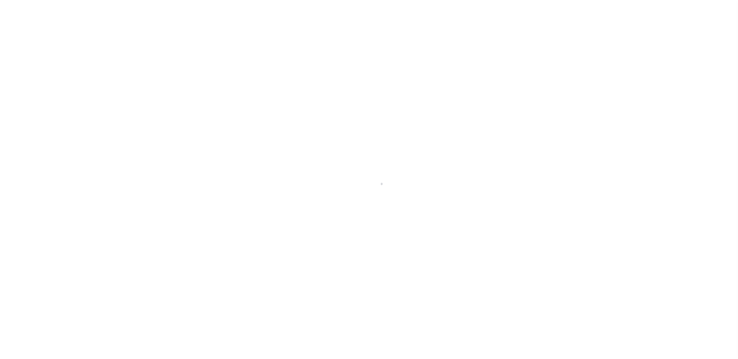
select select "SFP"
select select "35"
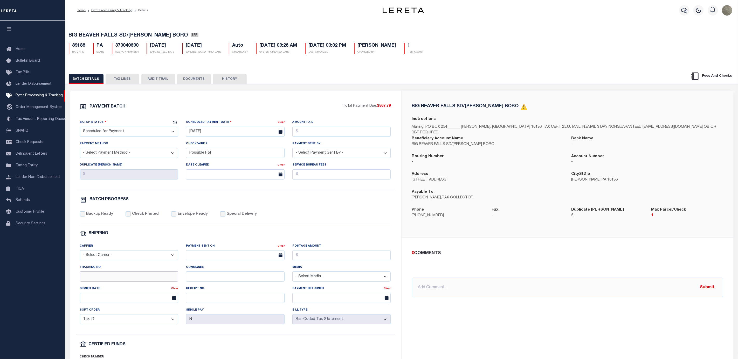
click at [93, 280] on input "Tracking No" at bounding box center [129, 277] width 99 height 10
type input "[PERSON_NAME]"
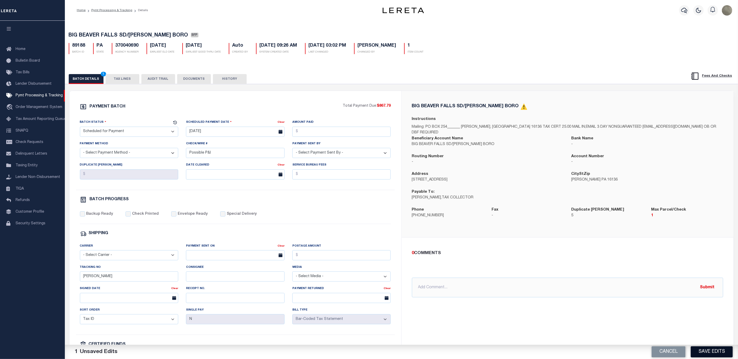
click at [705, 349] on button "Save Edits" at bounding box center [712, 352] width 42 height 11
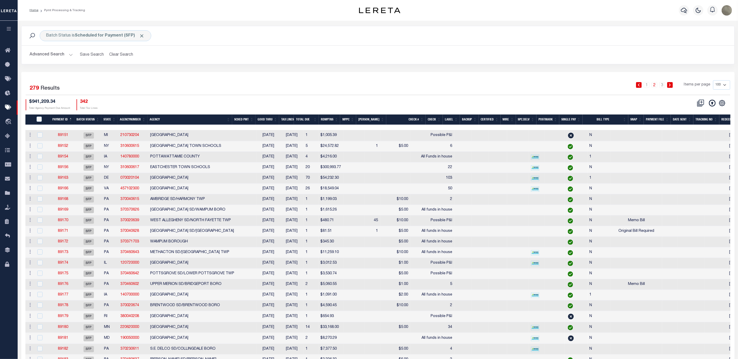
click at [254, 68] on div "Batch Status is Scheduled for Payment (SFP) Search Advanced Search Save Search …" at bounding box center [377, 49] width 721 height 46
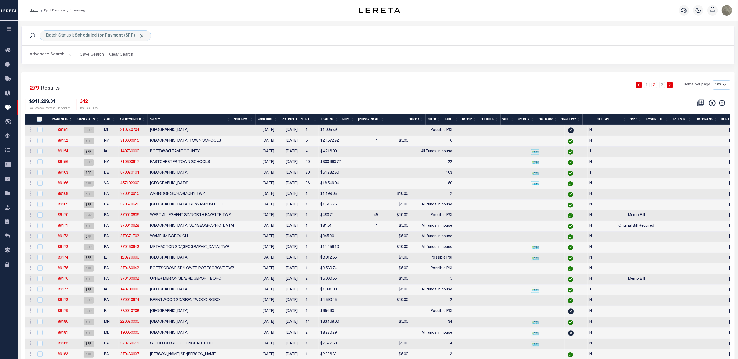
scroll to position [233, 0]
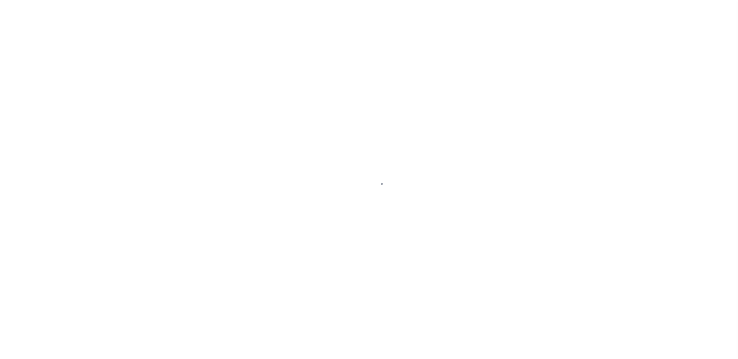
select select "SFP"
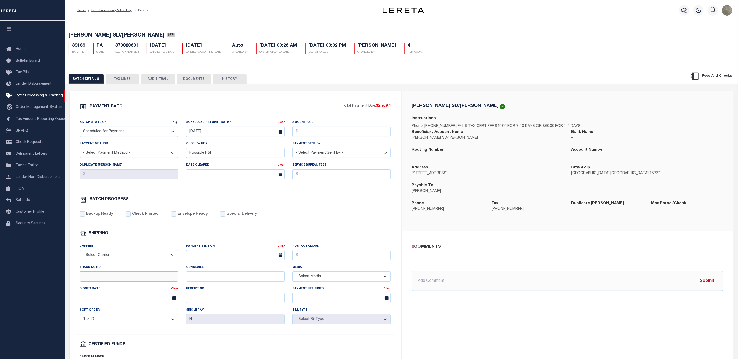
click at [107, 282] on input "Tracking No" at bounding box center [129, 277] width 99 height 10
type input "[PERSON_NAME]"
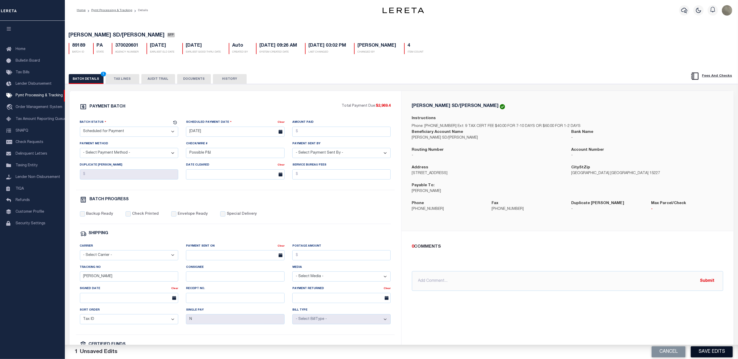
click at [704, 351] on button "Save Edits" at bounding box center [712, 352] width 42 height 11
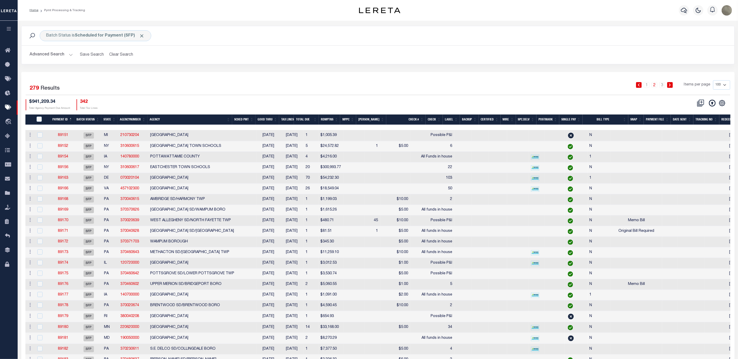
drag, startPoint x: 392, startPoint y: 80, endPoint x: 347, endPoint y: 98, distance: 48.0
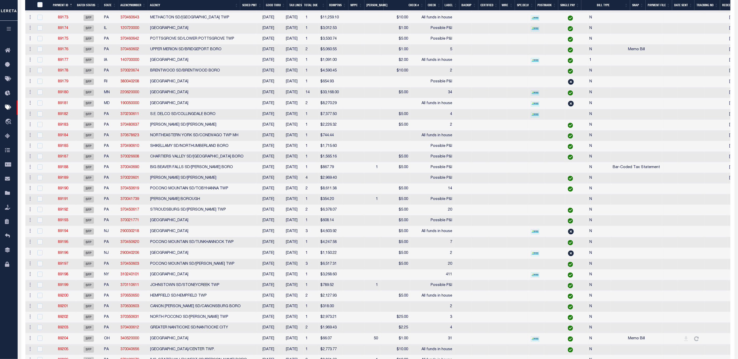
scroll to position [233, 0]
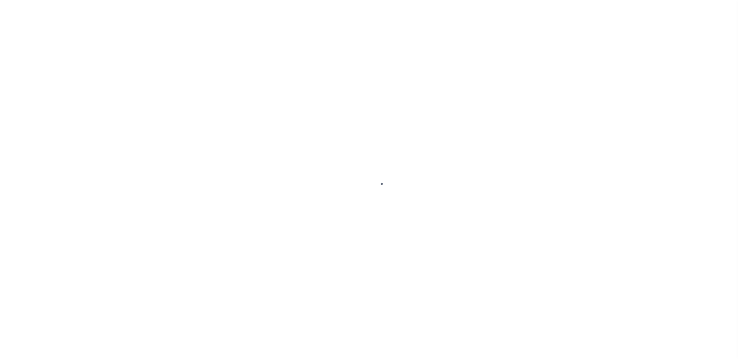
select select "SFP"
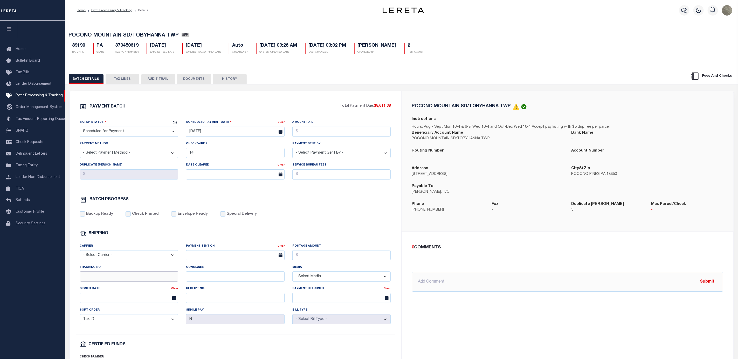
click at [113, 282] on input "Tracking No" at bounding box center [129, 277] width 99 height 10
type input "[PERSON_NAME]"
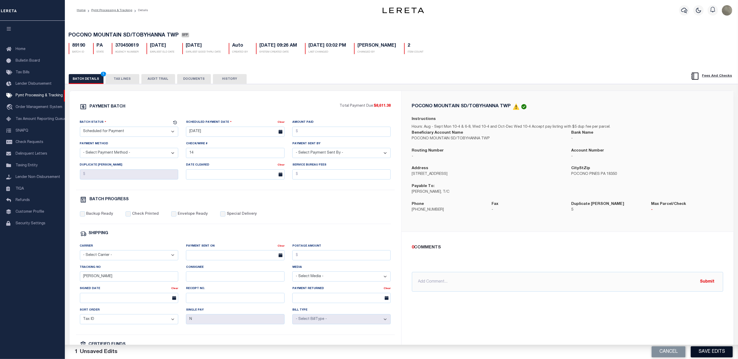
click at [707, 353] on button "Save Edits" at bounding box center [712, 352] width 42 height 11
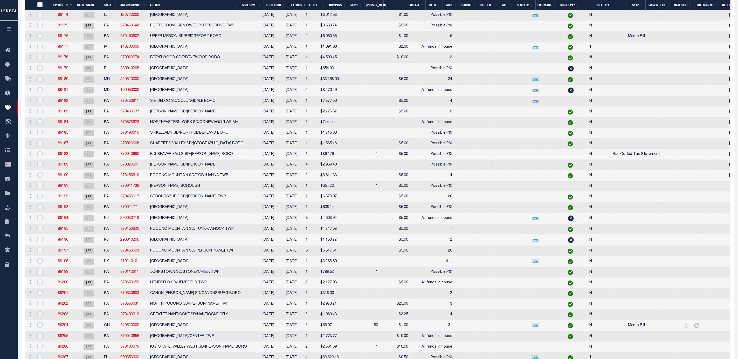
scroll to position [272, 0]
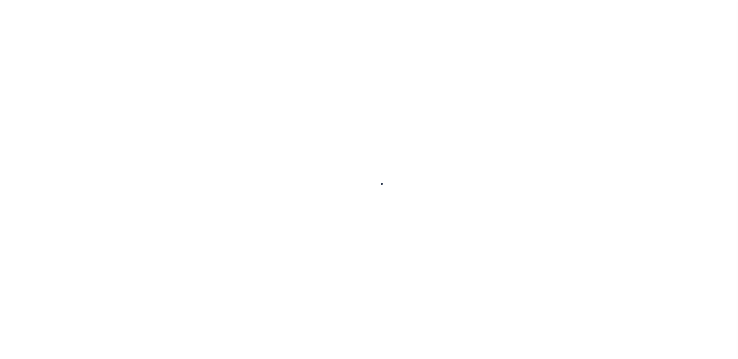
select select "SFP"
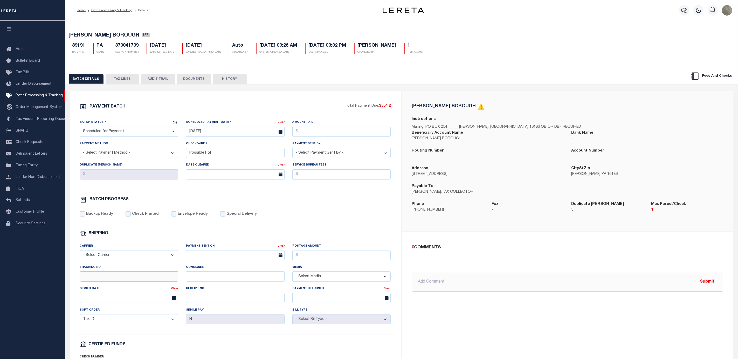
click at [128, 282] on input "Tracking No" at bounding box center [129, 277] width 99 height 10
type input "[PERSON_NAME]"
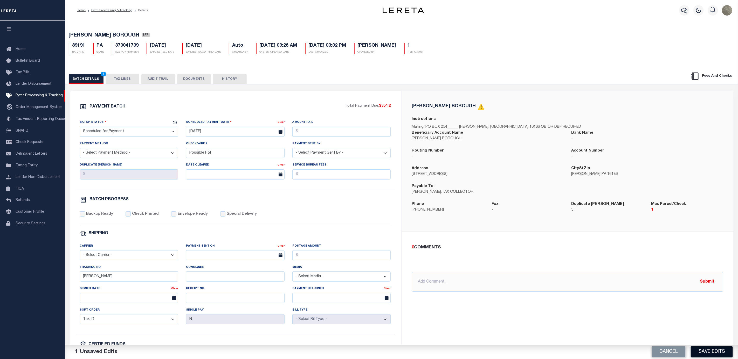
click at [714, 347] on button "Save Edits" at bounding box center [712, 352] width 42 height 11
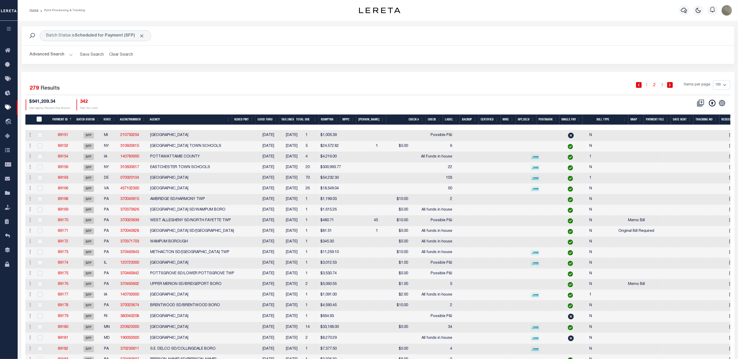
drag, startPoint x: 327, startPoint y: 70, endPoint x: 317, endPoint y: 76, distance: 10.8
click at [327, 70] on div "Batch Status is Scheduled for Payment (SFP) Search Advanced Search Save Search …" at bounding box center [377, 49] width 721 height 46
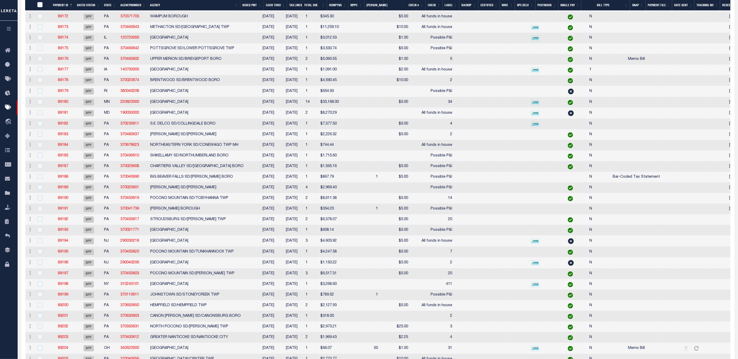
scroll to position [272, 0]
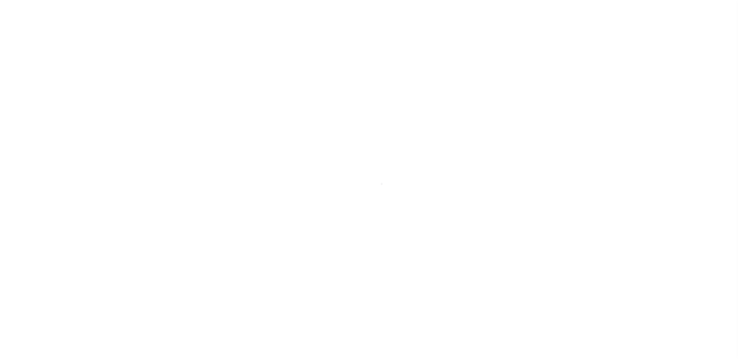
select select "SFP"
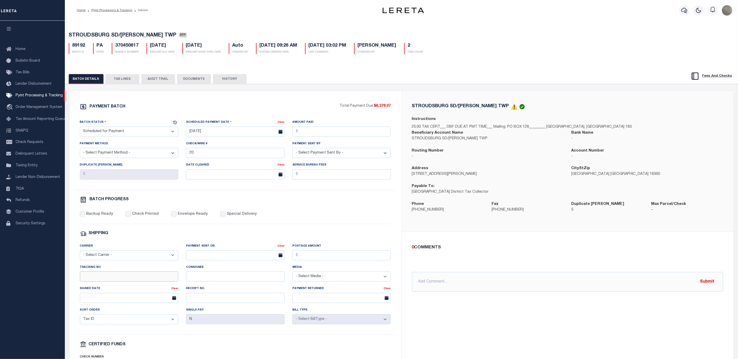
click at [107, 281] on input "Tracking No" at bounding box center [129, 277] width 99 height 10
type input "[PERSON_NAME]"
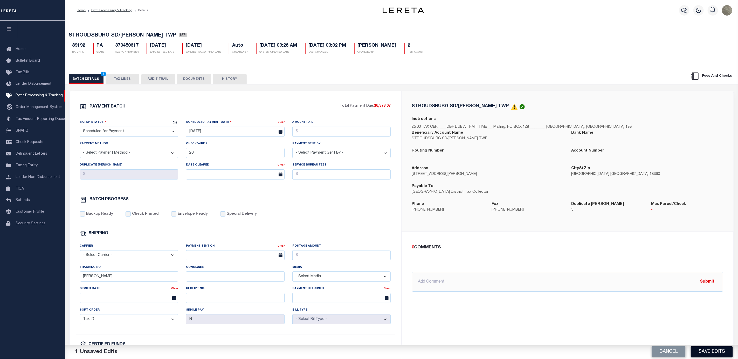
click at [710, 349] on button "Save Edits" at bounding box center [712, 352] width 42 height 11
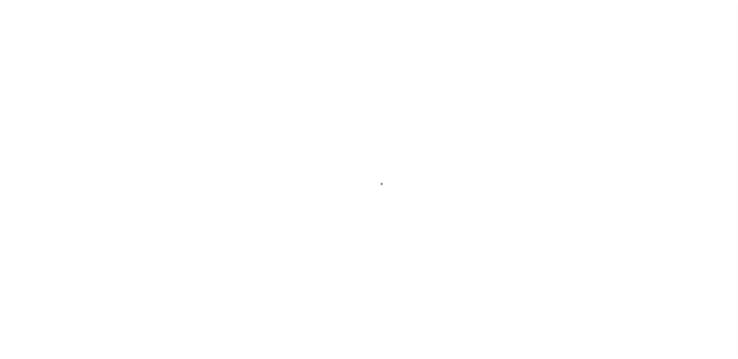
select select "SFP"
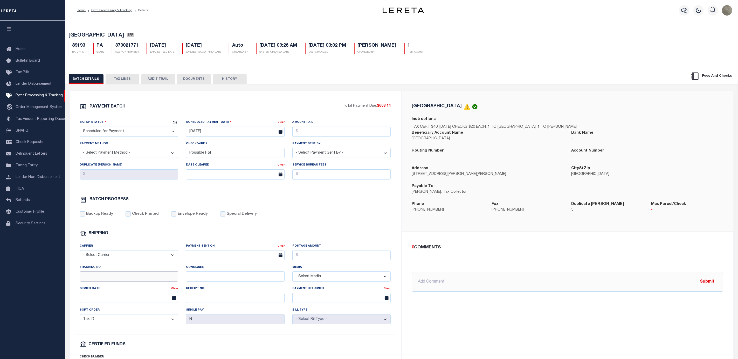
click at [100, 279] on input "Tracking No" at bounding box center [129, 277] width 99 height 10
type input "[PERSON_NAME]"
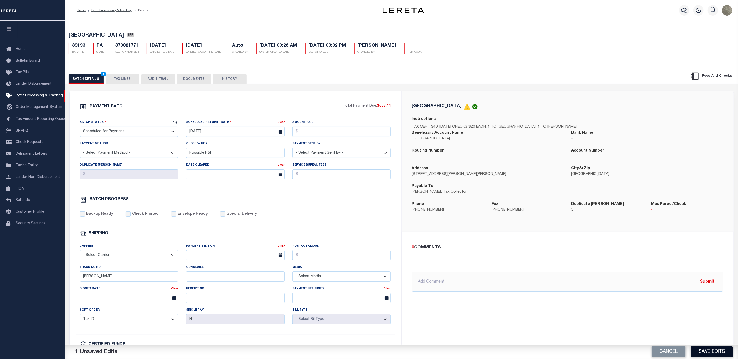
click at [704, 349] on button "Save Edits" at bounding box center [712, 352] width 42 height 11
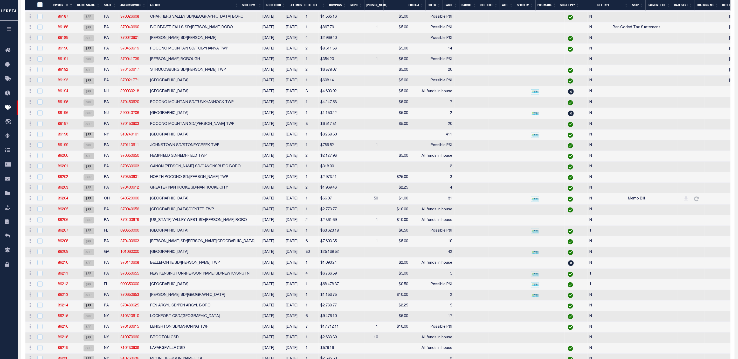
scroll to position [350, 0]
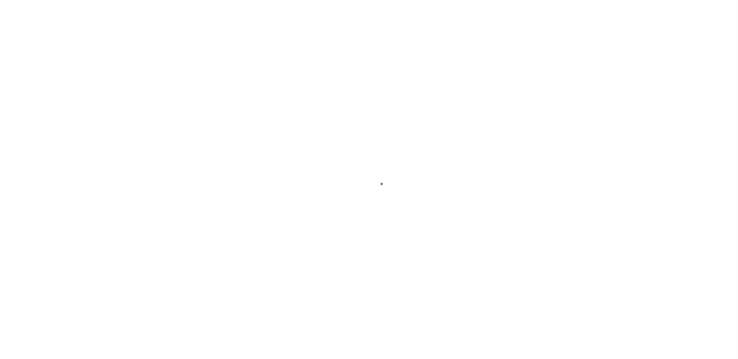
select select "SFP"
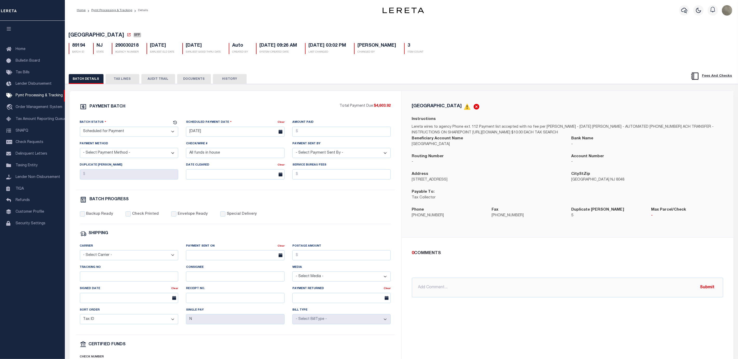
drag, startPoint x: 108, startPoint y: 272, endPoint x: 103, endPoint y: 277, distance: 7.7
click at [107, 273] on div "Tracking No" at bounding box center [129, 273] width 99 height 17
click at [97, 282] on input "Tracking No" at bounding box center [129, 277] width 99 height 10
type input "[PERSON_NAME]"
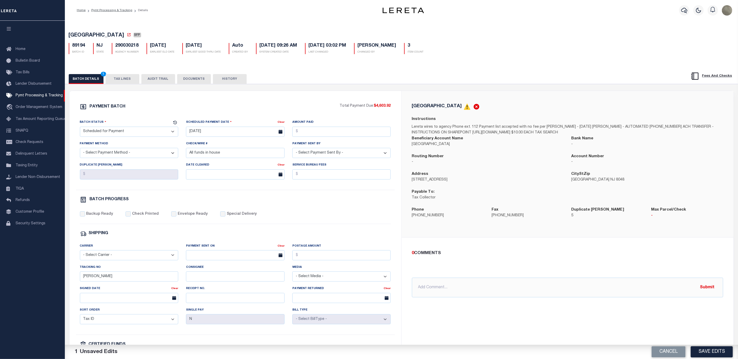
drag, startPoint x: 701, startPoint y: 356, endPoint x: 692, endPoint y: 353, distance: 9.8
click at [702, 356] on button "Save Edits" at bounding box center [712, 352] width 42 height 11
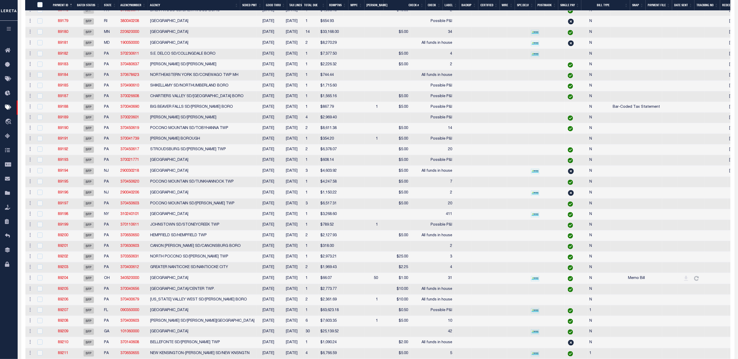
scroll to position [311, 0]
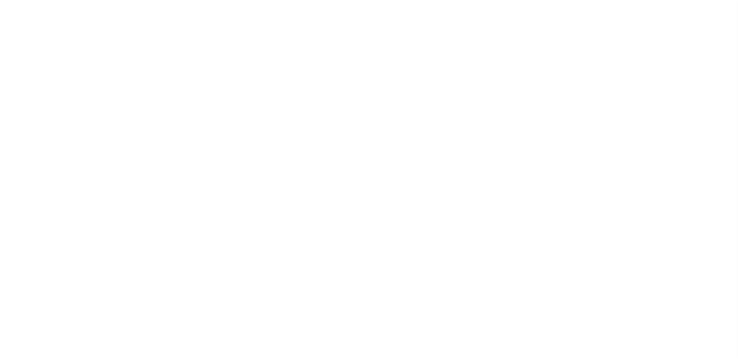
select select "SFP"
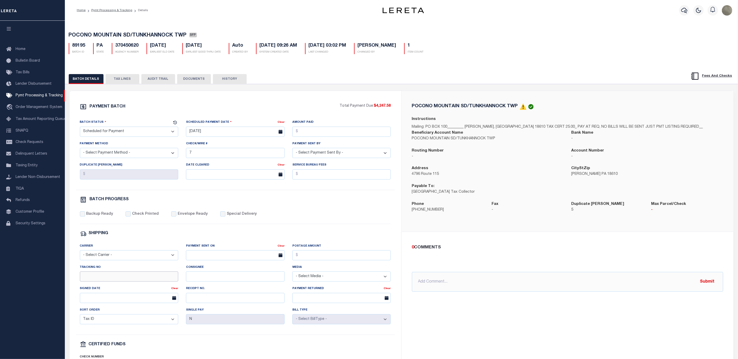
click at [90, 280] on input "Tracking No" at bounding box center [129, 277] width 99 height 10
type input "[PERSON_NAME]"
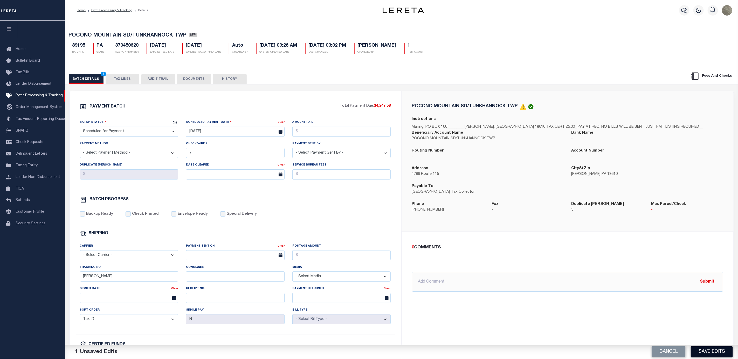
click at [720, 349] on button "Save Edits" at bounding box center [712, 352] width 42 height 11
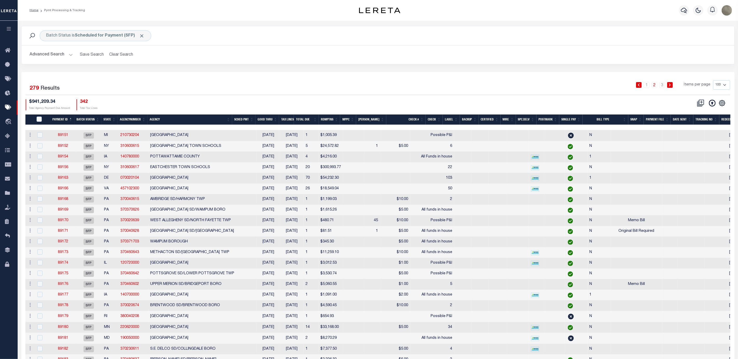
click at [237, 88] on div "1 2 3 Items per page 100 200 500 1000" at bounding box center [467, 86] width 526 height 13
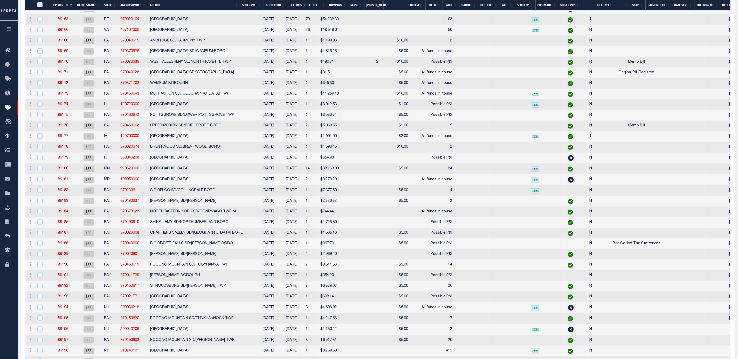
scroll to position [195, 0]
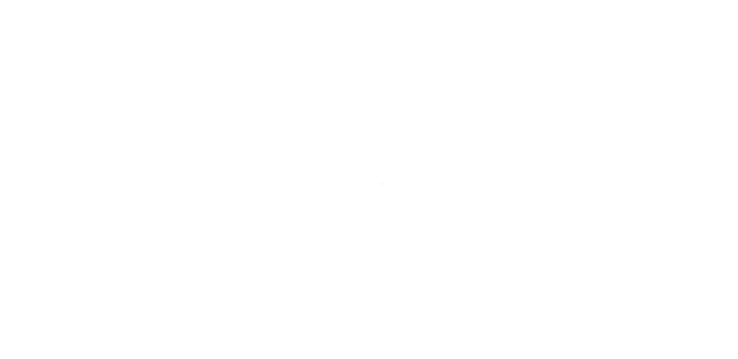
select select "SFP"
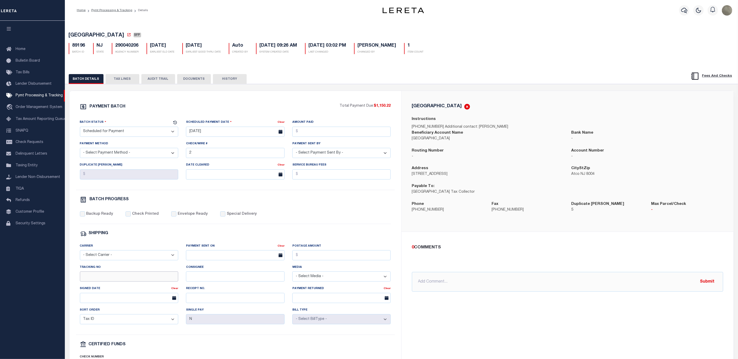
click at [101, 282] on input "Tracking No" at bounding box center [129, 277] width 99 height 10
type input "[PERSON_NAME]"
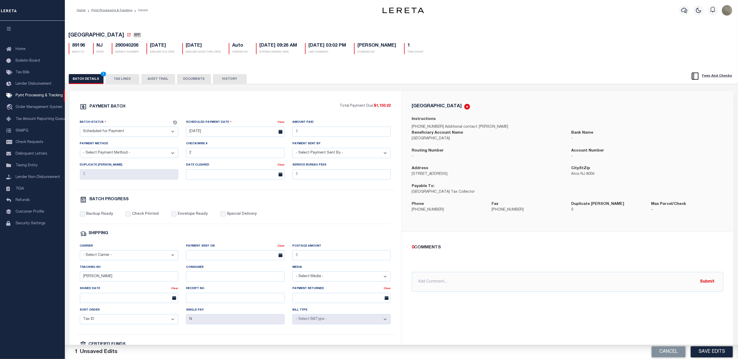
click at [263, 217] on div "Backup Ready Check Printed Envelope Ready Special Delivery" at bounding box center [235, 218] width 311 height 13
click at [722, 356] on button "Save Edits" at bounding box center [712, 352] width 42 height 11
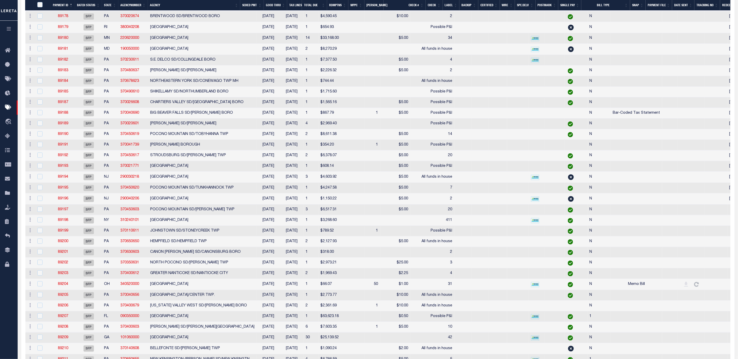
scroll to position [350, 0]
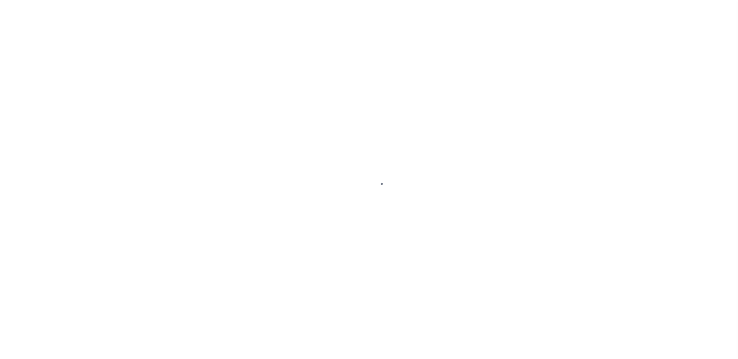
select select "SFP"
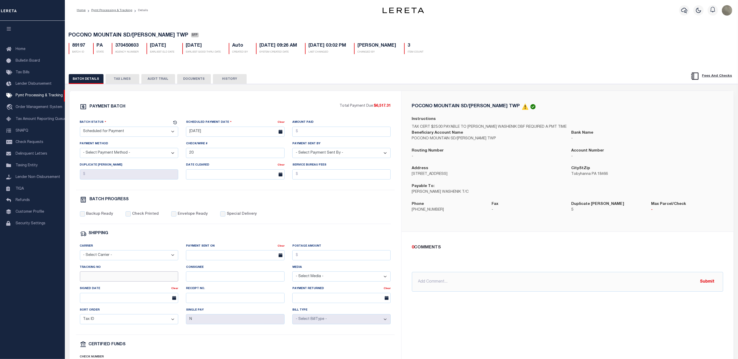
click at [103, 281] on input "Tracking No" at bounding box center [129, 277] width 99 height 10
type input "[PERSON_NAME]"
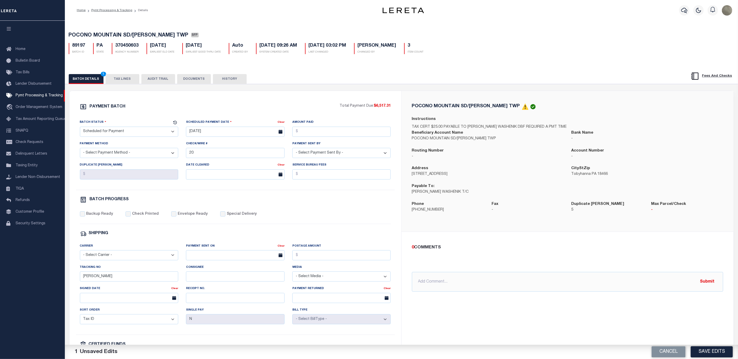
drag, startPoint x: 705, startPoint y: 352, endPoint x: 640, endPoint y: 335, distance: 67.8
click at [705, 352] on button "Save Edits" at bounding box center [712, 352] width 42 height 11
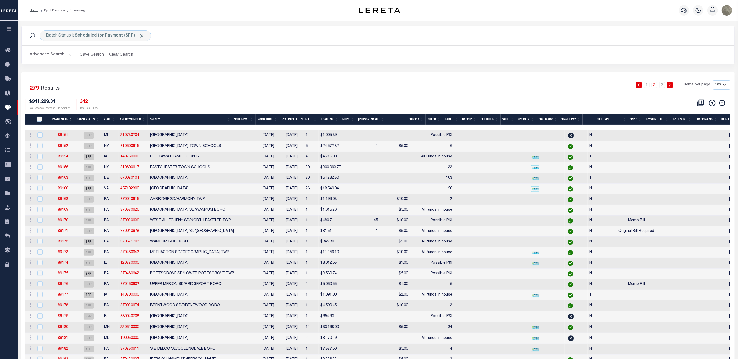
click at [260, 95] on div "Selected 279 Results 1 2 3 Items per page 100 200 500 1000 $941,209.34 Total Ag…" at bounding box center [378, 95] width 713 height 30
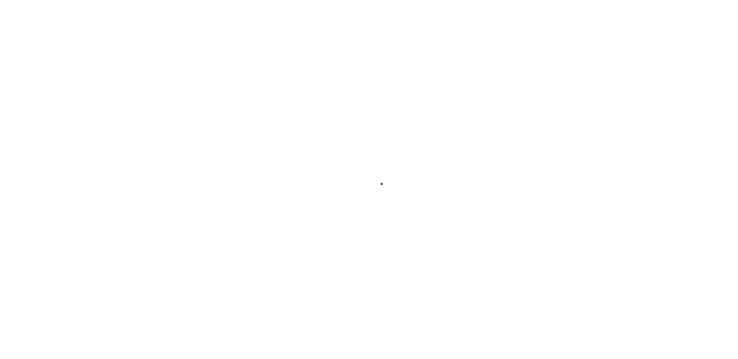
select select "SFP"
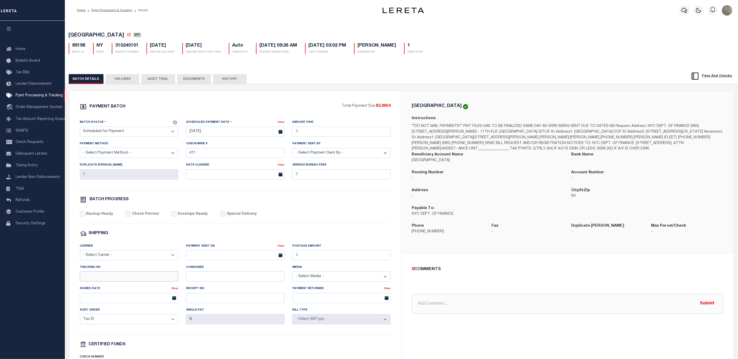
click at [112, 282] on input "Tracking No" at bounding box center [129, 277] width 99 height 10
type input "[PERSON_NAME]"
click at [412, 187] on div "Routing Number -" at bounding box center [487, 179] width 159 height 18
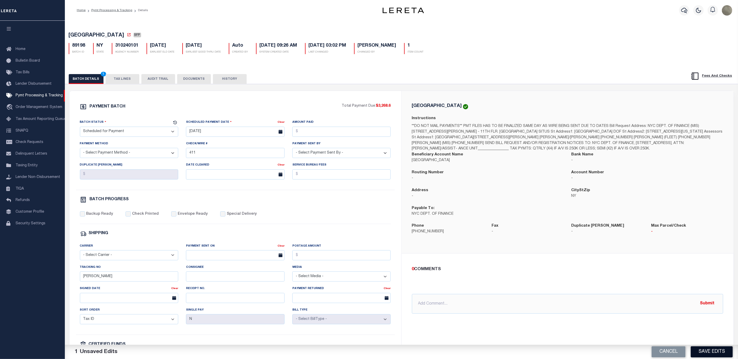
click at [711, 357] on button "Save Edits" at bounding box center [712, 352] width 42 height 11
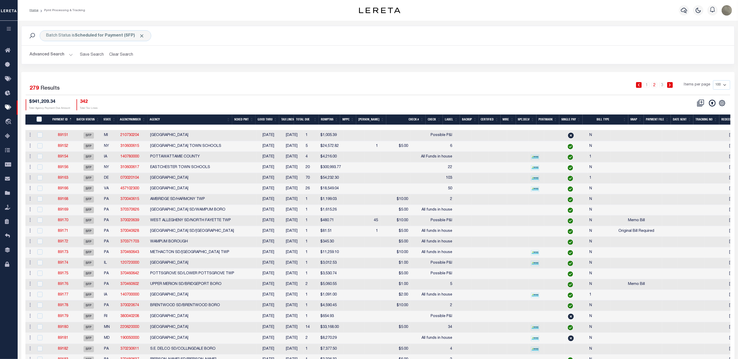
drag, startPoint x: 298, startPoint y: 80, endPoint x: 301, endPoint y: 83, distance: 4.4
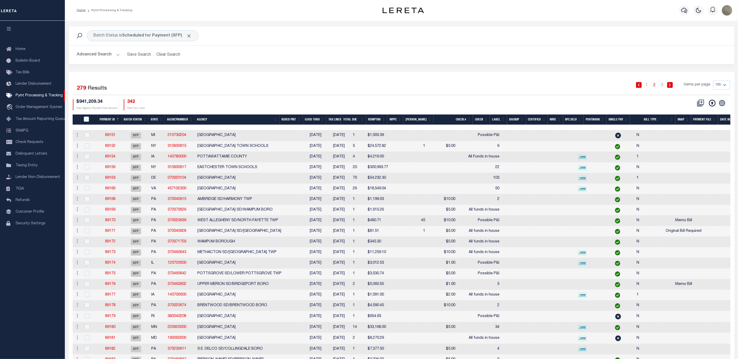
click at [329, 82] on div "1 2 3 Items per page 100 200 500 1000" at bounding box center [484, 86] width 491 height 13
click at [321, 122] on th "Good Thru" at bounding box center [315, 120] width 24 height 11
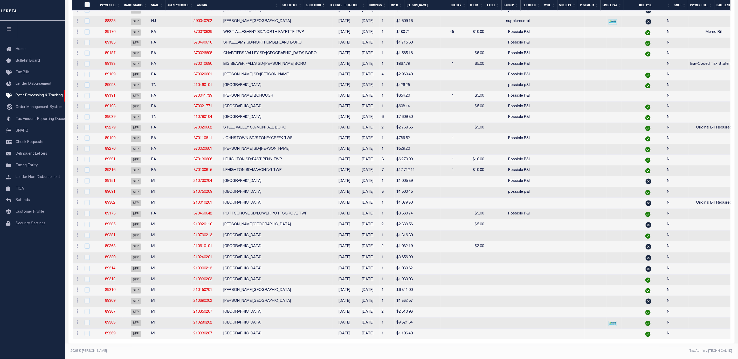
scroll to position [903, 0]
click at [356, 220] on td "[DATE]" at bounding box center [368, 225] width 24 height 11
checkbox input "true"
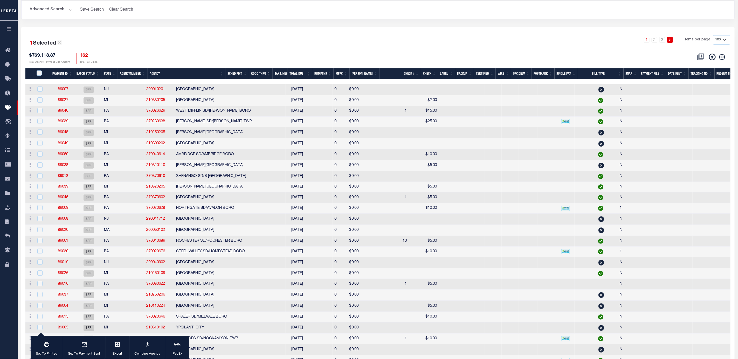
scroll to position [0, 0]
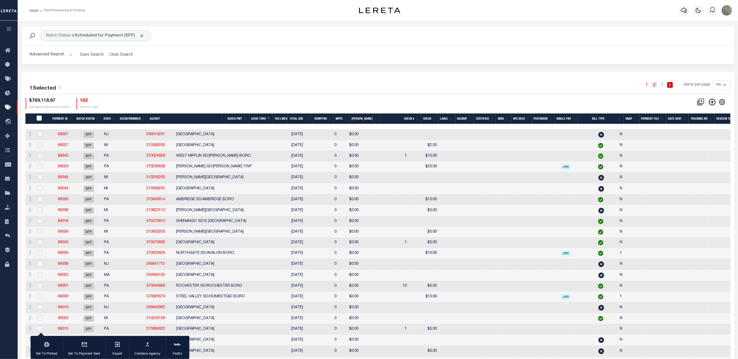
click at [654, 84] on link "2" at bounding box center [654, 85] width 6 height 6
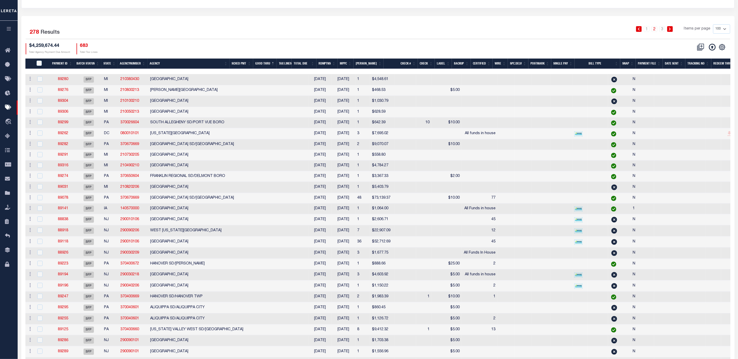
scroll to position [39, 0]
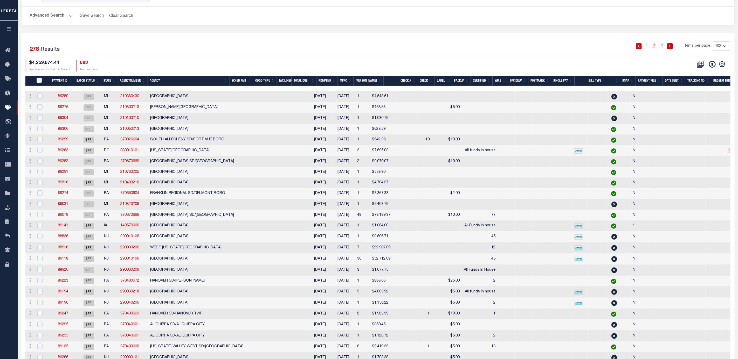
drag, startPoint x: 63, startPoint y: 220, endPoint x: 173, endPoint y: 64, distance: 191.1
click at [173, 64] on div "$4,259,674.44 Total Agency Payment Due Amount 683 Total Tax Lines" at bounding box center [202, 65] width 352 height 11
drag, startPoint x: 62, startPoint y: 98, endPoint x: 188, endPoint y: 43, distance: 136.8
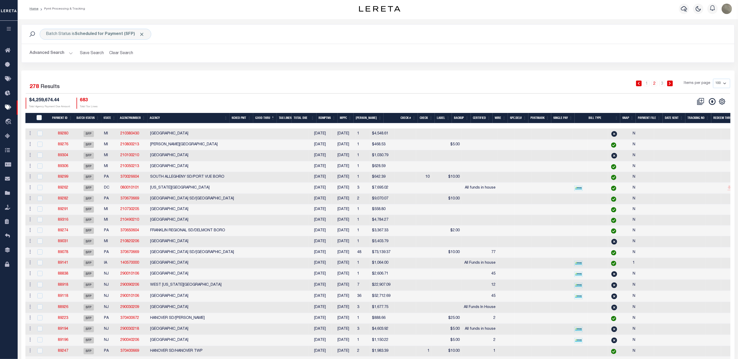
scroll to position [0, 0]
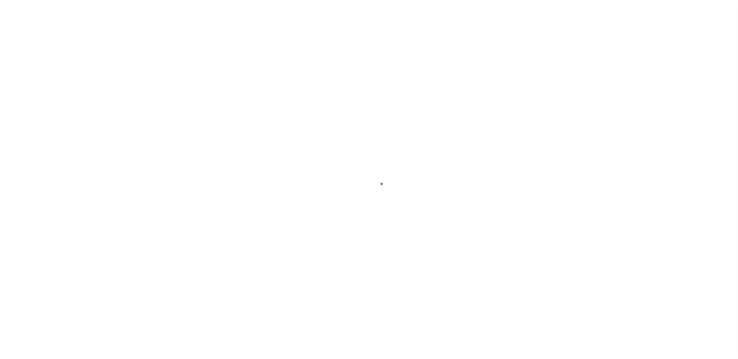
select select "SFP"
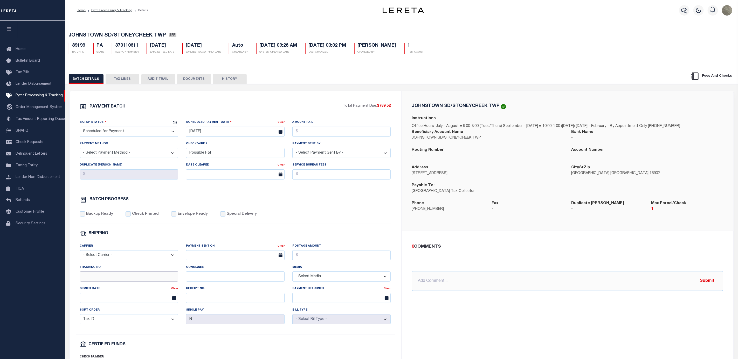
click at [118, 280] on input "Tracking No" at bounding box center [129, 277] width 99 height 10
type input "Audria"
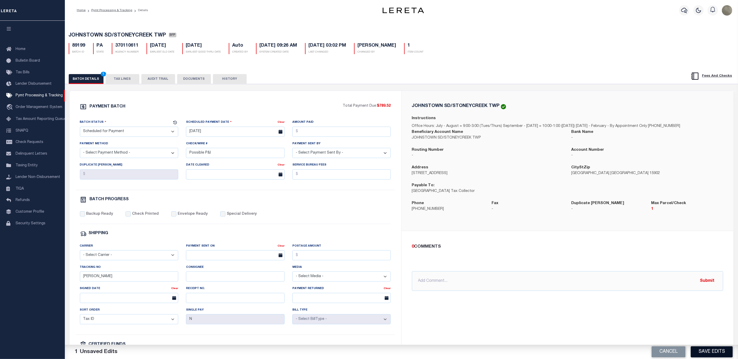
click at [718, 352] on button "Save Edits" at bounding box center [712, 352] width 42 height 11
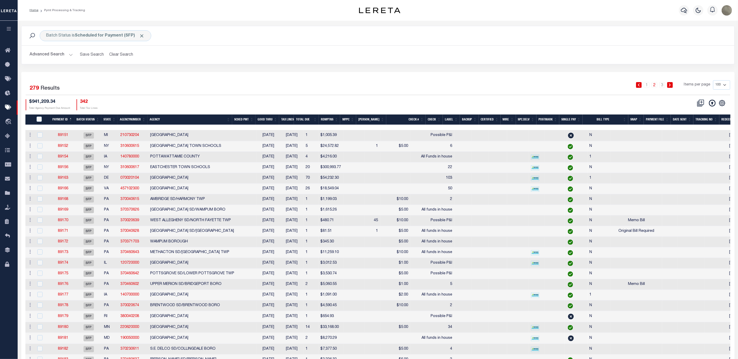
drag, startPoint x: 389, startPoint y: 68, endPoint x: 385, endPoint y: 68, distance: 3.9
click at [390, 67] on div "Batch Status is Scheduled for Payment (SFP) Search Advanced Search Save Search …" at bounding box center [377, 49] width 721 height 46
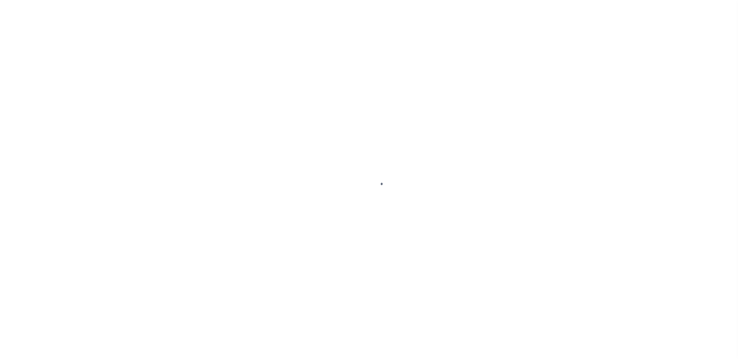
select select "SFP"
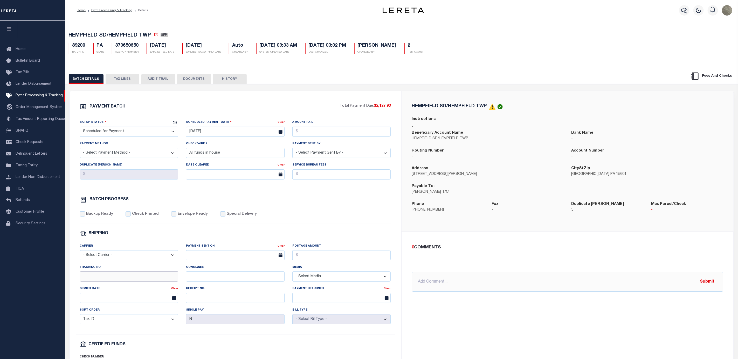
click at [111, 282] on input "Tracking No" at bounding box center [129, 277] width 99 height 10
type input "[PERSON_NAME]"
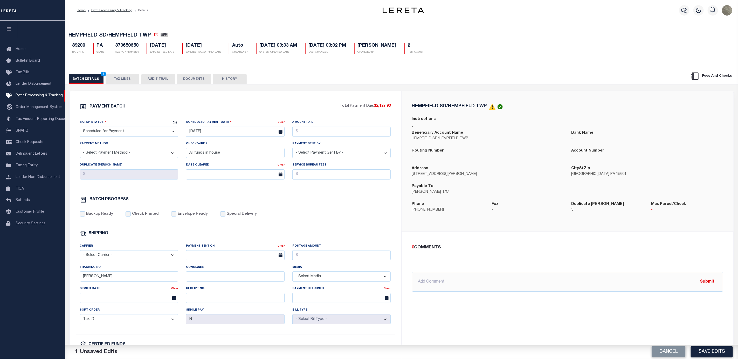
click at [709, 352] on button "Save Edits" at bounding box center [712, 352] width 42 height 11
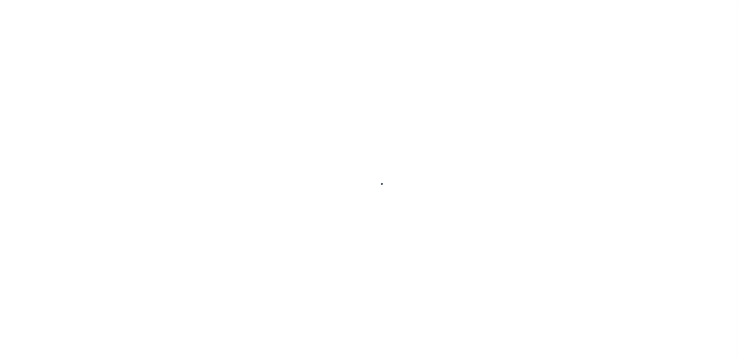
select select "SFP"
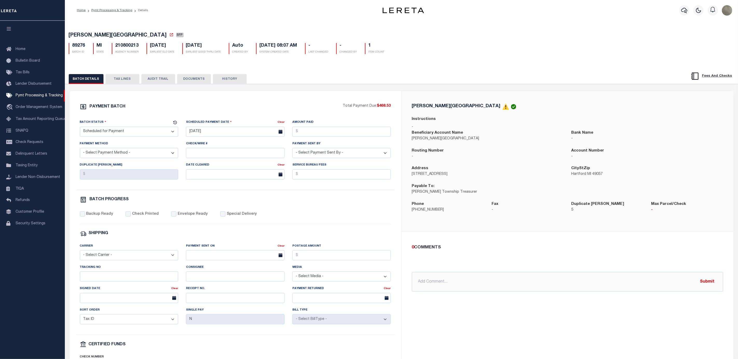
drag, startPoint x: 113, startPoint y: 131, endPoint x: 111, endPoint y: 135, distance: 4.6
click at [113, 131] on select "- Select Status - Scheduled for Payment Ready For Payment Payment Sent Cleared …" at bounding box center [129, 132] width 99 height 10
select select "RFP"
click at [80, 128] on select "- Select Status - Scheduled for Payment Ready For Payment Payment Sent Cleared …" at bounding box center [129, 132] width 99 height 10
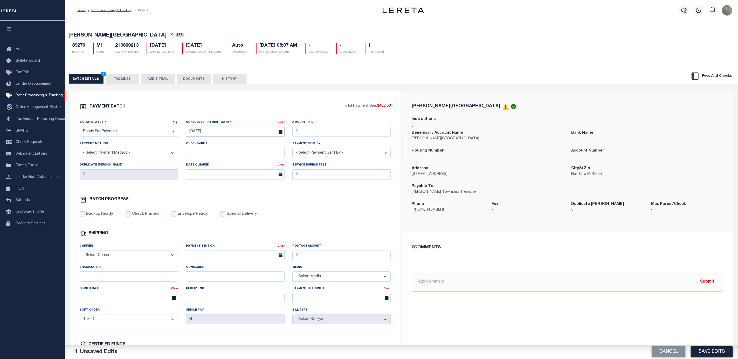
click at [216, 130] on input "[DATE]" at bounding box center [235, 132] width 99 height 10
click at [238, 172] on span "11" at bounding box center [237, 173] width 10 height 10
type input "[DATE]"
click at [317, 129] on input "Amount Paid" at bounding box center [341, 132] width 99 height 10
type input "$468.53"
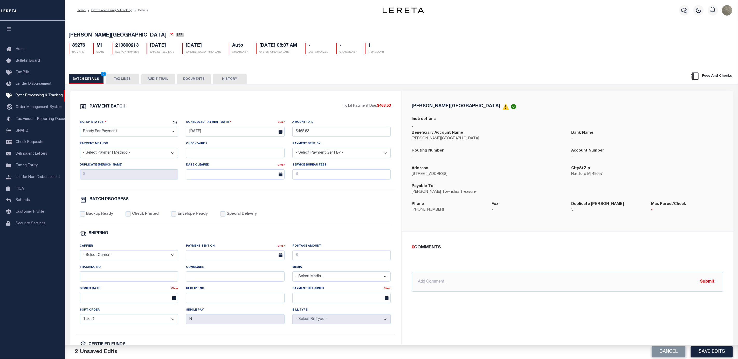
click at [313, 153] on select "- Select Payment Sent By - [PERSON_NAME] [PERSON_NAME] [PERSON_NAME] [PERSON_NA…" at bounding box center [341, 153] width 99 height 10
select select "[PERSON_NAME]"
click at [292, 150] on select "- Select Payment Sent By - [PERSON_NAME] [PERSON_NAME] [PERSON_NAME] [PERSON_NA…" at bounding box center [341, 153] width 99 height 10
click at [137, 151] on select "- Select Payment Method - ACH Certified Check Check Direct Deposit Wire Transfer" at bounding box center [129, 153] width 99 height 10
select select "CHK"
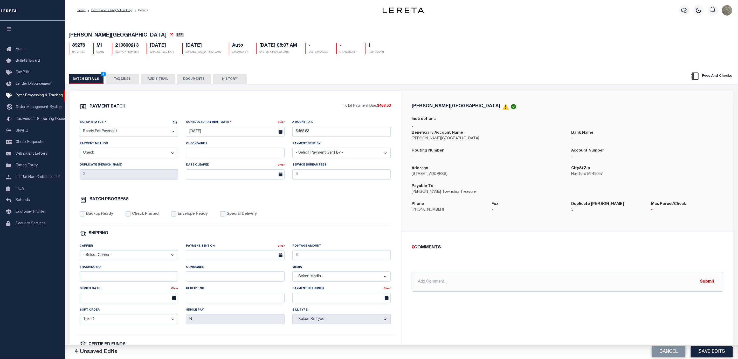
click at [80, 150] on select "- Select Payment Method - ACH Certified Check Check Direct Deposit Wire Transfer" at bounding box center [129, 153] width 99 height 10
click at [89, 216] on label "Backup Ready" at bounding box center [99, 215] width 27 height 6
click at [85, 216] on input "Backup Ready" at bounding box center [82, 214] width 5 height 5
checkbox input "true"
click at [125, 80] on button "TAX LINES" at bounding box center [123, 79] width 34 height 10
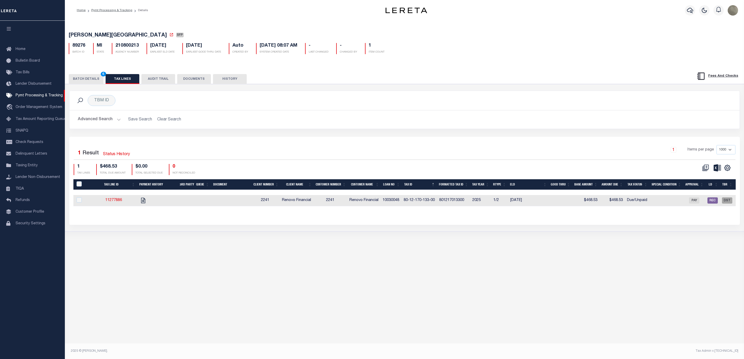
click at [412, 203] on td "80-12-170-133-00" at bounding box center [419, 200] width 36 height 11
checkbox input "true"
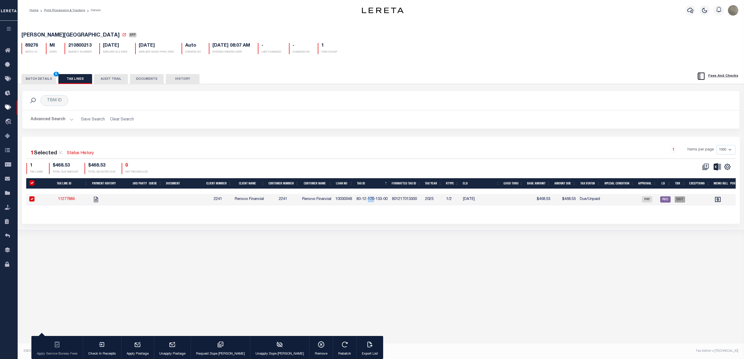
click at [412, 203] on tr "11277886 2241 Renovo Financial 2241 Renovo Financial 10030048 80-12-170-133-00 …" at bounding box center [459, 199] width 867 height 11
click at [412, 203] on td "801217013300" at bounding box center [406, 199] width 33 height 11
checkbox input "false"
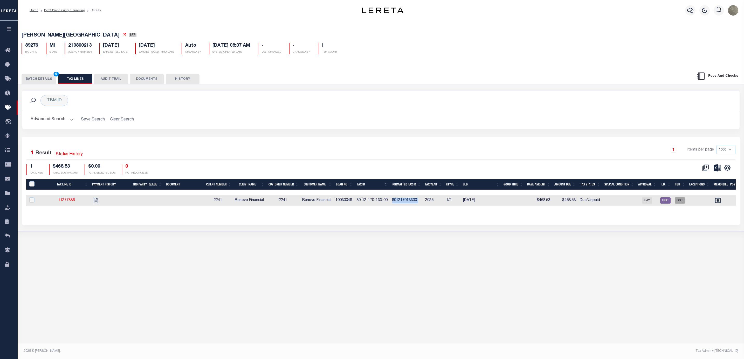
click at [400, 202] on td "801217013300" at bounding box center [406, 200] width 33 height 11
checkbox input "true"
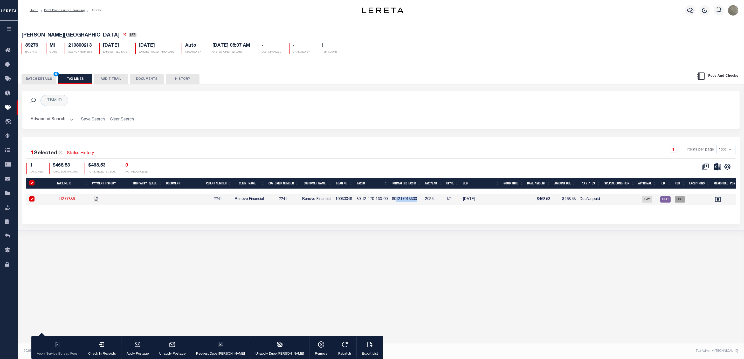
drag, startPoint x: 398, startPoint y: 202, endPoint x: 422, endPoint y: 200, distance: 24.4
click at [422, 200] on td "801217013300" at bounding box center [406, 199] width 33 height 11
checkbox input "false"
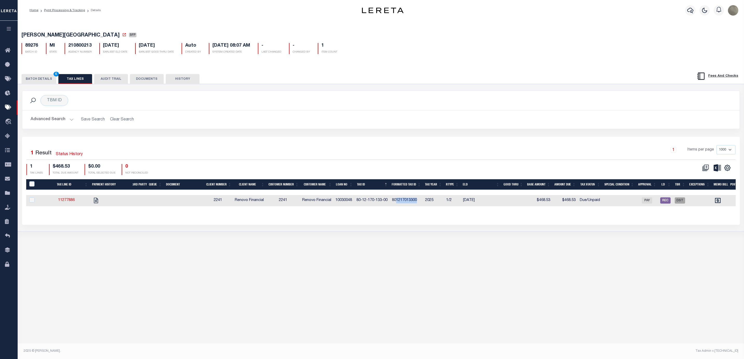
copy td "1217013300"
drag, startPoint x: 393, startPoint y: 204, endPoint x: 364, endPoint y: 203, distance: 28.6
click at [364, 203] on tr "11277886 2241 Renovo Financial 2241 Renovo Financial 10030048 80-12-170-133-00 …" at bounding box center [459, 200] width 867 height 11
copy td "12-170-133-00"
click at [406, 201] on td "801217013300" at bounding box center [406, 200] width 33 height 11
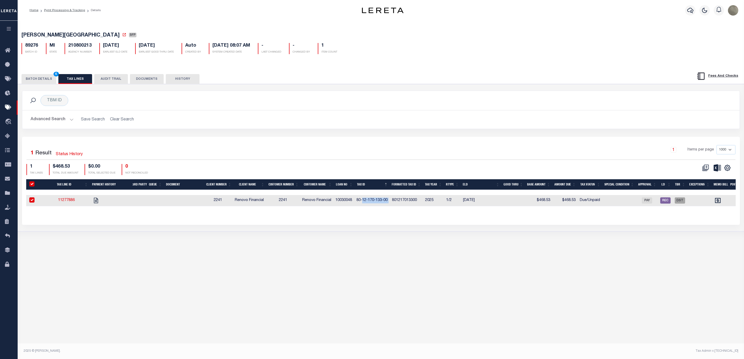
checkbox input "true"
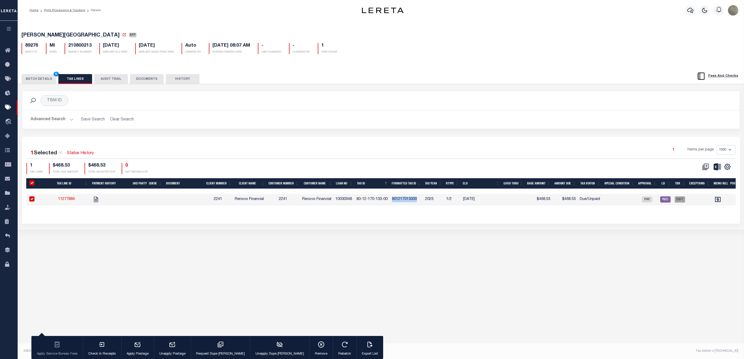
click at [406, 201] on td "801217013300" at bounding box center [406, 199] width 33 height 11
checkbox input "false"
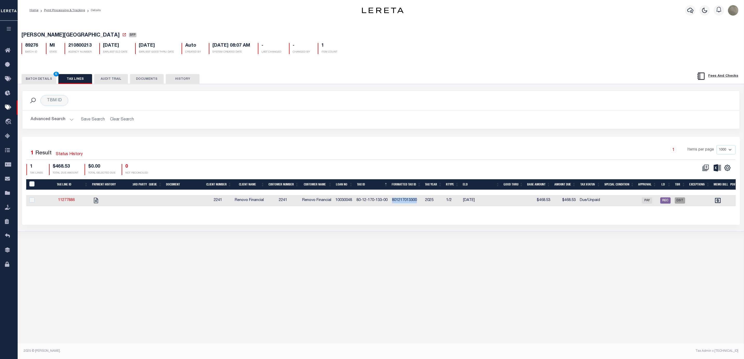
copy td "801217013300"
click at [96, 203] on icon "" at bounding box center [96, 200] width 7 height 7
checkbox input "true"
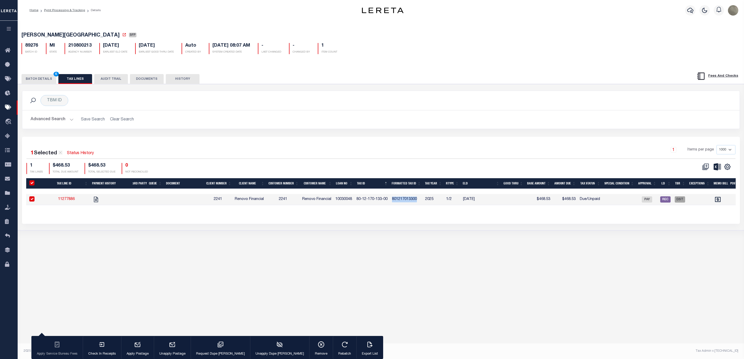
click at [45, 83] on button "BATCH DETAILS 6" at bounding box center [39, 79] width 35 height 10
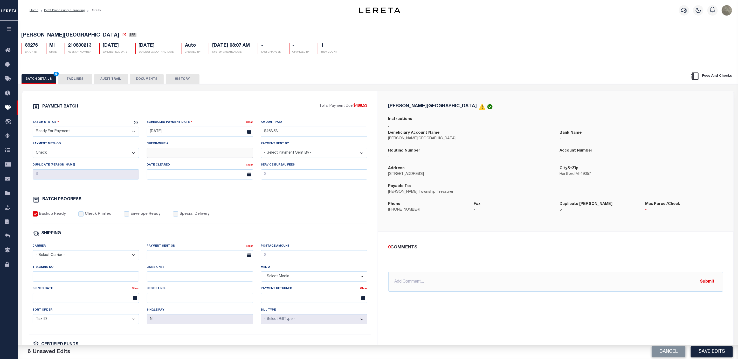
drag, startPoint x: 163, startPoint y: 157, endPoint x: 139, endPoint y: 157, distance: 23.6
click at [163, 157] on input "Check/Wire #" at bounding box center [200, 153] width 106 height 10
click at [73, 133] on select "- Select Status - Scheduled for Payment Ready For Payment Payment Sent Cleared …" at bounding box center [86, 132] width 106 height 10
click at [33, 128] on select "- Select Status - Scheduled for Payment Ready For Payment Payment Sent Cleared …" at bounding box center [86, 132] width 106 height 10
click at [709, 350] on button "Save Edits" at bounding box center [712, 352] width 42 height 11
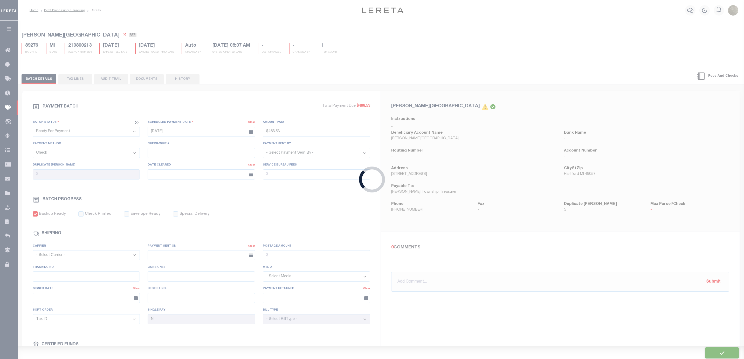
type input "$468.53"
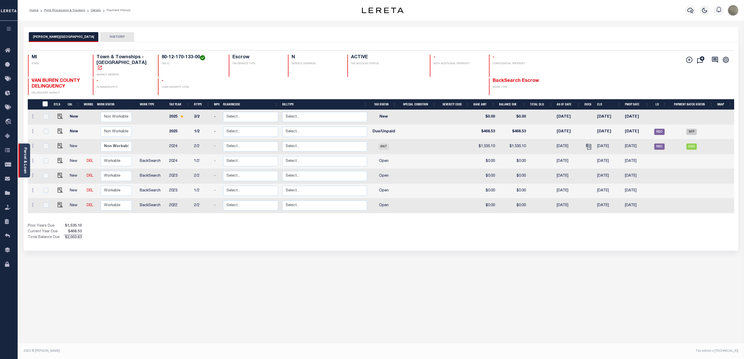
click at [24, 150] on link "Parcel & Loan" at bounding box center [25, 161] width 4 height 26
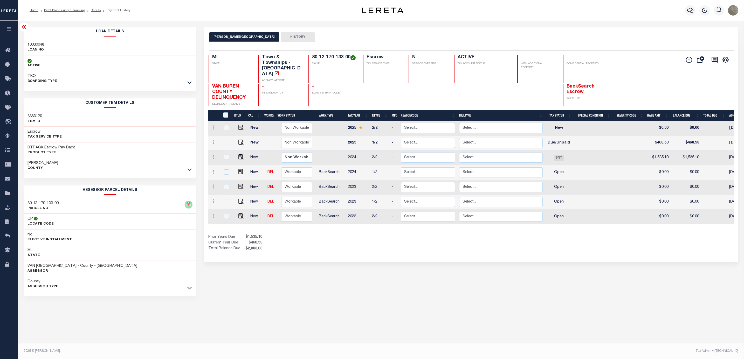
click at [188, 168] on icon at bounding box center [189, 169] width 4 height 5
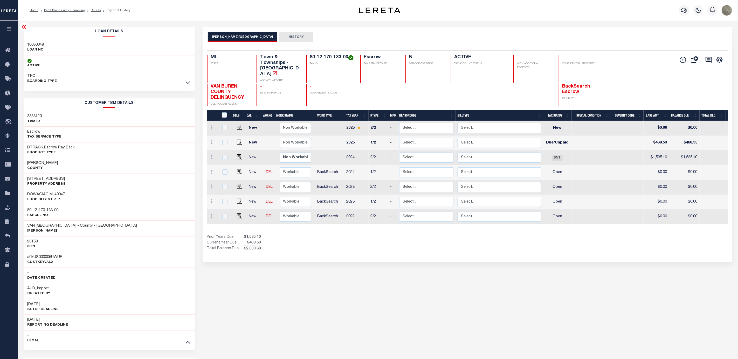
drag, startPoint x: 333, startPoint y: 55, endPoint x: 318, endPoint y: 56, distance: 14.8
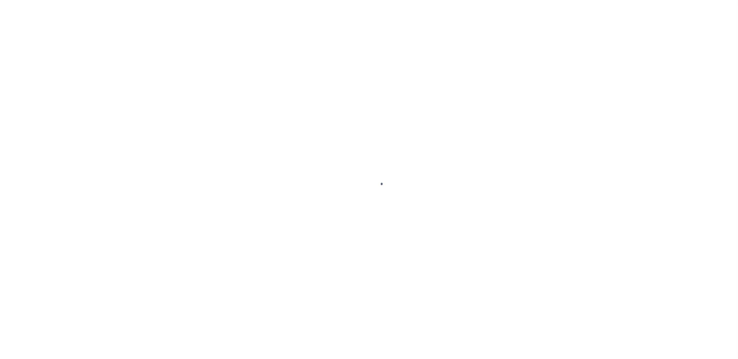
select select "RFP"
select select "CHK"
select select "[PERSON_NAME]"
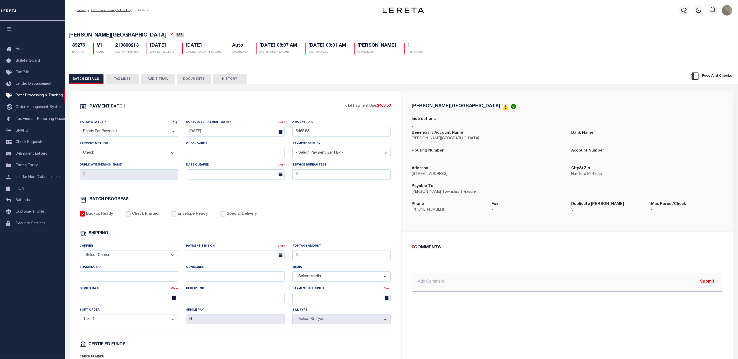
click at [430, 281] on input "text" at bounding box center [567, 282] width 311 height 20
click at [425, 280] on input "bills printed" at bounding box center [567, 282] width 311 height 20
drag, startPoint x: 413, startPoint y: 287, endPoint x: 416, endPoint y: 286, distance: 2.7
click at [415, 286] on input "bill printed" at bounding box center [567, 282] width 311 height 20
click at [489, 277] on input "bill printed" at bounding box center [567, 282] width 311 height 20
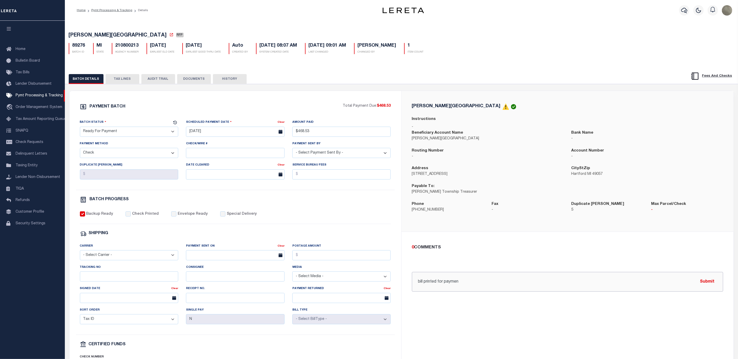
type input "bill printed for payment"
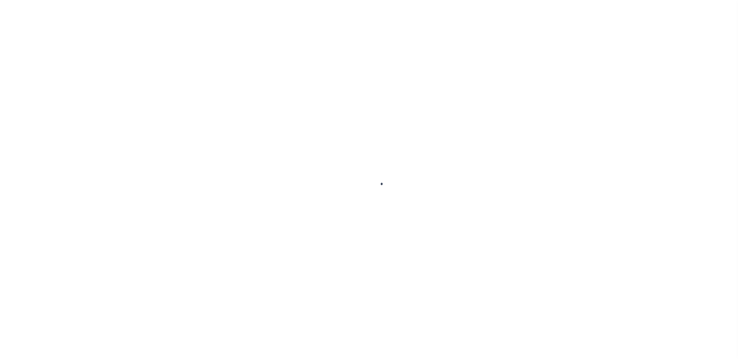
select select "RFP"
select select "CHK"
select select "[PERSON_NAME]"
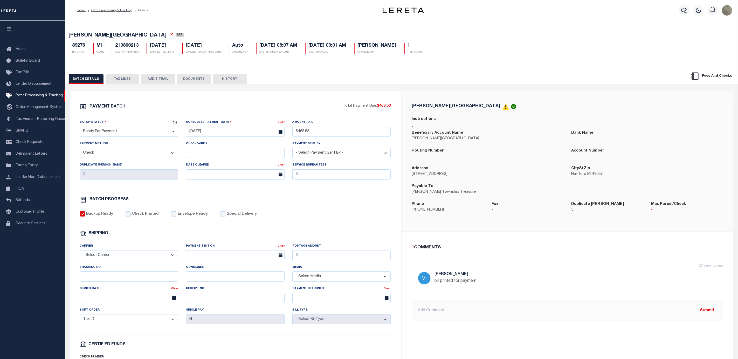
click at [241, 222] on div "Backup Ready Check Printed Envelope Ready Special Delivery" at bounding box center [235, 218] width 311 height 13
click at [239, 217] on label "Special Delivery" at bounding box center [242, 215] width 30 height 6
click at [225, 217] on input "Special Delivery" at bounding box center [222, 214] width 5 height 5
checkbox input "true"
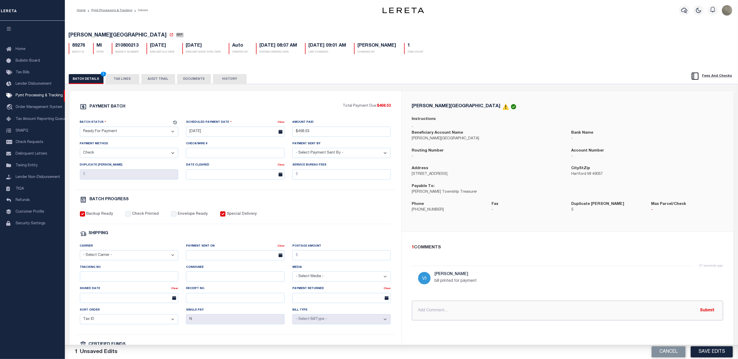
click at [439, 307] on input "text" at bounding box center [567, 311] width 311 height 20
type input "usps"
click at [463, 251] on div "2 COMMENTS" at bounding box center [566, 248] width 309 height 7
drag, startPoint x: 537, startPoint y: 87, endPoint x: 533, endPoint y: 90, distance: 5.0
click at [537, 87] on div "PAYMENT BATCH Total Payment Due: $468.53 Batch Status" at bounding box center [402, 252] width 678 height 336
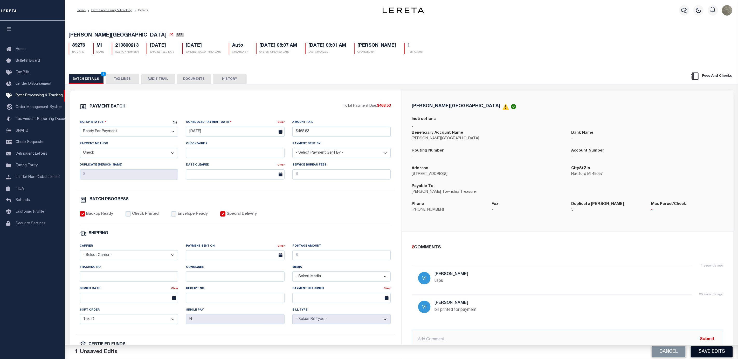
drag, startPoint x: 720, startPoint y: 352, endPoint x: 713, endPoint y: 346, distance: 8.7
click at [720, 352] on button "Save Edits" at bounding box center [712, 352] width 42 height 11
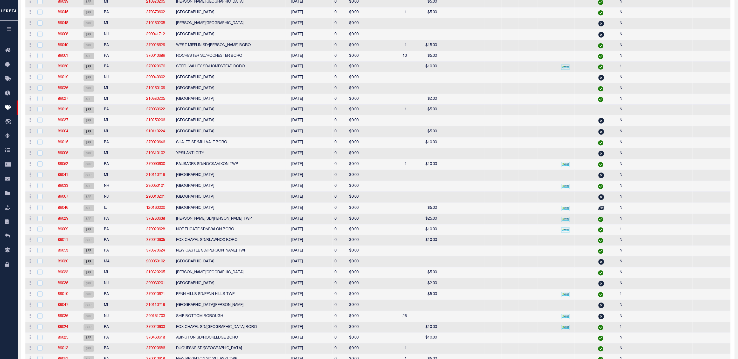
scroll to position [39, 0]
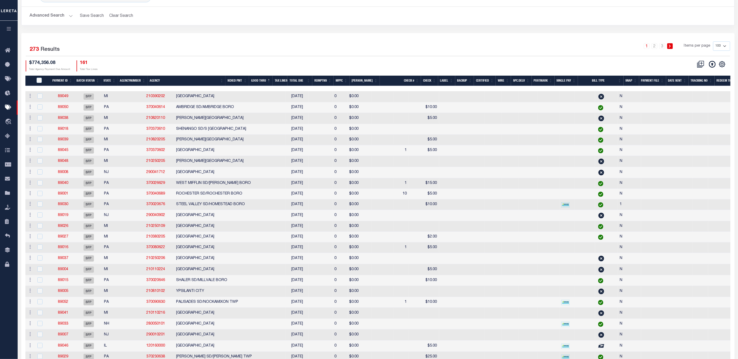
click at [647, 45] on link "1" at bounding box center [647, 46] width 6 height 6
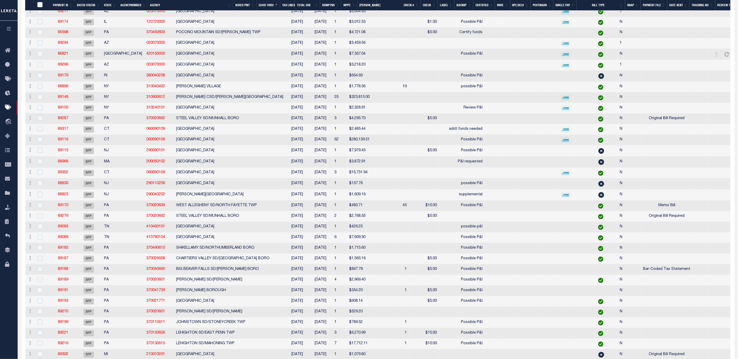
scroll to position [551, 0]
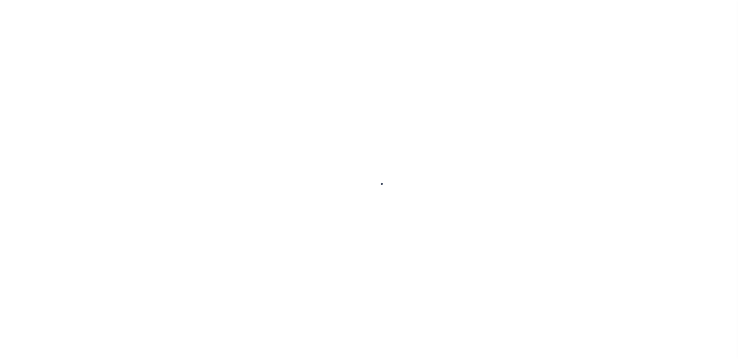
select select "RFP"
select select "CHK"
select select "[PERSON_NAME]"
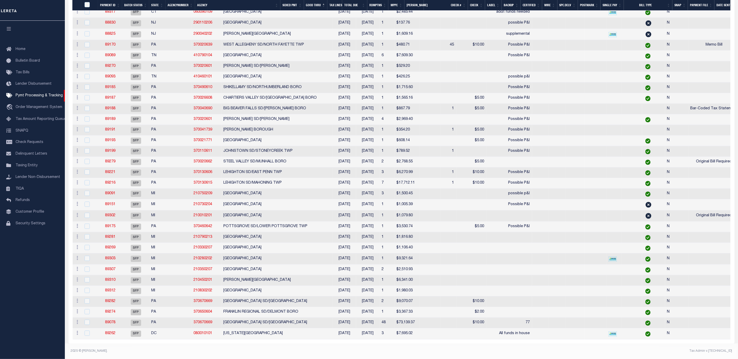
scroll to position [901, 0]
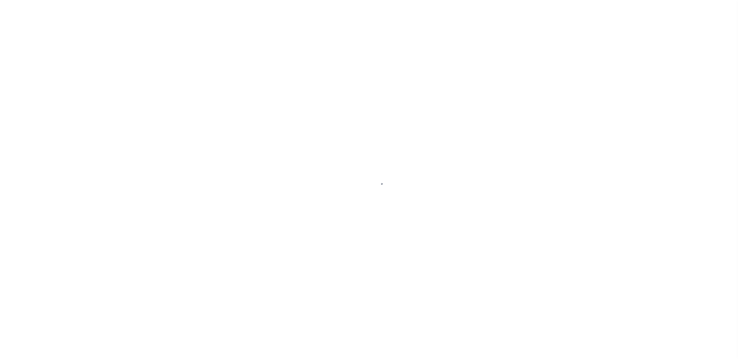
select select "SFP"
select select "8"
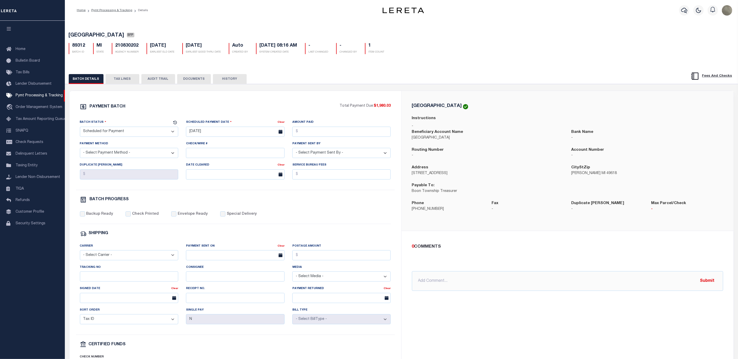
click at [127, 132] on select "- Select Status - Scheduled for Payment Ready For Payment Payment Sent Cleared …" at bounding box center [129, 132] width 99 height 10
select select "RFP"
click at [80, 128] on select "- Select Status - Scheduled for Payment Ready For Payment Payment Sent Cleared …" at bounding box center [129, 132] width 99 height 10
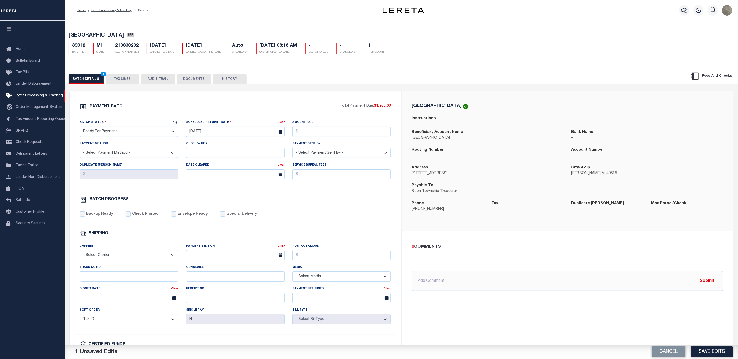
drag, startPoint x: 215, startPoint y: 121, endPoint x: 212, endPoint y: 128, distance: 7.0
click at [216, 121] on div "Scheduled Payment Date" at bounding box center [232, 123] width 92 height 7
click at [211, 129] on input "[DATE]" at bounding box center [235, 132] width 99 height 10
click at [236, 172] on span "11" at bounding box center [237, 173] width 10 height 10
type input "[DATE]"
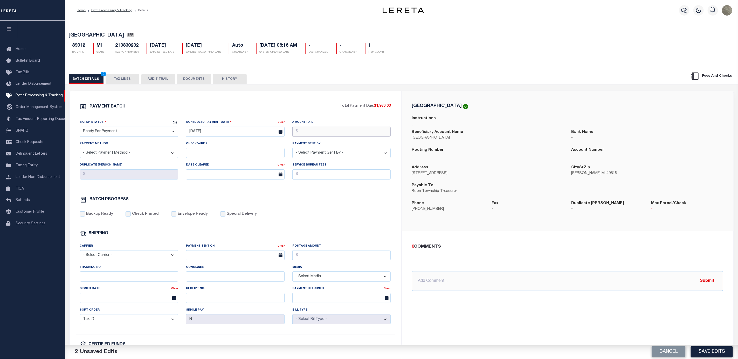
click at [328, 130] on input "Amount Paid" at bounding box center [341, 132] width 99 height 10
type input "$1,980.03"
click at [321, 156] on select "- Select Payment Sent By - [PERSON_NAME] [PERSON_NAME] [PERSON_NAME] [PERSON_NA…" at bounding box center [341, 153] width 99 height 10
select select "[PERSON_NAME]"
click at [292, 150] on select "- Select Payment Sent By - [PERSON_NAME] [PERSON_NAME] [PERSON_NAME] [PERSON_NA…" at bounding box center [341, 153] width 99 height 10
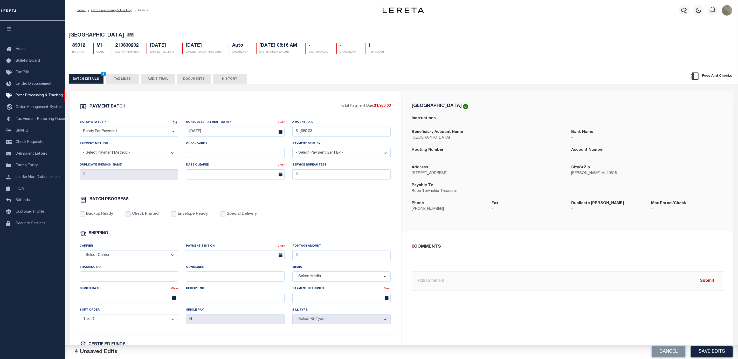
click at [162, 154] on select "- Select Payment Method - ACH Certified Check Check Direct Deposit Wire Transfer" at bounding box center [129, 153] width 99 height 10
select select "CHK"
click at [80, 150] on select "- Select Payment Method - ACH Certified Check Check Direct Deposit Wire Transfer" at bounding box center [129, 153] width 99 height 10
click at [91, 213] on div "PAYMENT BATCH Total Payment Due: $1,980.03 Batch Status - Select Status -" at bounding box center [235, 242] width 319 height 279
click at [89, 217] on label "Backup Ready" at bounding box center [99, 215] width 27 height 6
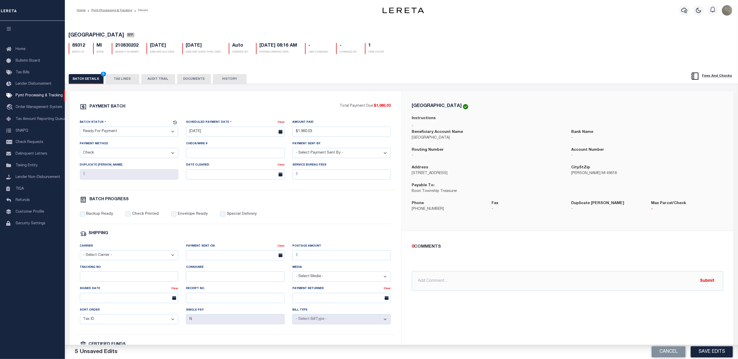
click at [96, 217] on label "Backup Ready" at bounding box center [99, 215] width 27 height 6
click at [85, 217] on input "Backup Ready" at bounding box center [82, 214] width 5 height 5
checkbox input "true"
click at [77, 45] on h5 "89312" at bounding box center [78, 46] width 13 height 6
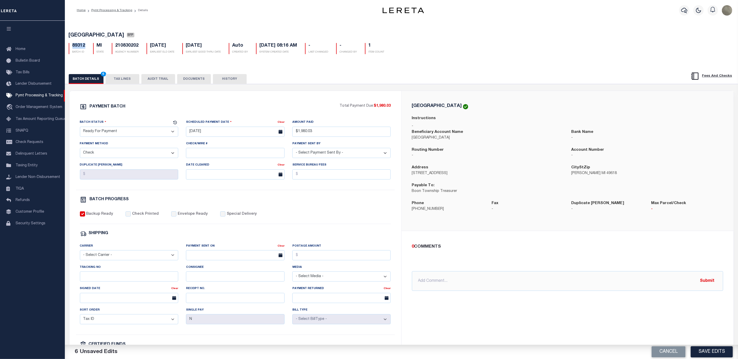
copy h5 "89312"
click at [705, 356] on button "Save Edits" at bounding box center [712, 352] width 42 height 11
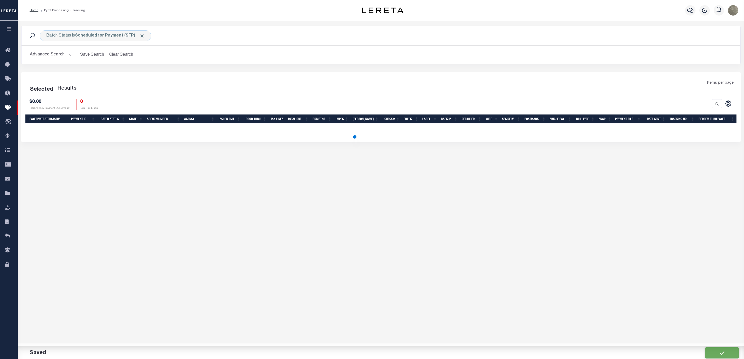
click at [408, 81] on div "Items per page" at bounding box center [470, 85] width 531 height 10
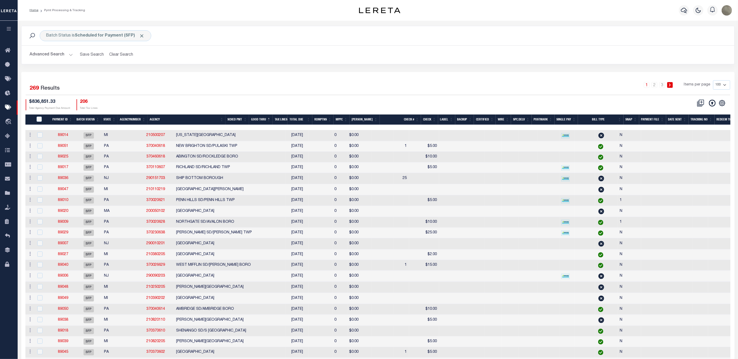
click at [53, 56] on button "Advanced Search" at bounding box center [51, 55] width 43 height 10
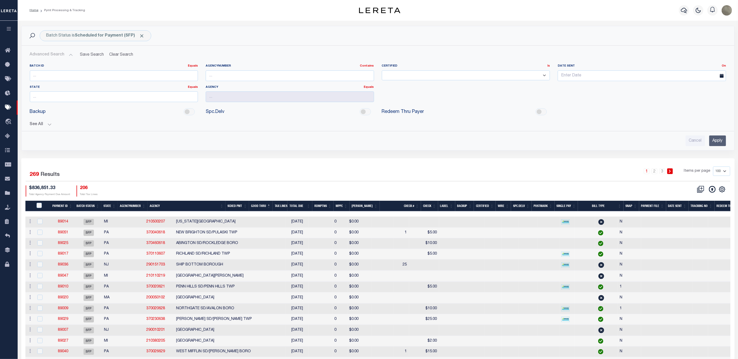
click at [41, 126] on button "See All" at bounding box center [378, 124] width 696 height 5
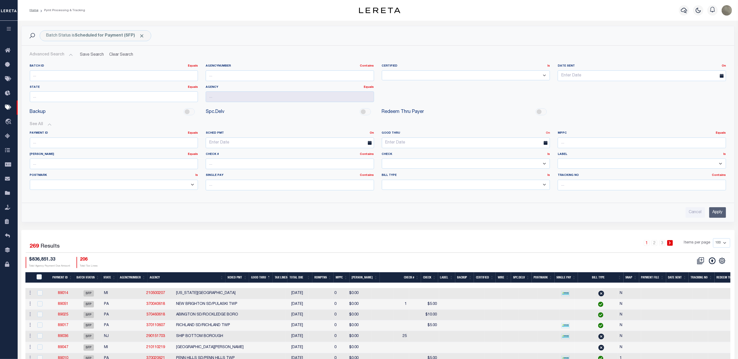
click at [547, 133] on link "On" at bounding box center [548, 133] width 4 height 3
click at [524, 148] on link "After" at bounding box center [529, 147] width 41 height 8
click at [458, 143] on input "text" at bounding box center [466, 143] width 168 height 11
click at [436, 181] on span "11" at bounding box center [433, 183] width 10 height 10
type input "[DATE]"
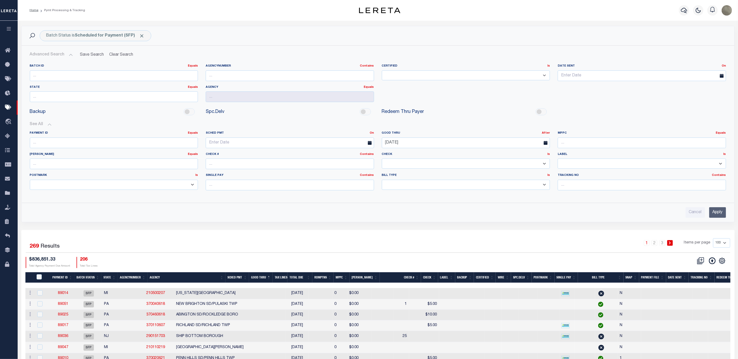
click at [715, 211] on input "Apply" at bounding box center [717, 212] width 17 height 11
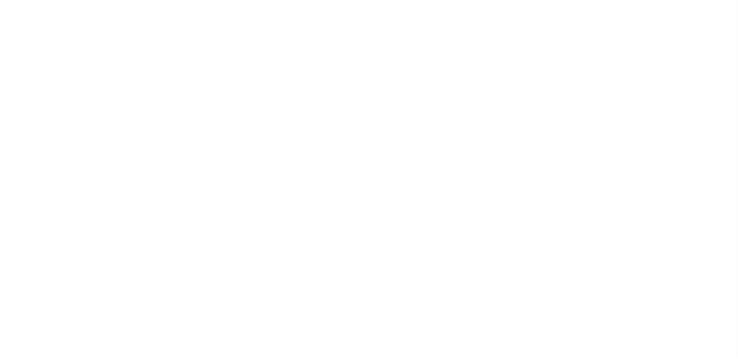
select select "SFP"
select select "8"
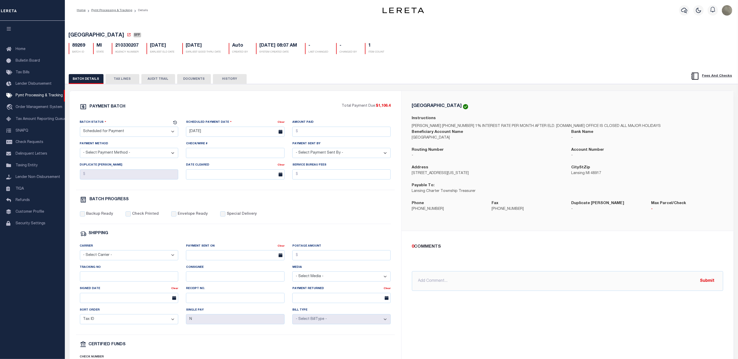
click at [119, 134] on select "- Select Status - Scheduled for Payment Ready For Payment Payment Sent Cleared …" at bounding box center [129, 132] width 99 height 10
select select "RFP"
click at [80, 128] on select "- Select Status - Scheduled for Payment Ready For Payment Payment Sent Cleared …" at bounding box center [129, 132] width 99 height 10
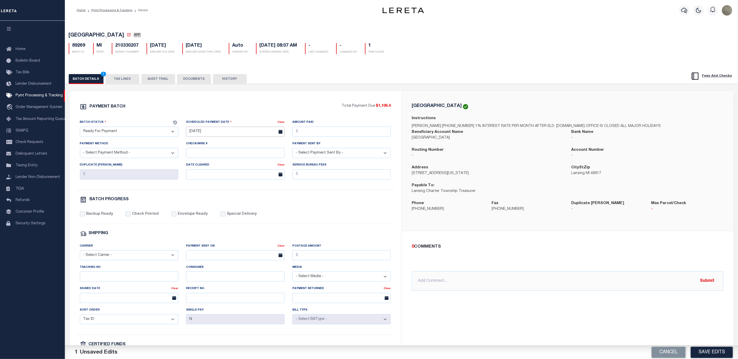
click at [203, 134] on body "Home Pymt Processing & Tracking Details" at bounding box center [369, 217] width 738 height 435
click at [237, 170] on span "11" at bounding box center [237, 173] width 10 height 10
type input "[DATE]"
drag, startPoint x: 348, startPoint y: 133, endPoint x: 349, endPoint y: 129, distance: 3.4
click at [348, 133] on input "Amount Paid" at bounding box center [341, 132] width 99 height 10
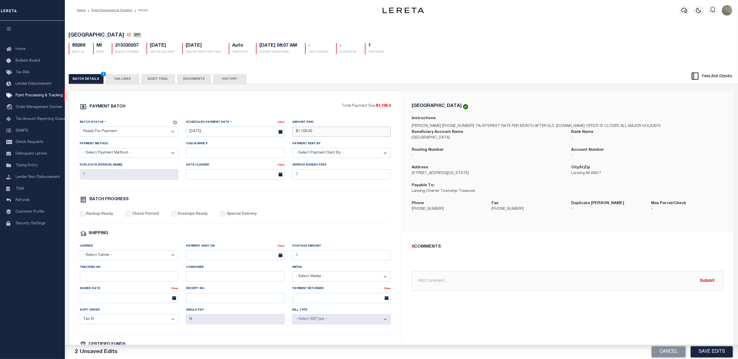
type input "$1,106.40"
click at [126, 156] on select "- Select Payment Method - ACH Certified Check Check Direct Deposit Wire Transfer" at bounding box center [129, 153] width 99 height 10
select select "CHK"
click at [80, 150] on select "- Select Payment Method - ACH Certified Check Check Direct Deposit Wire Transfer" at bounding box center [129, 153] width 99 height 10
click at [333, 152] on select "- Select Payment Sent By - [PERSON_NAME] [PERSON_NAME] [PERSON_NAME] [PERSON_NA…" at bounding box center [341, 153] width 99 height 10
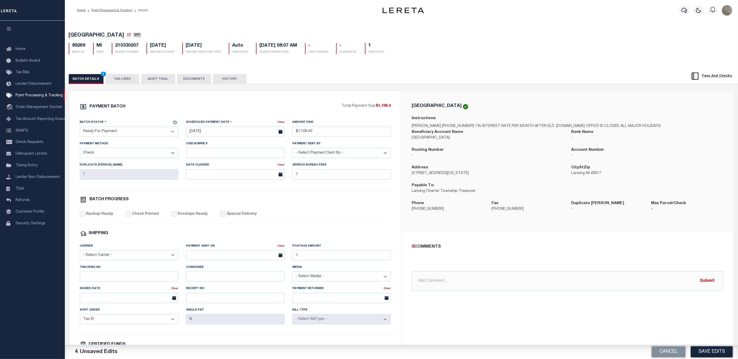
select select "[PERSON_NAME]"
click at [292, 150] on select "- Select Payment Sent By - [PERSON_NAME] [PERSON_NAME] [PERSON_NAME] [PERSON_NA…" at bounding box center [341, 153] width 99 height 10
click at [86, 217] on label "Backup Ready" at bounding box center [99, 215] width 27 height 6
click at [85, 217] on input "Backup Ready" at bounding box center [82, 214] width 5 height 5
checkbox input "true"
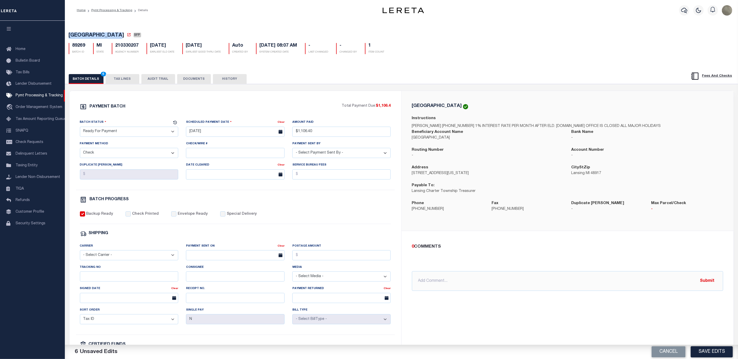
drag, startPoint x: 120, startPoint y: 35, endPoint x: 62, endPoint y: 37, distance: 57.9
click at [62, 37] on div "Home Pymt Processing & Tracking Details Profile Sign out" at bounding box center [369, 217] width 738 height 435
copy div "[GEOGRAPHIC_DATA]"
click at [576, 256] on div "0 COMMENTS @[PERSON_NAME] @[PERSON_NAME] @[PERSON_NAME] @[PERSON_NAME] @[PERSON…" at bounding box center [568, 268] width 320 height 48
click at [711, 352] on button "Save Edits" at bounding box center [712, 352] width 42 height 11
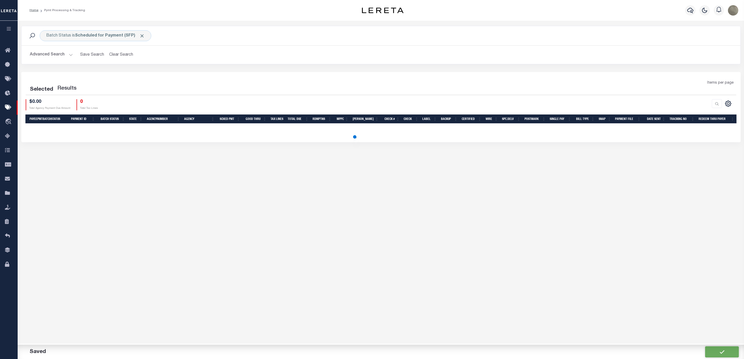
click at [409, 78] on div "Selected Results Items per page $0.00 0" at bounding box center [380, 107] width 719 height 70
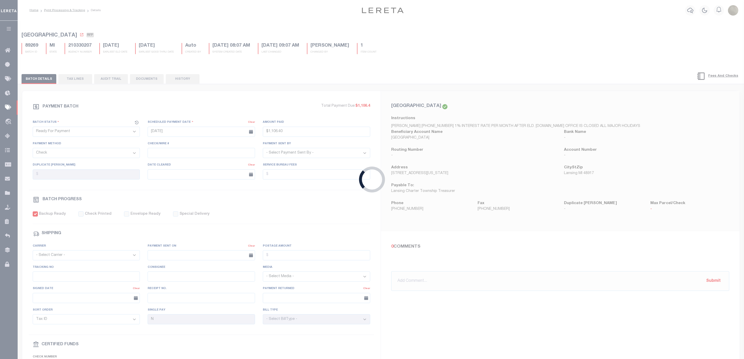
type input "$1,106.4"
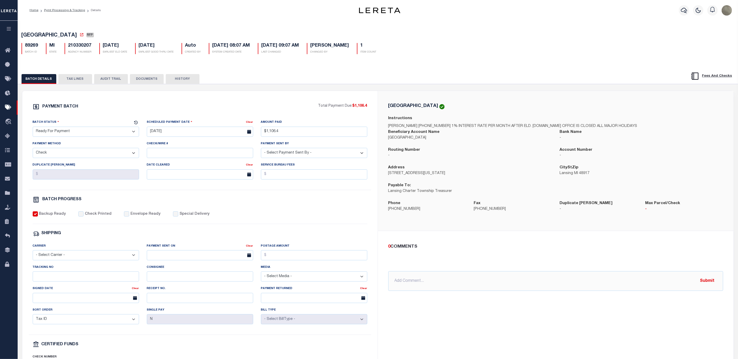
drag, startPoint x: 323, startPoint y: 163, endPoint x: 318, endPoint y: 164, distance: 4.7
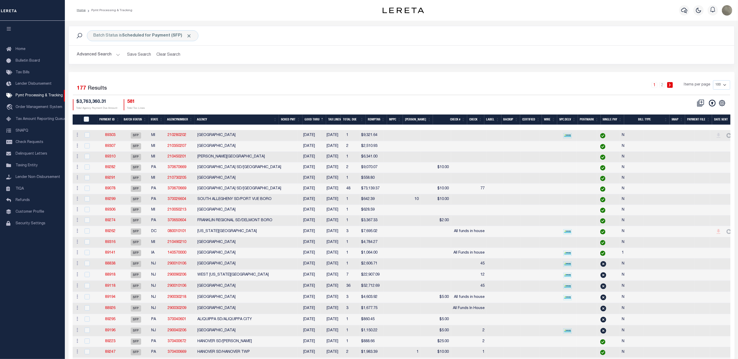
click at [94, 55] on button "Advanced Search" at bounding box center [98, 55] width 43 height 10
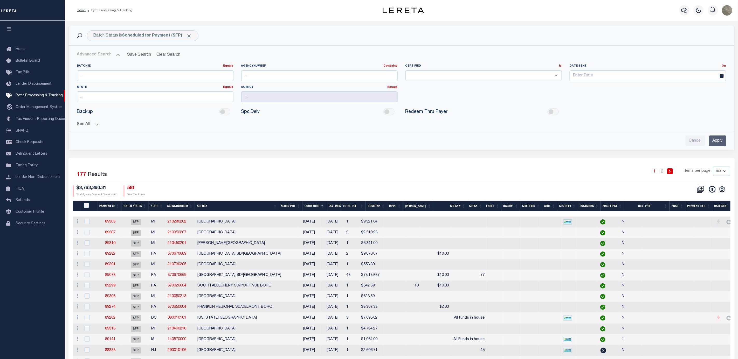
click at [80, 127] on button "See All" at bounding box center [401, 124] width 649 height 5
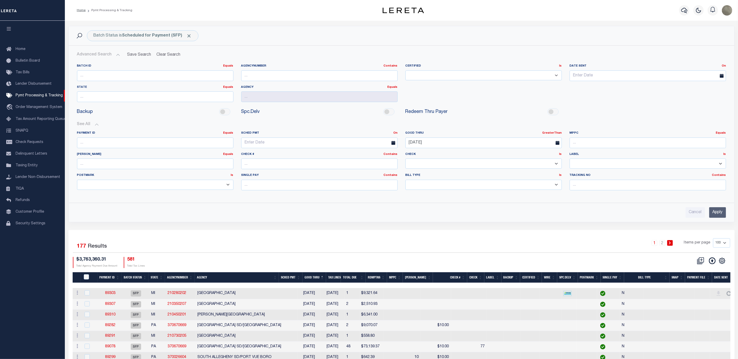
click at [714, 214] on input "Apply" at bounding box center [717, 212] width 17 height 11
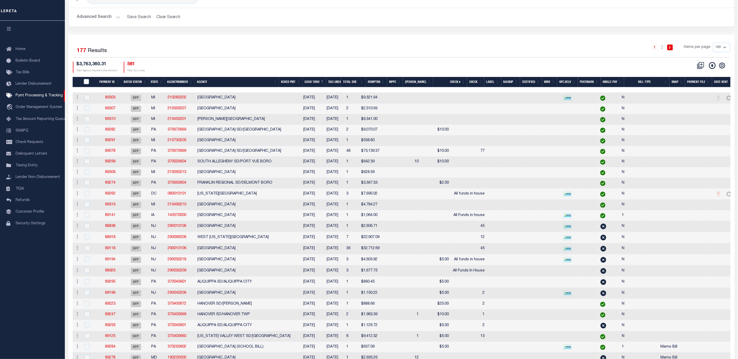
scroll to position [39, 0]
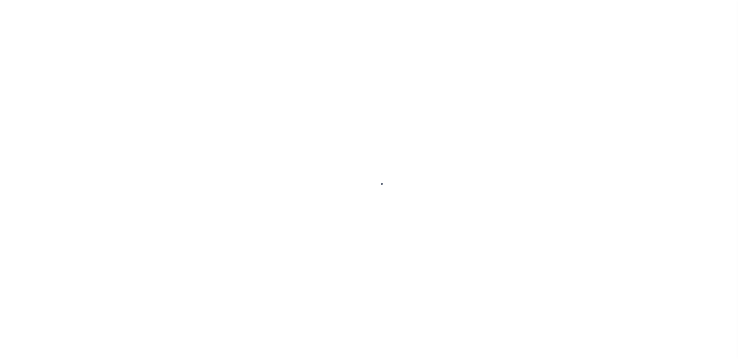
select select "SFP"
select select "8"
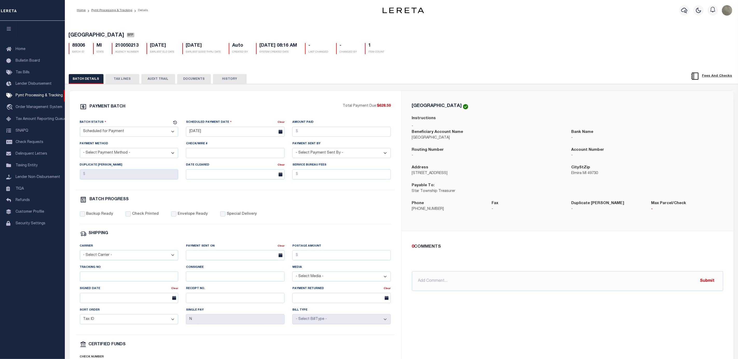
click at [147, 132] on select "- Select Status - Scheduled for Payment Ready For Payment Payment Sent Cleared …" at bounding box center [129, 132] width 99 height 10
select select "RFP"
click at [80, 128] on select "- Select Status - Scheduled for Payment Ready For Payment Payment Sent Cleared …" at bounding box center [129, 132] width 99 height 10
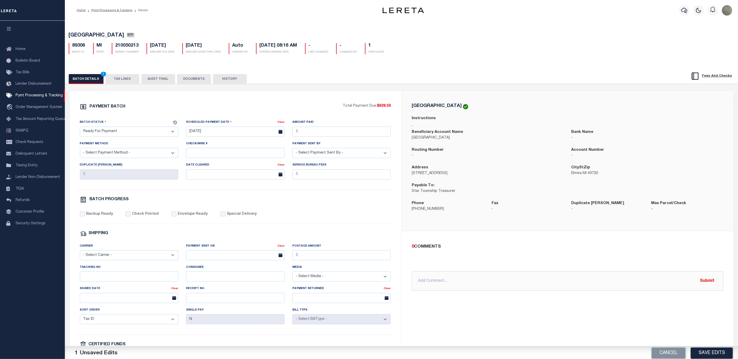
click at [120, 153] on select "- Select Payment Method - ACH Certified Check Check Direct Deposit Wire Transfer" at bounding box center [129, 153] width 99 height 10
select select "CHK"
click at [80, 150] on select "- Select Payment Method - ACH Certified Check Check Direct Deposit Wire Transfer" at bounding box center [129, 153] width 99 height 10
click at [212, 139] on div "Scheduled Payment Date Clear 09/04/2025" at bounding box center [235, 130] width 106 height 21
click at [215, 136] on input "[DATE]" at bounding box center [235, 132] width 99 height 10
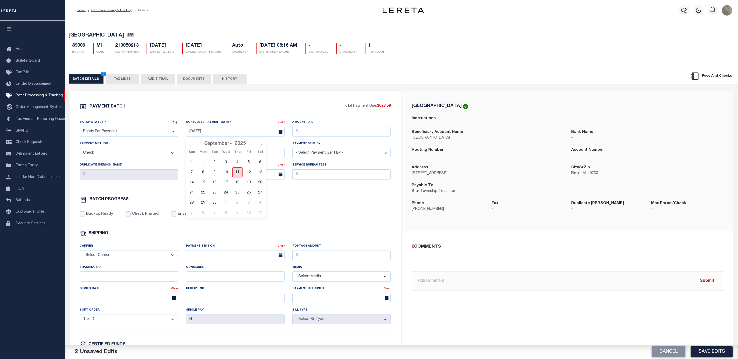
click at [237, 175] on span "11" at bounding box center [237, 173] width 10 height 10
type input "[DATE]"
click at [328, 130] on input "Amount Paid" at bounding box center [341, 132] width 99 height 10
type input "$628.59"
drag, startPoint x: 332, startPoint y: 152, endPoint x: 330, endPoint y: 155, distance: 2.8
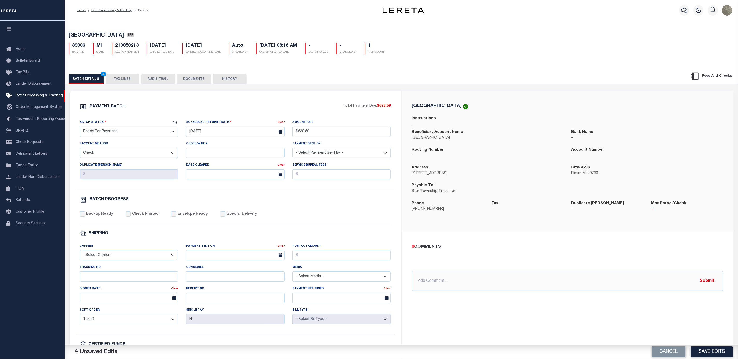
click at [332, 152] on select "- Select Payment Sent By - [PERSON_NAME] [PERSON_NAME] [PERSON_NAME] [PERSON_NA…" at bounding box center [341, 153] width 99 height 10
select select "[PERSON_NAME]"
click at [292, 150] on select "- Select Payment Sent By - [PERSON_NAME] [PERSON_NAME] [PERSON_NAME] [PERSON_NA…" at bounding box center [341, 153] width 99 height 10
click at [88, 215] on label "Backup Ready" at bounding box center [99, 215] width 27 height 6
click at [85, 215] on input "Backup Ready" at bounding box center [82, 214] width 5 height 5
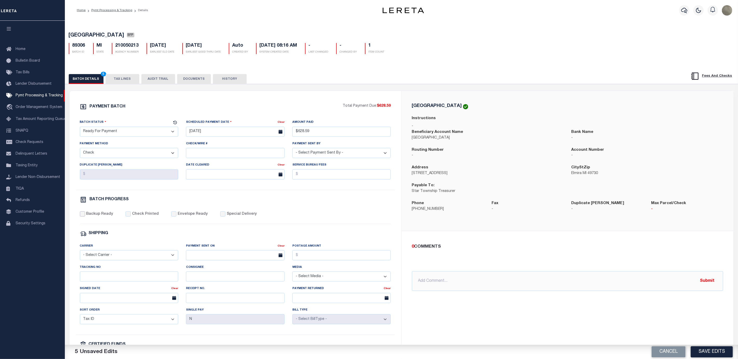
checkbox input "true"
click at [572, 258] on div "0 COMMENTS @Aakash Patel @Abdul Muzain @Adams, Pamela S @Adhikary Rinki @Agusti…" at bounding box center [568, 268] width 320 height 48
click at [703, 349] on button "Save Edits" at bounding box center [712, 352] width 42 height 11
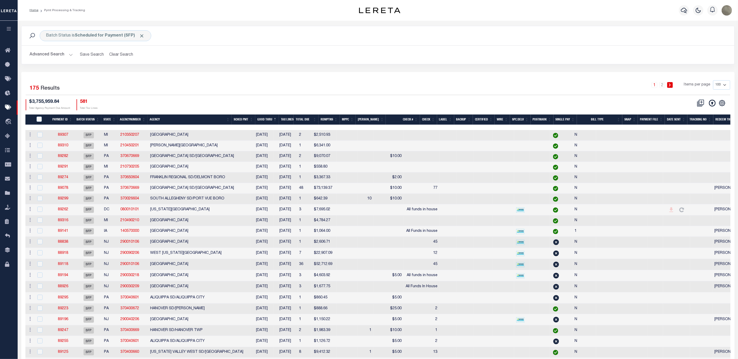
type input "$628.59"
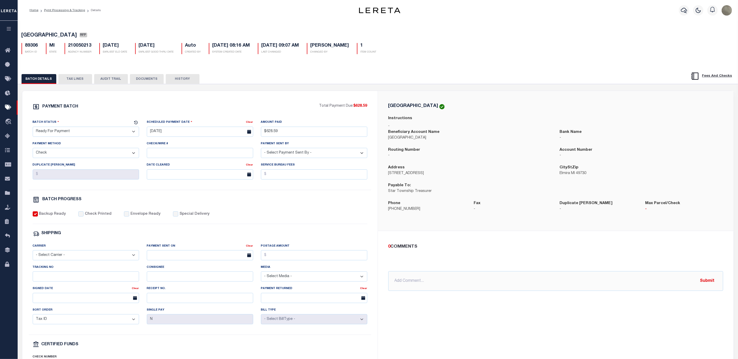
click at [350, 201] on div "BATCH PROGRESS" at bounding box center [200, 200] width 335 height 7
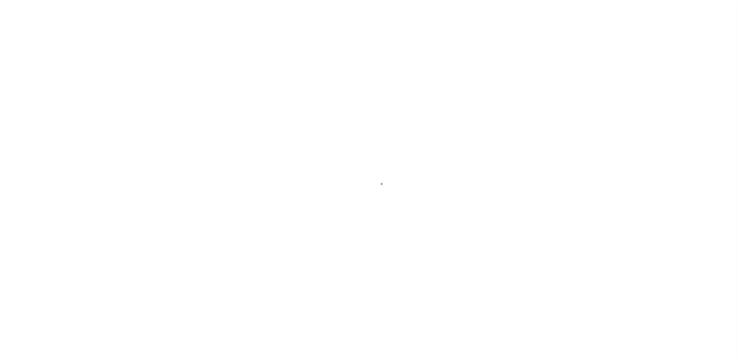
select select "RFP"
select select "CHK"
select select "[PERSON_NAME]"
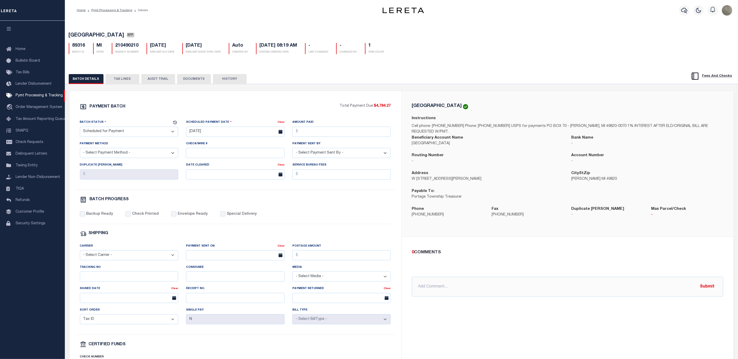
drag, startPoint x: 117, startPoint y: 133, endPoint x: 116, endPoint y: 136, distance: 3.6
click at [117, 133] on select "- Select Status - Scheduled for Payment Ready For Payment Payment Sent Cleared …" at bounding box center [129, 132] width 99 height 10
select select "RFP"
click at [80, 128] on select "- Select Status - Scheduled for Payment Ready For Payment Payment Sent Cleared …" at bounding box center [129, 132] width 99 height 10
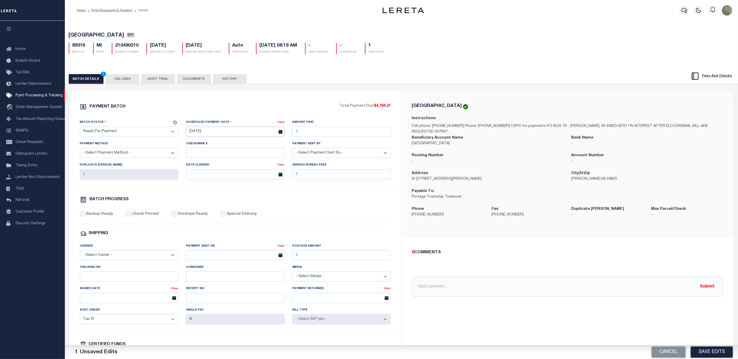
click at [199, 128] on input "[DATE]" at bounding box center [235, 132] width 99 height 10
click at [198, 135] on input "[DATE]" at bounding box center [235, 132] width 99 height 10
click at [232, 173] on span "11" at bounding box center [237, 173] width 10 height 10
type input "[DATE]"
click at [335, 135] on input "Amount Paid" at bounding box center [341, 132] width 99 height 10
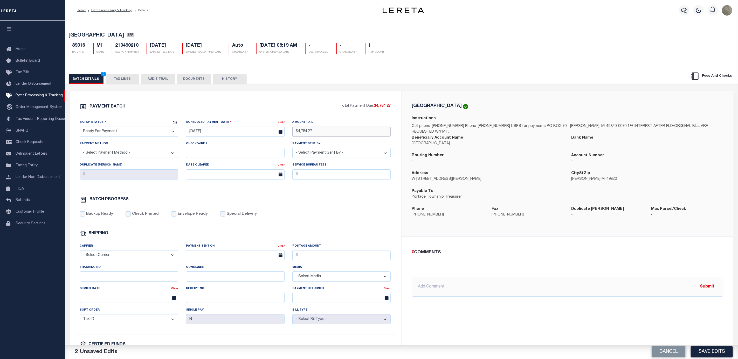
type input "$4,784.27"
click at [362, 157] on select "- Select Payment Sent By - Aakash Patel Abdul Muzain Adams, Pamela S Adhikary R…" at bounding box center [341, 153] width 99 height 10
select select "[PERSON_NAME]"
click at [292, 150] on select "- Select Payment Sent By - Aakash Patel Abdul Muzain Adams, Pamela S Adhikary R…" at bounding box center [341, 153] width 99 height 10
click at [122, 150] on select "- Select Payment Method - ACH Certified Check Check Direct Deposit Wire Transfer" at bounding box center [129, 153] width 99 height 10
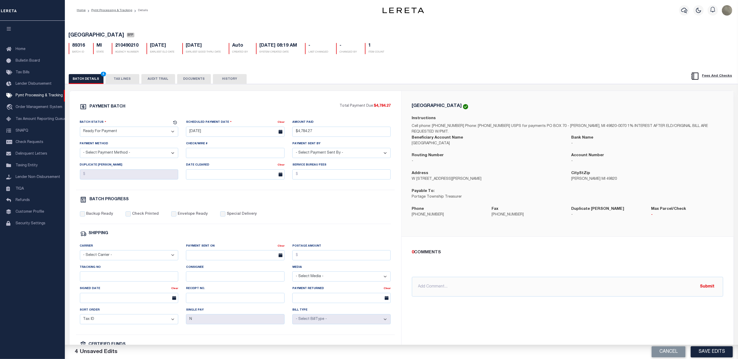
select select "CHK"
click at [80, 150] on select "- Select Payment Method - ACH Certified Check Check Direct Deposit Wire Transfer" at bounding box center [129, 153] width 99 height 10
click at [82, 217] on input "Backup Ready" at bounding box center [82, 214] width 5 height 5
checkbox input "true"
click at [717, 351] on button "Save Edits" at bounding box center [712, 352] width 42 height 11
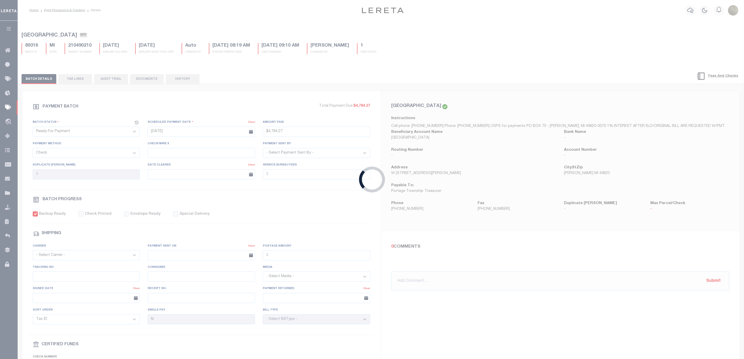
type input "$4,784.27"
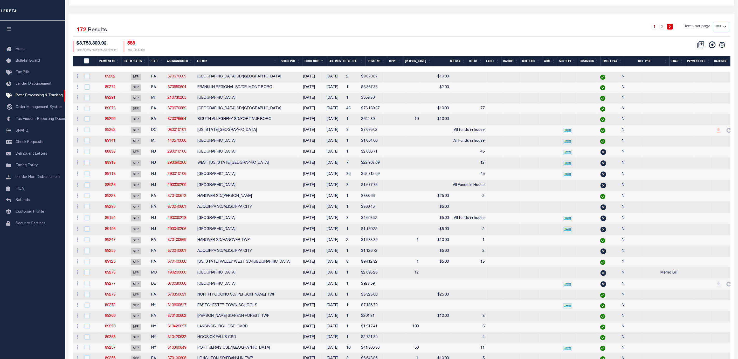
scroll to position [78, 0]
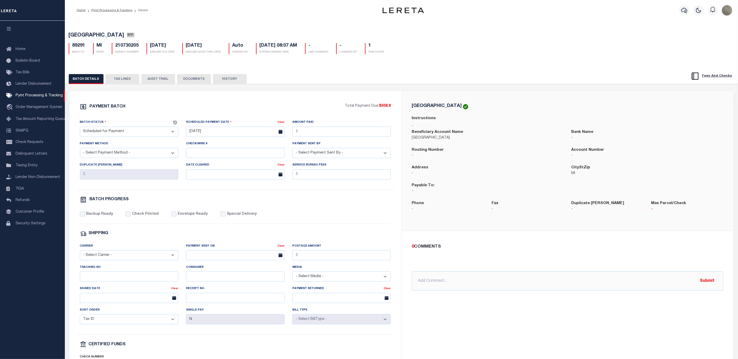
click at [125, 130] on select "- Select Status - Scheduled for Payment Ready For Payment Payment Sent Cleared …" at bounding box center [129, 132] width 99 height 10
select select "RFP"
click at [80, 128] on select "- Select Status - Scheduled for Payment Ready For Payment Payment Sent Cleared …" at bounding box center [129, 132] width 99 height 10
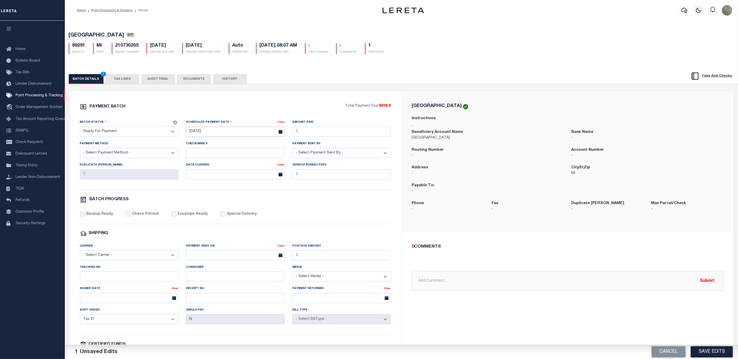
click at [206, 129] on input "[DATE]" at bounding box center [235, 132] width 99 height 10
click at [238, 171] on span "11" at bounding box center [237, 173] width 10 height 10
type input "[DATE]"
click at [311, 135] on input "Amount Paid" at bounding box center [341, 132] width 99 height 10
type input "$558.80"
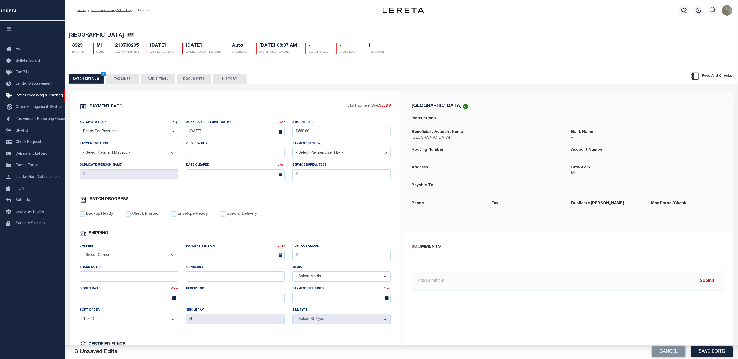
drag, startPoint x: 305, startPoint y: 156, endPoint x: 305, endPoint y: 153, distance: 3.1
click at [305, 156] on select "- Select Payment Sent By - Aakash Patel Abdul Muzain Adams, Pamela S Adhikary R…" at bounding box center [341, 153] width 99 height 10
select select "[PERSON_NAME]"
click at [292, 150] on select "- Select Payment Sent By - Aakash Patel Abdul Muzain Adams, Pamela S Adhikary R…" at bounding box center [341, 153] width 99 height 10
click at [104, 145] on label "Payment Method" at bounding box center [94, 144] width 29 height 4
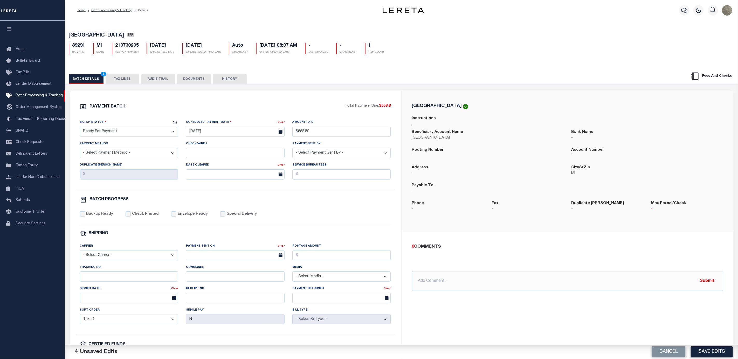
click at [105, 150] on select "- Select Payment Method - ACH Certified Check Check Direct Deposit Wire Transfer" at bounding box center [129, 153] width 99 height 10
select select "CHK"
click at [80, 150] on select "- Select Payment Method - ACH Certified Check Check Direct Deposit Wire Transfer" at bounding box center [129, 153] width 99 height 10
click at [107, 217] on label "Backup Ready" at bounding box center [99, 215] width 27 height 6
click at [85, 217] on input "Backup Ready" at bounding box center [82, 214] width 5 height 5
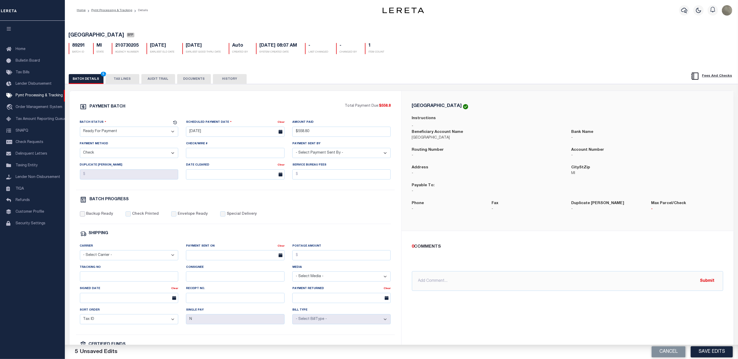
checkbox input "true"
click at [375, 95] on div "PAYMENT BATCH Total Payment Due: $558.8 Batch Status" at bounding box center [236, 242] width 332 height 303
click at [711, 349] on button "Save Edits" at bounding box center [712, 352] width 42 height 11
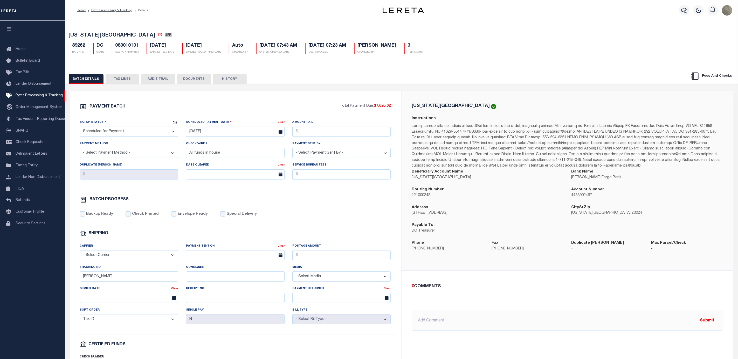
click at [146, 126] on div "Batch Status" at bounding box center [126, 123] width 92 height 7
click at [142, 127] on div "Batch Status" at bounding box center [126, 123] width 92 height 7
click at [128, 139] on div "Batch Status - Select Status - Scheduled for Payment Ready For Payment Payment …" at bounding box center [129, 130] width 106 height 21
click at [128, 132] on select "- Select Status - Scheduled for Payment Ready For Payment Payment Sent Cleared …" at bounding box center [129, 132] width 99 height 10
select select "RFP"
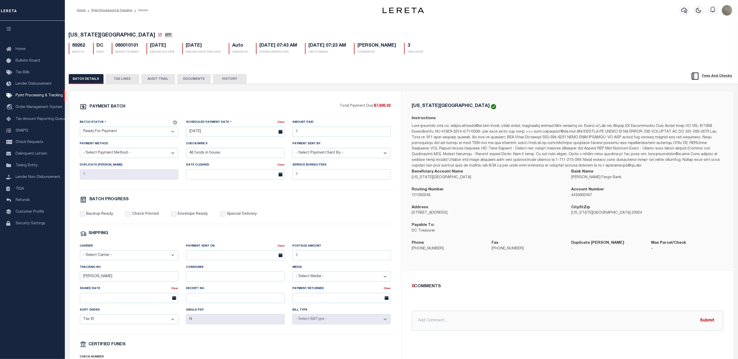
click at [80, 128] on select "- Select Status - Scheduled for Payment Ready For Payment Payment Sent Cleared …" at bounding box center [129, 132] width 99 height 10
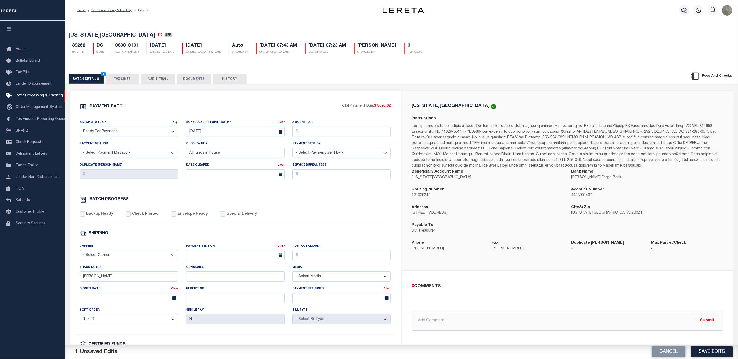
click at [234, 127] on div "Scheduled Payment Date" at bounding box center [232, 123] width 92 height 7
drag, startPoint x: 233, startPoint y: 127, endPoint x: 233, endPoint y: 130, distance: 3.1
click at [233, 128] on div "Scheduled Payment Date Clear 09/04/2025" at bounding box center [235, 128] width 99 height 17
click at [233, 132] on input "[DATE]" at bounding box center [235, 132] width 99 height 10
click at [240, 171] on span "11" at bounding box center [237, 173] width 10 height 10
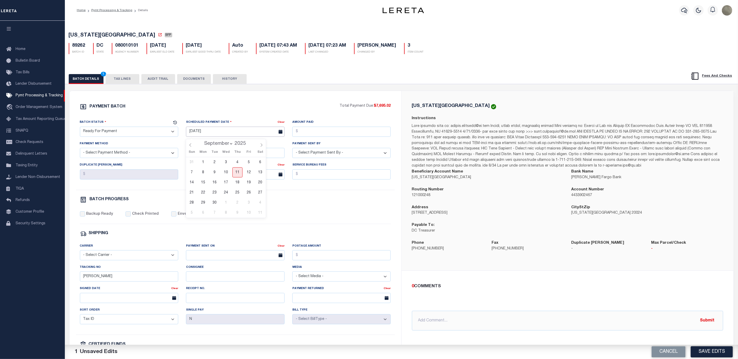
type input "[DATE]"
click at [321, 134] on input "Amount Paid" at bounding box center [341, 132] width 99 height 10
type input "$7,695.02"
click at [98, 150] on div "Payment Method - Select Payment Method - ACH Certified Check Check Direct Depos…" at bounding box center [129, 149] width 99 height 17
click at [98, 152] on select "- Select Payment Method - ACH Certified Check Check Direct Deposit Wire Transfer" at bounding box center [129, 153] width 99 height 10
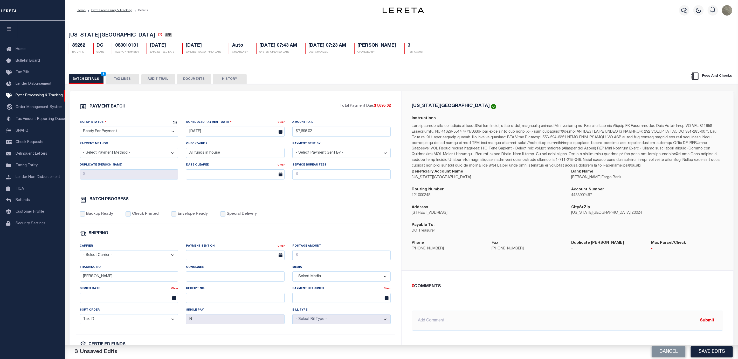
select select "CHK"
click at [80, 150] on select "- Select Payment Method - ACH Certified Check Check Direct Deposit Wire Transfer" at bounding box center [129, 153] width 99 height 10
click at [208, 156] on input "All funds in house" at bounding box center [235, 153] width 99 height 10
